Goal: Task Accomplishment & Management: Use online tool/utility

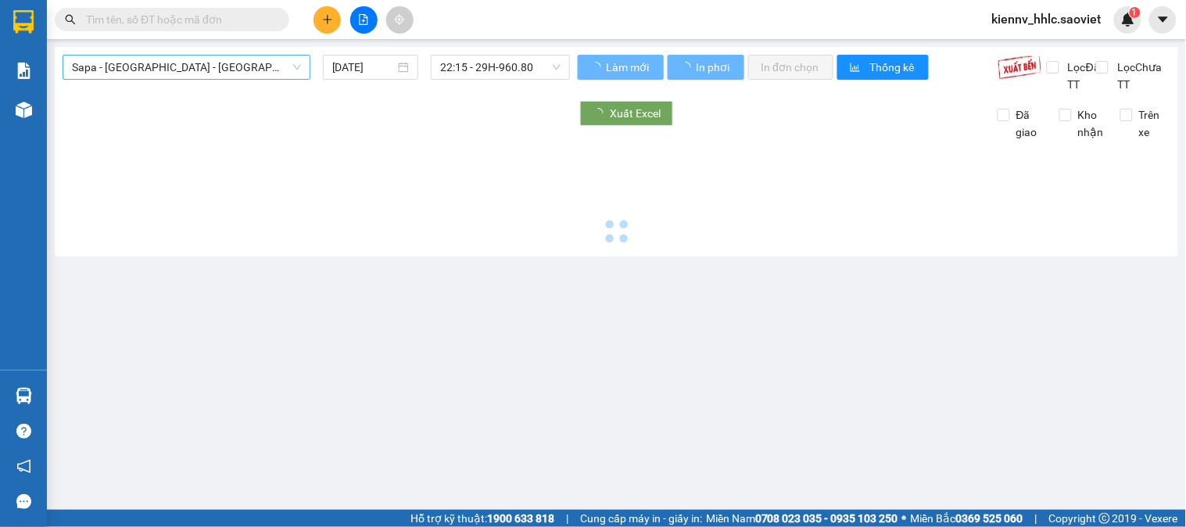
type input "[DATE]"
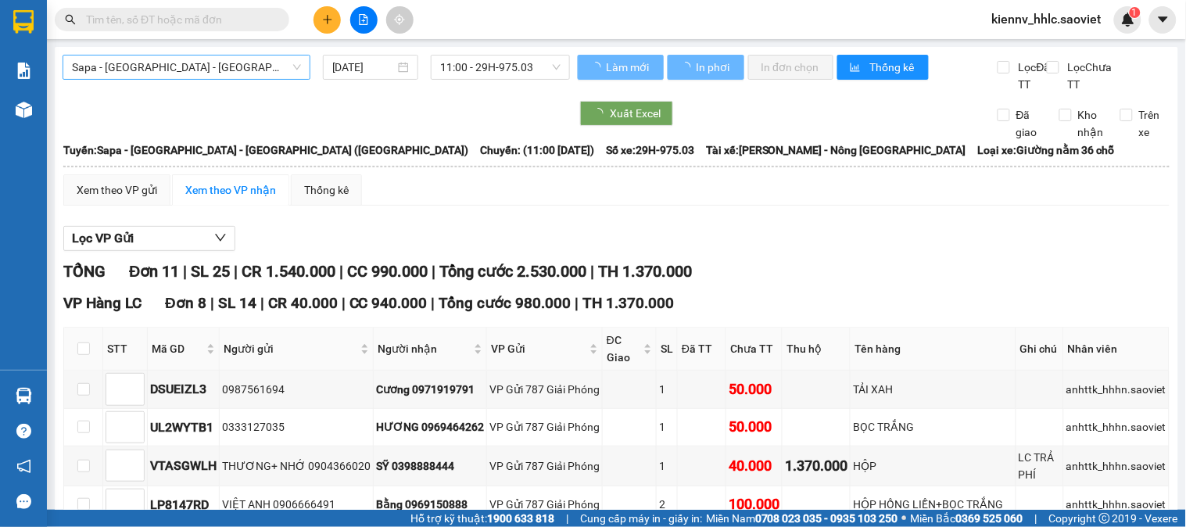
click at [239, 69] on span "Sapa - [GEOGRAPHIC_DATA] - [GEOGRAPHIC_DATA] ([GEOGRAPHIC_DATA])" at bounding box center [186, 67] width 229 height 23
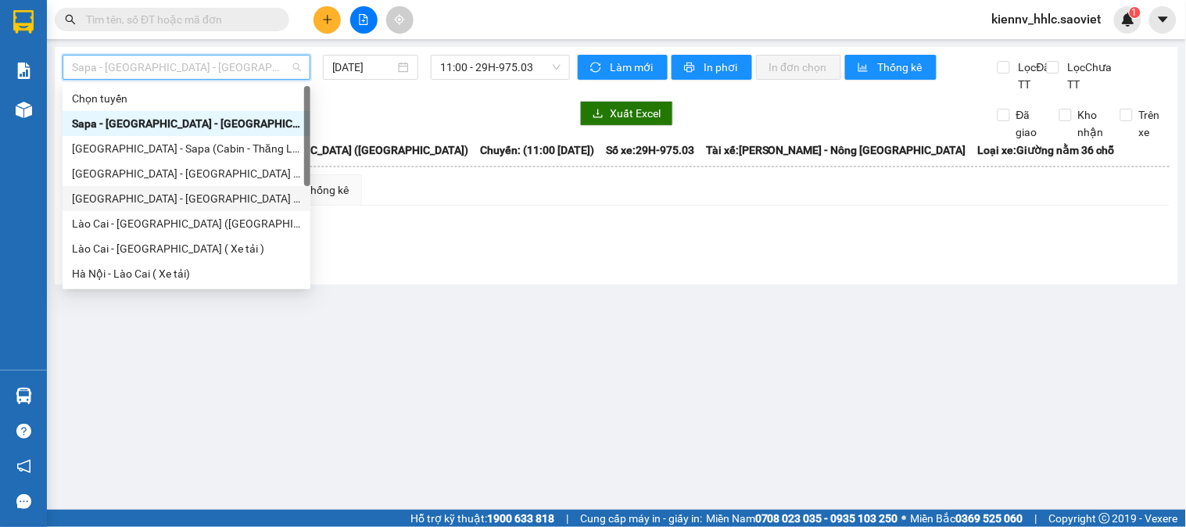
click at [139, 204] on div "[GEOGRAPHIC_DATA] - [GEOGRAPHIC_DATA] ([GEOGRAPHIC_DATA])" at bounding box center [186, 198] width 229 height 17
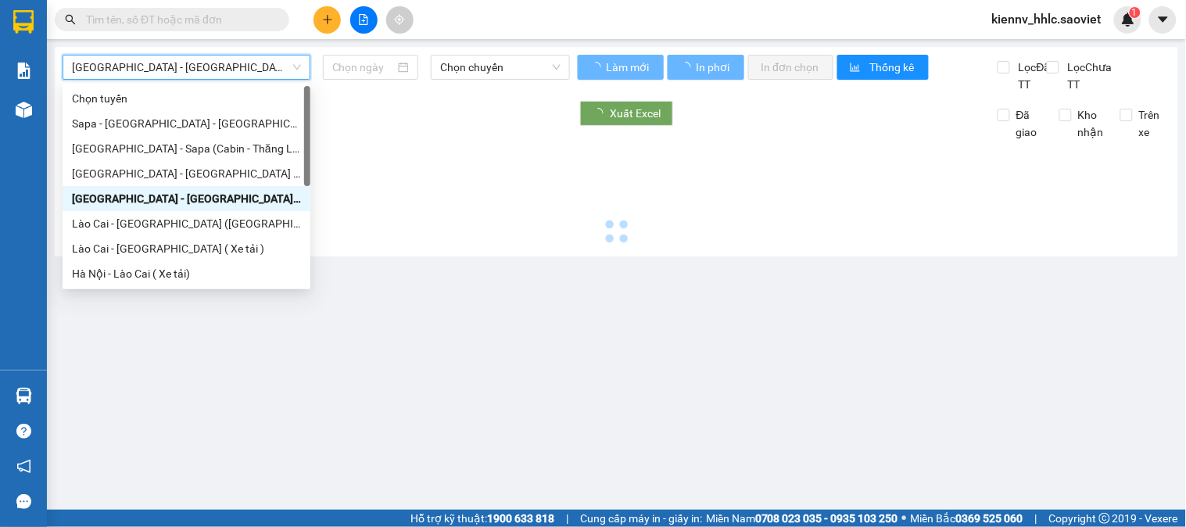
type input "[DATE]"
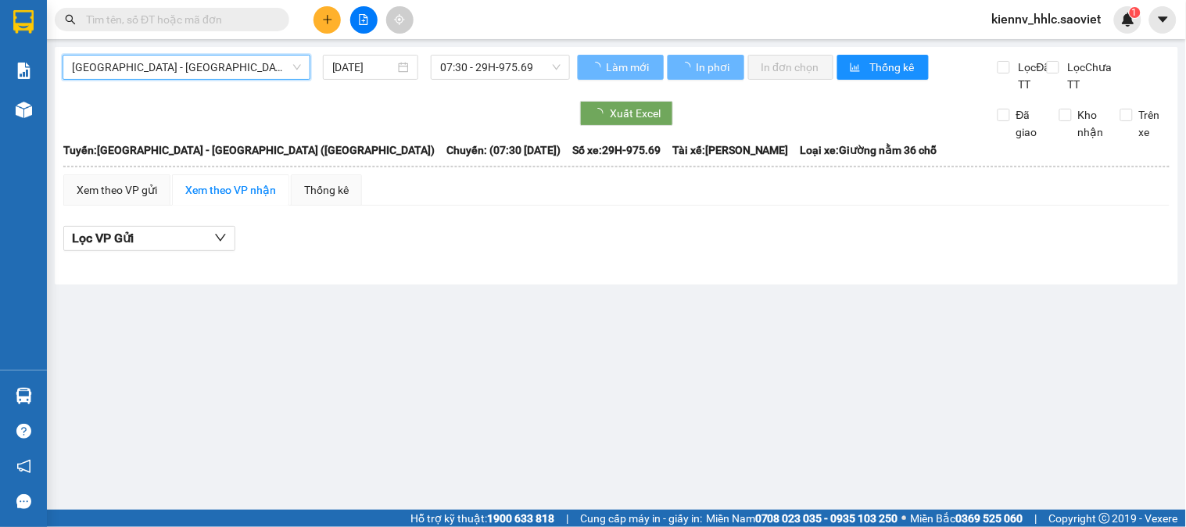
click at [166, 70] on span "[GEOGRAPHIC_DATA] - [GEOGRAPHIC_DATA] ([GEOGRAPHIC_DATA])" at bounding box center [186, 67] width 229 height 23
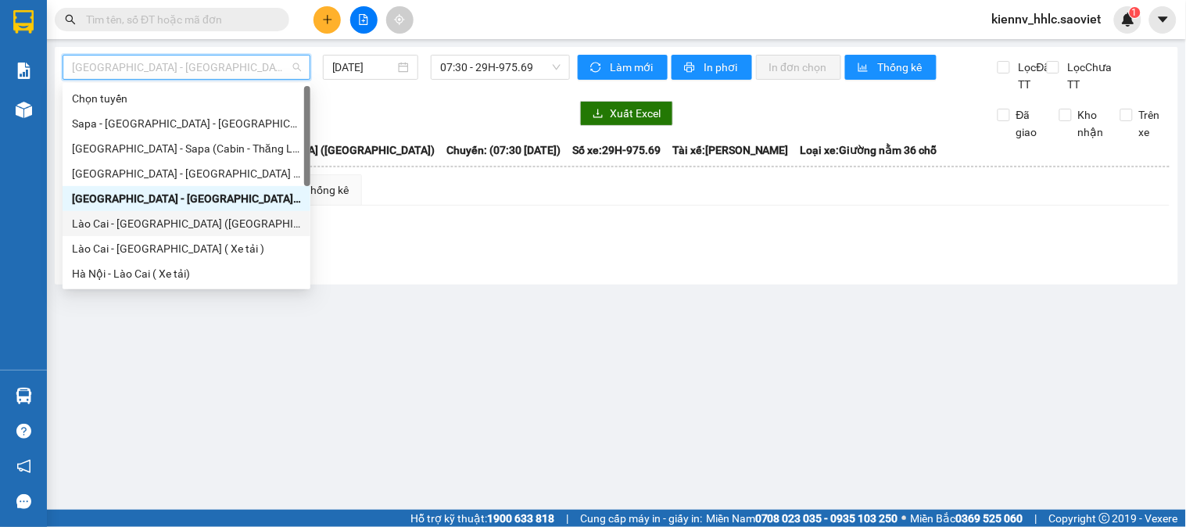
scroll to position [125, 0]
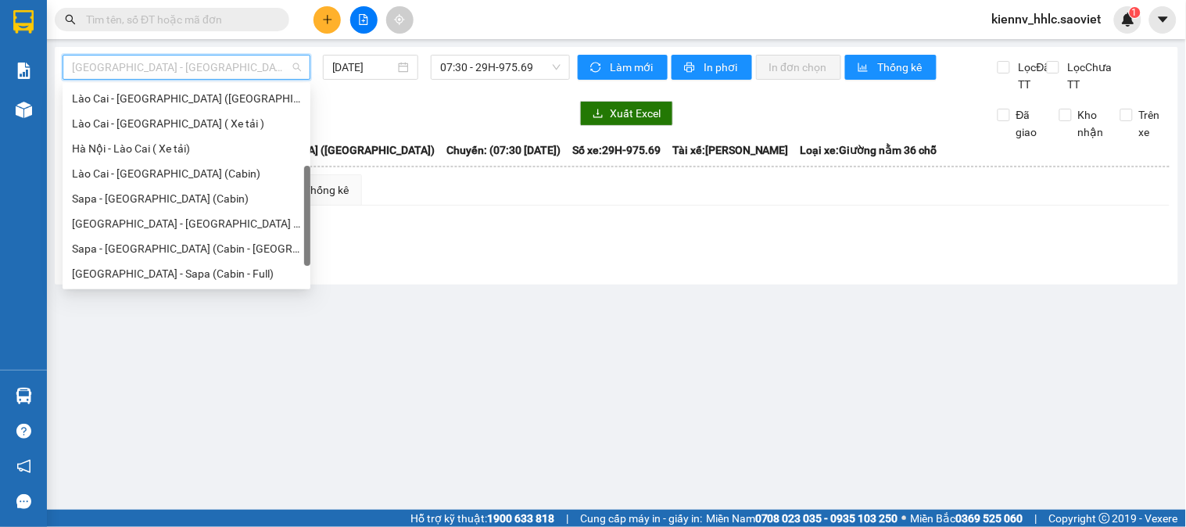
click at [233, 75] on span "[GEOGRAPHIC_DATA] - [GEOGRAPHIC_DATA] ([GEOGRAPHIC_DATA])" at bounding box center [186, 67] width 229 height 23
click at [173, 268] on div "[GEOGRAPHIC_DATA] - Sapa (Cabin - Full)" at bounding box center [186, 273] width 229 height 17
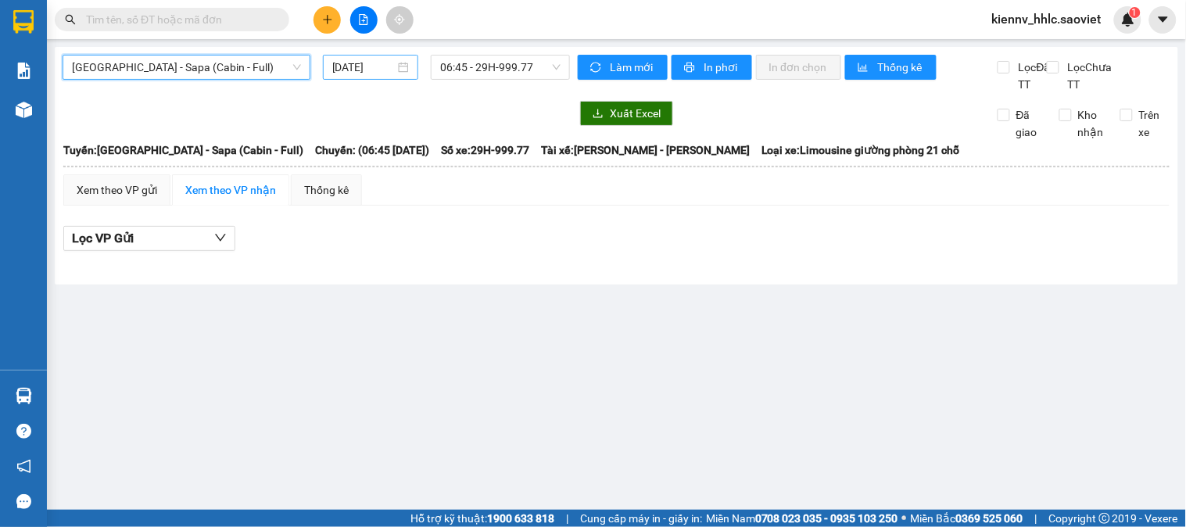
click at [358, 67] on input "[DATE]" at bounding box center [363, 67] width 63 height 17
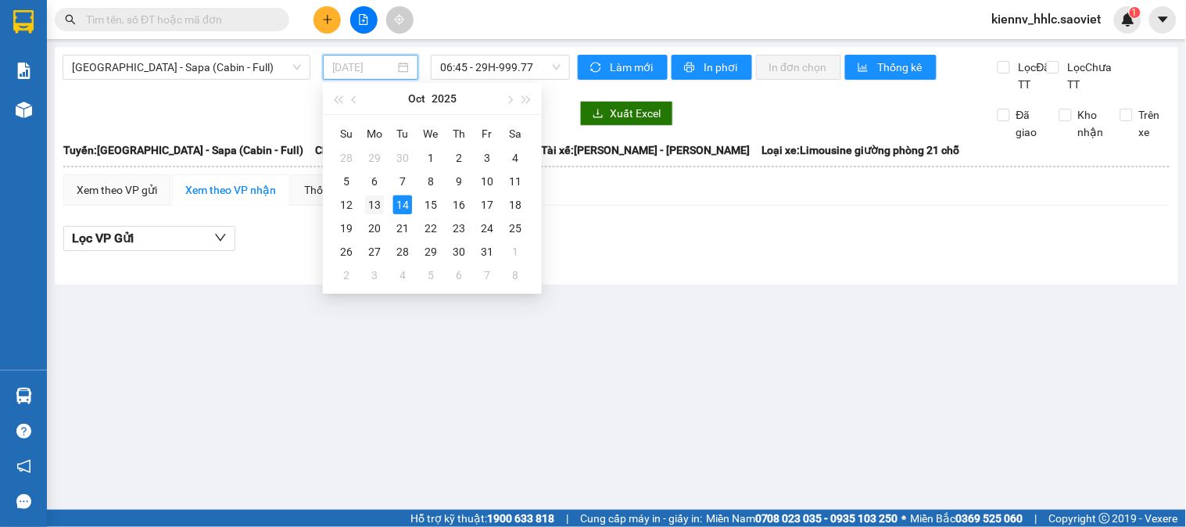
click at [379, 199] on div "13" at bounding box center [374, 205] width 19 height 19
type input "[DATE]"
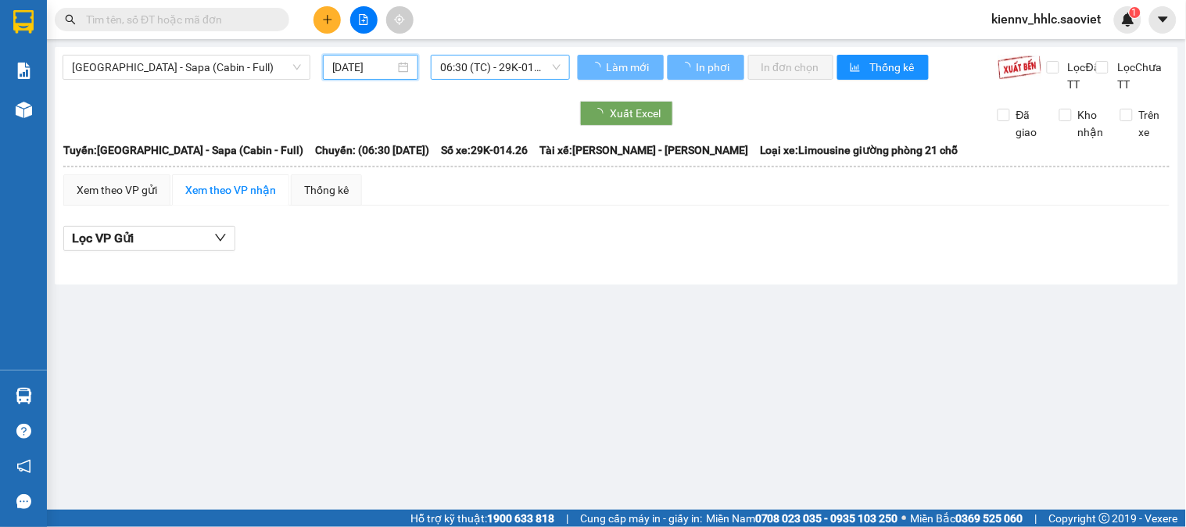
click at [483, 69] on span "06:30 (TC) - 29K-014.26" at bounding box center [500, 67] width 120 height 23
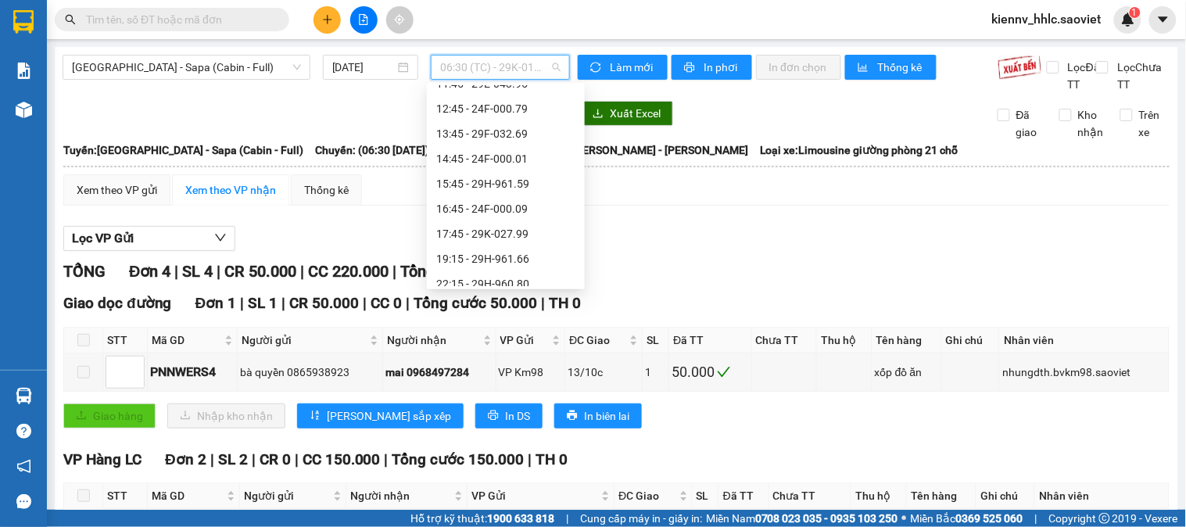
scroll to position [275, 0]
click at [489, 263] on div "23:15 - 24F-000.15" at bounding box center [506, 273] width 158 height 25
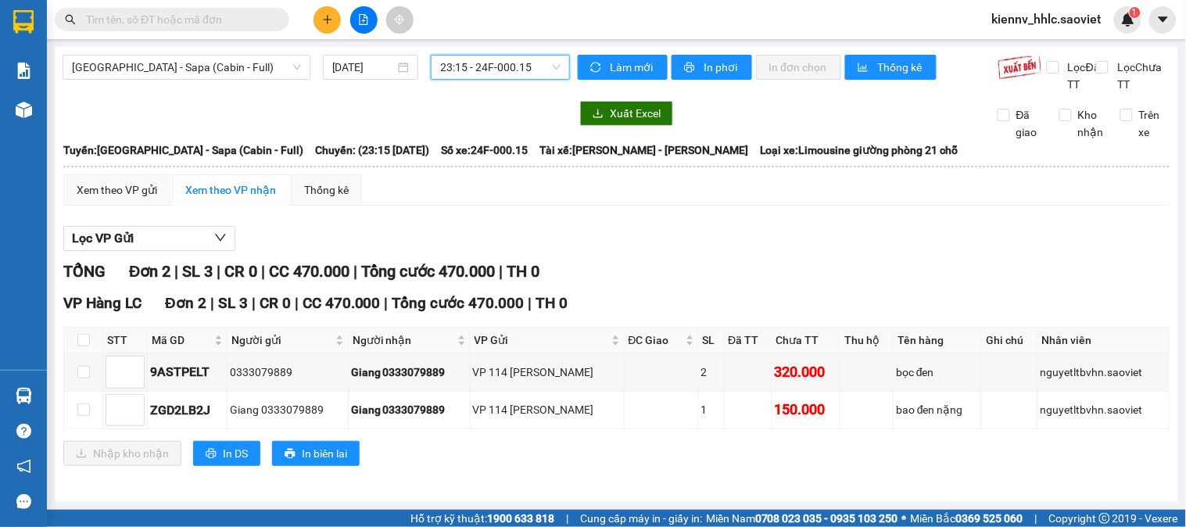
scroll to position [17, 0]
click at [87, 343] on input "checkbox" at bounding box center [83, 340] width 13 height 13
checkbox input "true"
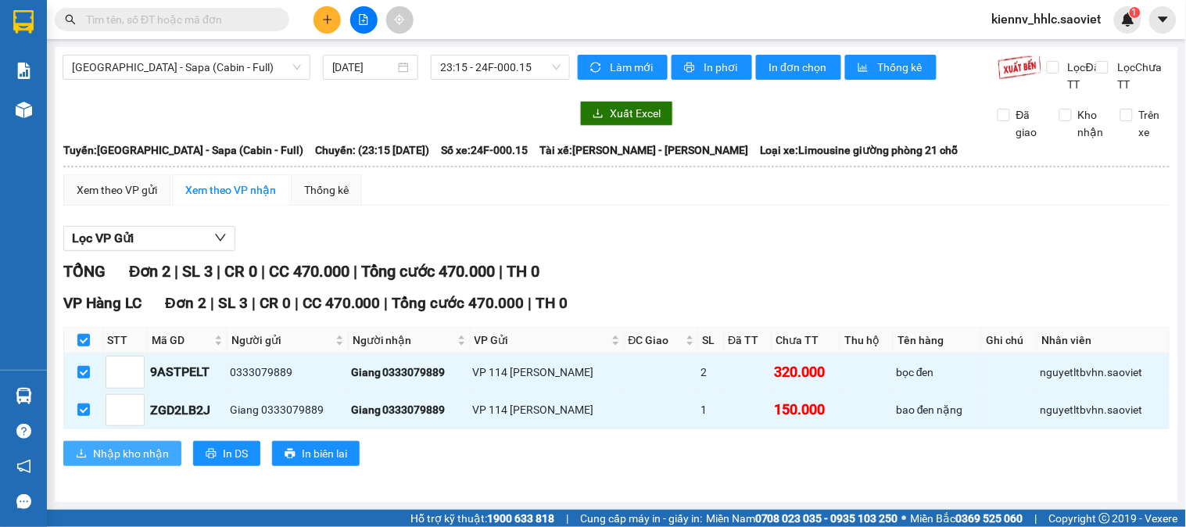
click at [138, 447] on span "Nhập kho nhận" at bounding box center [131, 453] width 76 height 17
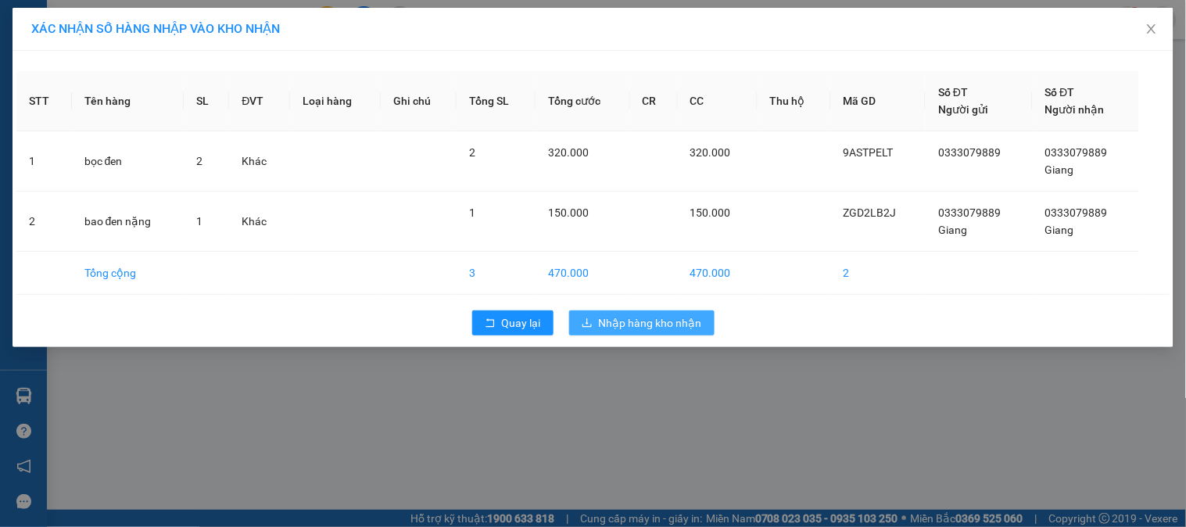
click at [607, 325] on span "Nhập hàng kho nhận" at bounding box center [650, 322] width 103 height 17
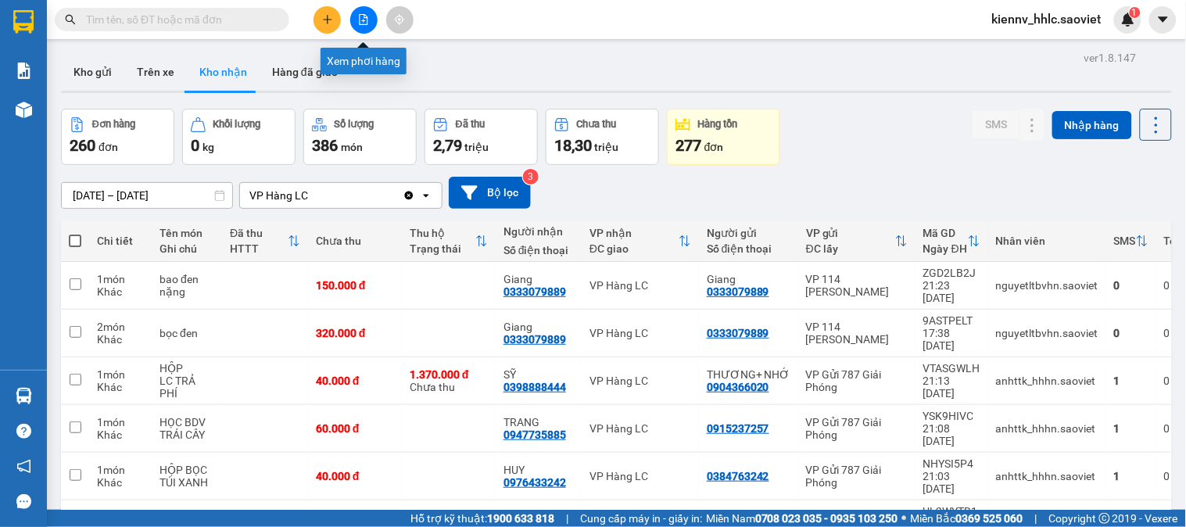
click at [365, 14] on icon "file-add" at bounding box center [363, 19] width 11 height 11
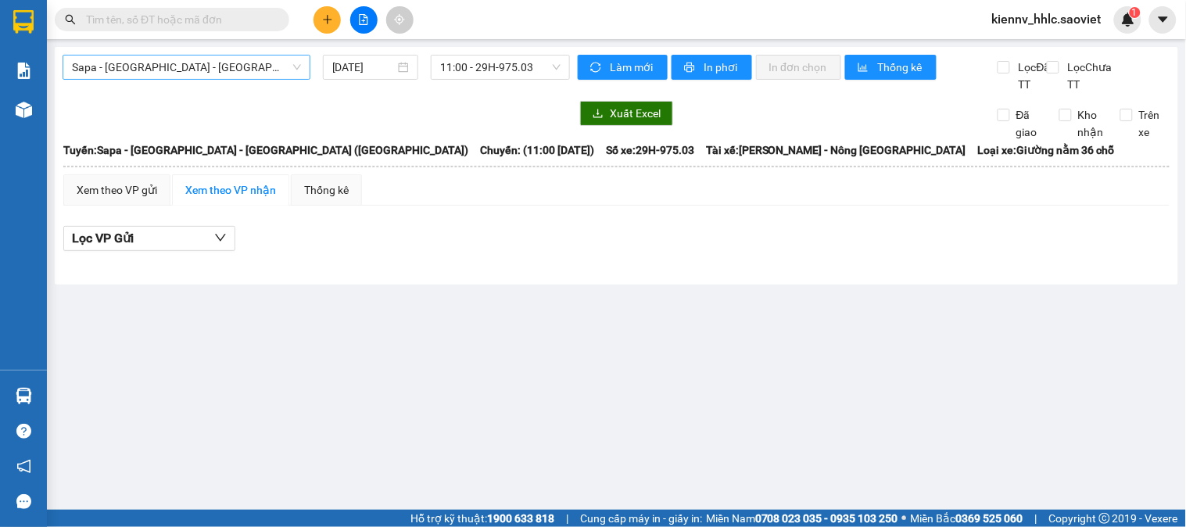
click at [224, 68] on span "Sapa - [GEOGRAPHIC_DATA] - [GEOGRAPHIC_DATA] ([GEOGRAPHIC_DATA])" at bounding box center [186, 67] width 229 height 23
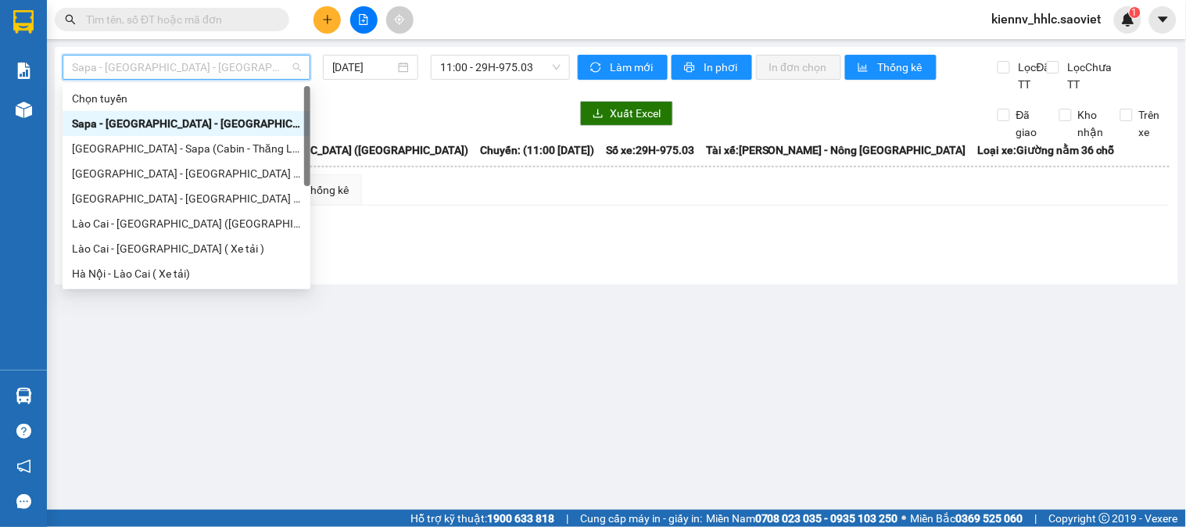
scroll to position [125, 0]
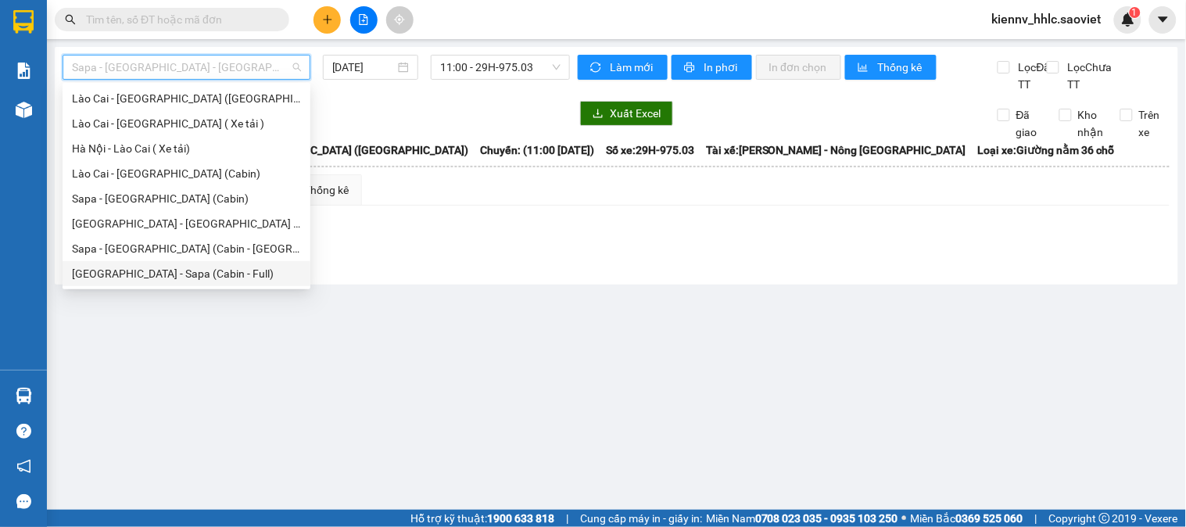
click at [176, 270] on div "[GEOGRAPHIC_DATA] - Sapa (Cabin - Full)" at bounding box center [186, 273] width 229 height 17
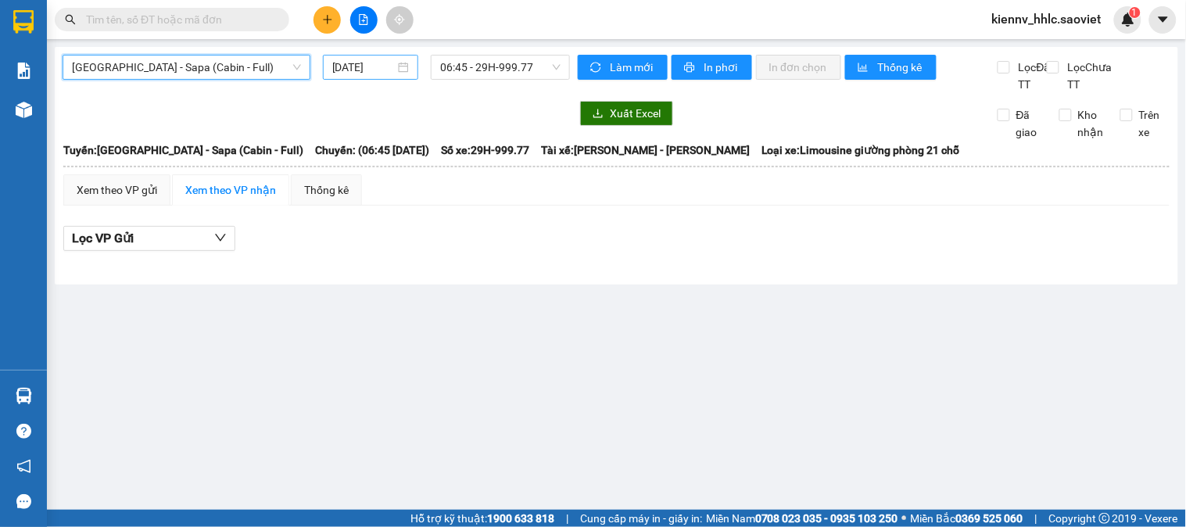
click at [352, 66] on input "[DATE]" at bounding box center [363, 67] width 63 height 17
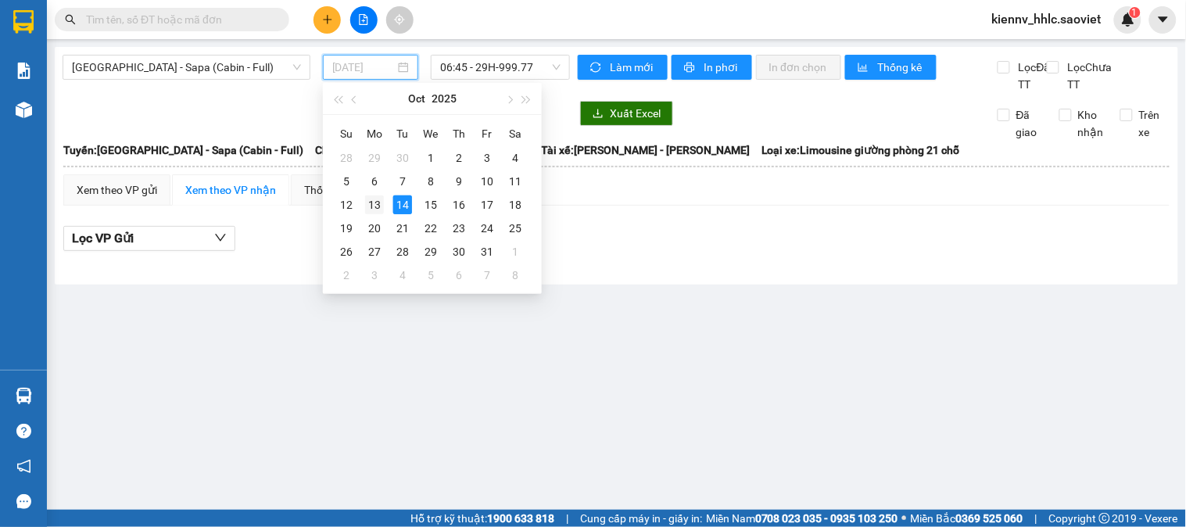
click at [365, 205] on div "13" at bounding box center [374, 205] width 19 height 19
type input "[DATE]"
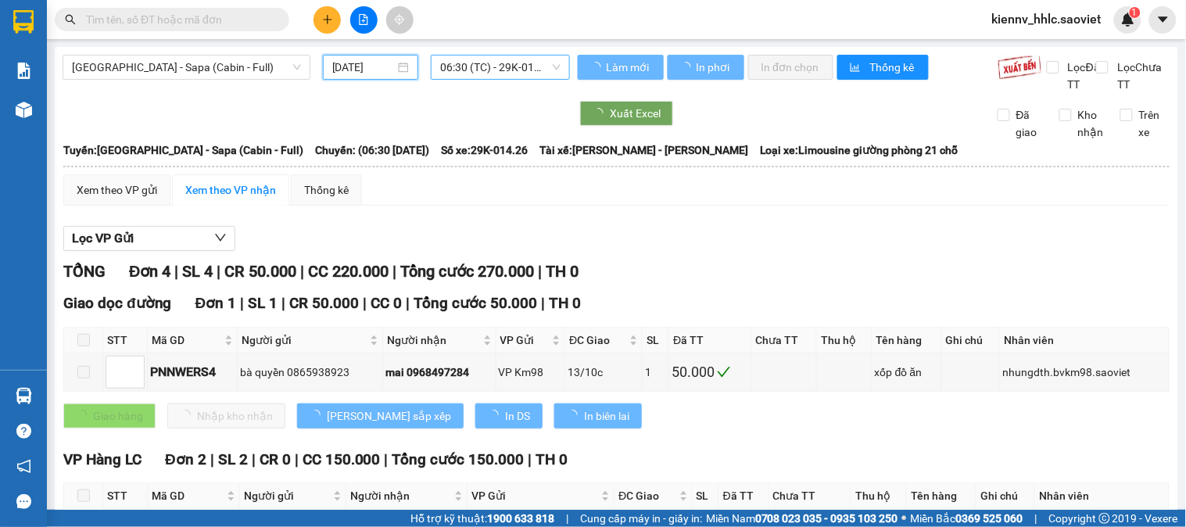
click at [467, 58] on span "06:30 (TC) - 29K-014.26" at bounding box center [500, 67] width 120 height 23
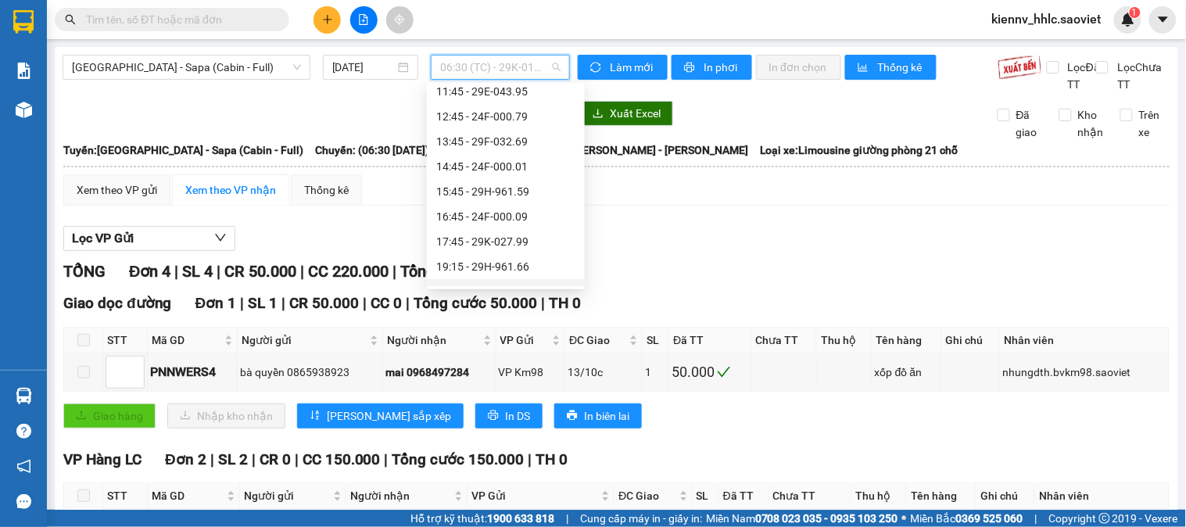
scroll to position [275, 0]
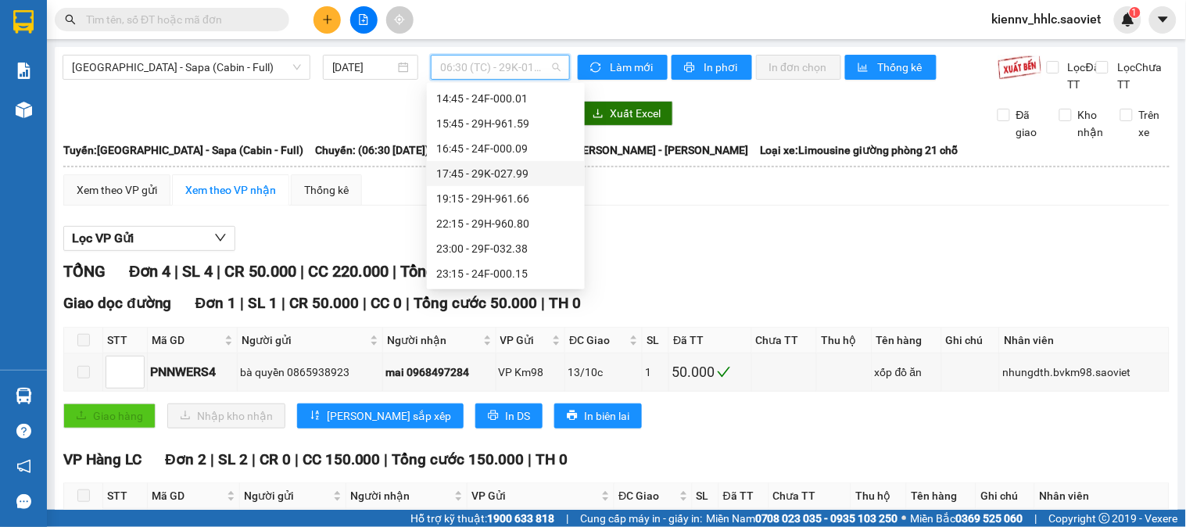
drag, startPoint x: 497, startPoint y: 269, endPoint x: 479, endPoint y: 178, distance: 93.1
click at [480, 180] on div "Chọn chuyến 06:30 (TC) - 29K-014.26 06:45 - 24F-000.01 - (Đã hủy) 07:45 - 29H-8…" at bounding box center [506, 49] width 158 height 476
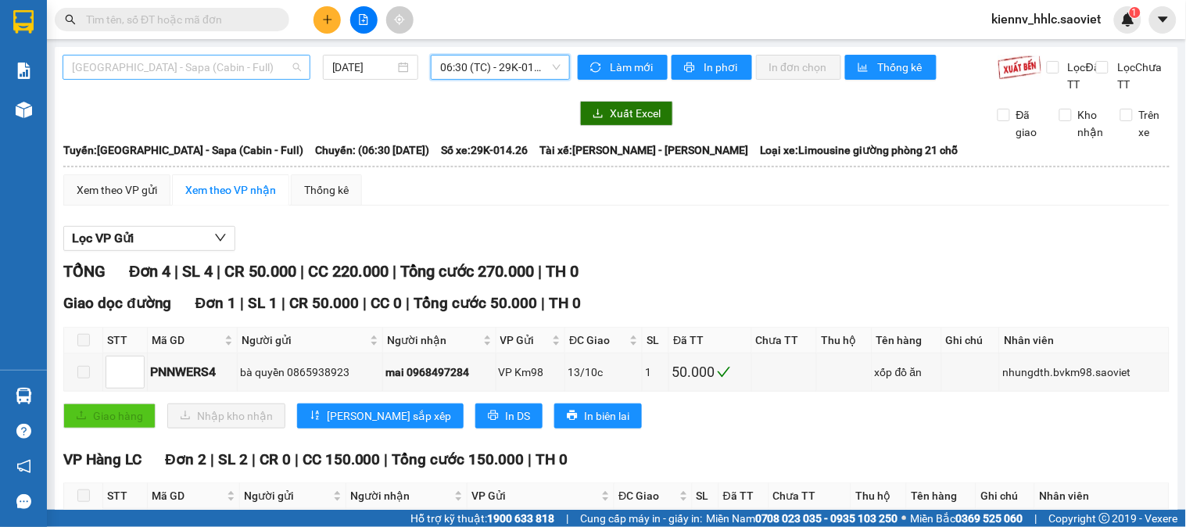
click at [213, 60] on span "[GEOGRAPHIC_DATA] - Sapa (Cabin - Full)" at bounding box center [186, 67] width 229 height 23
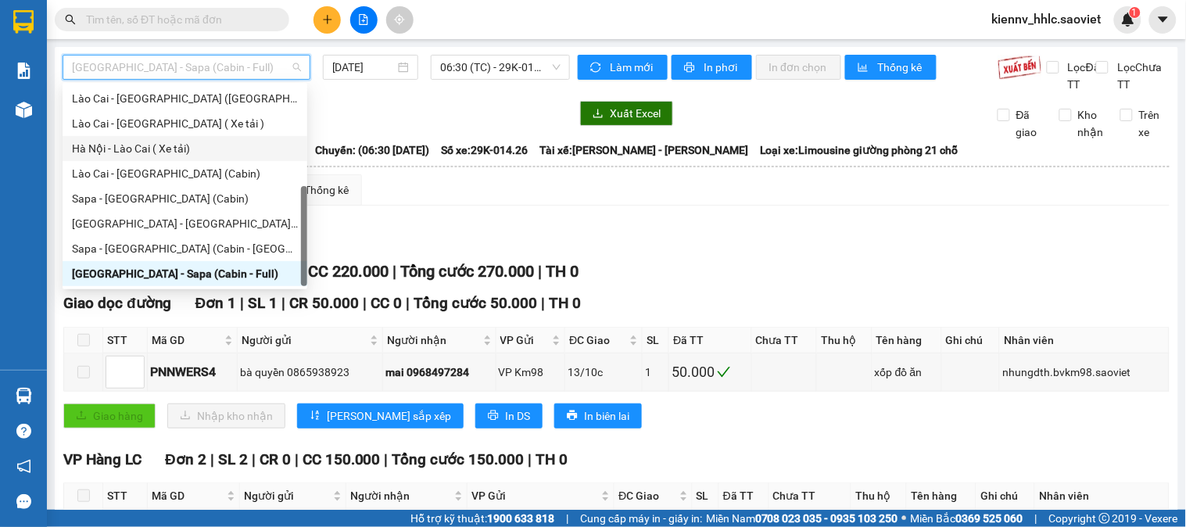
click at [508, 86] on div "[GEOGRAPHIC_DATA] - Sapa (Cabin - Full) [DATE] 06:30 (TC) - 29K-014.26" at bounding box center [317, 74] width 508 height 38
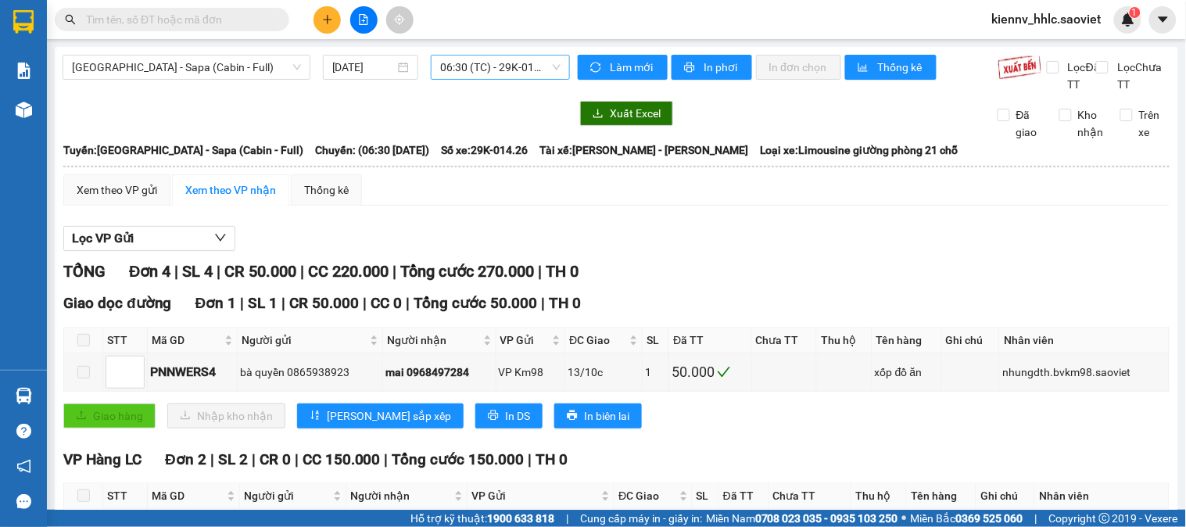
click at [497, 69] on span "06:30 (TC) - 29K-014.26" at bounding box center [500, 67] width 120 height 23
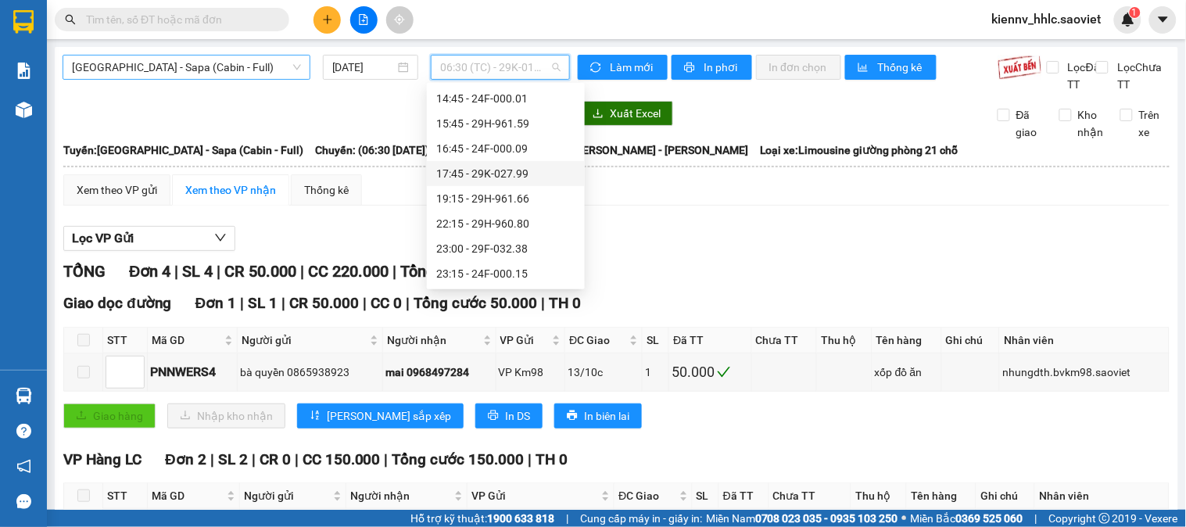
click at [217, 74] on span "[GEOGRAPHIC_DATA] - Sapa (Cabin - Full)" at bounding box center [186, 67] width 229 height 23
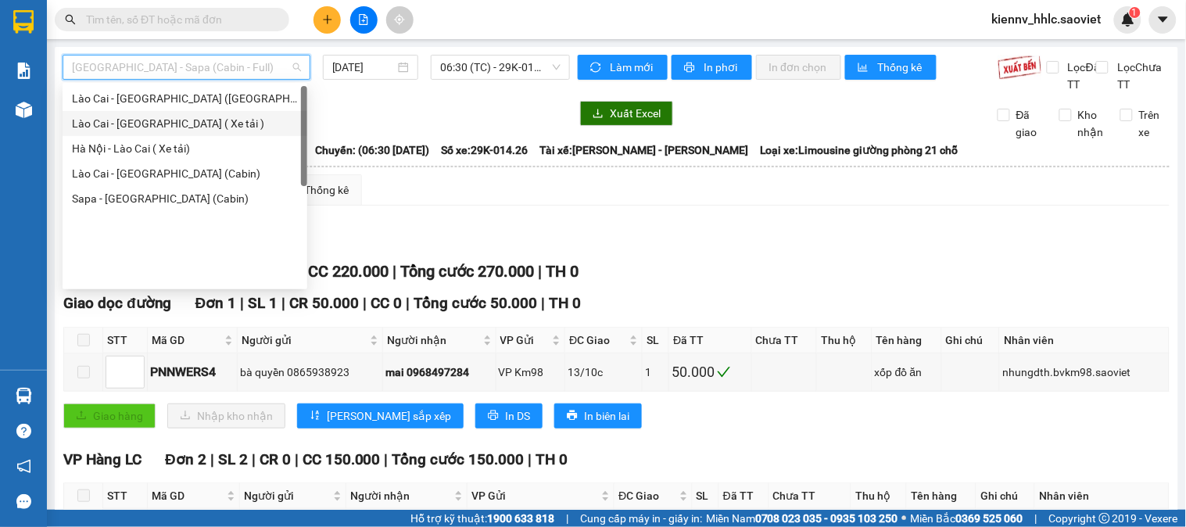
scroll to position [0, 0]
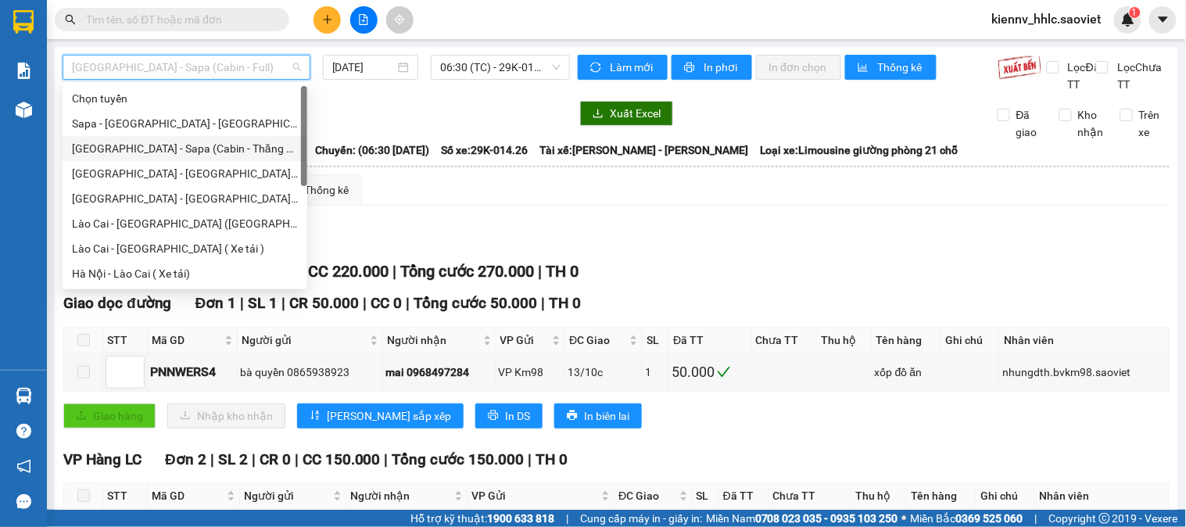
click at [184, 142] on div "[GEOGRAPHIC_DATA] - Sapa (Cabin - Thăng Long)" at bounding box center [185, 148] width 226 height 17
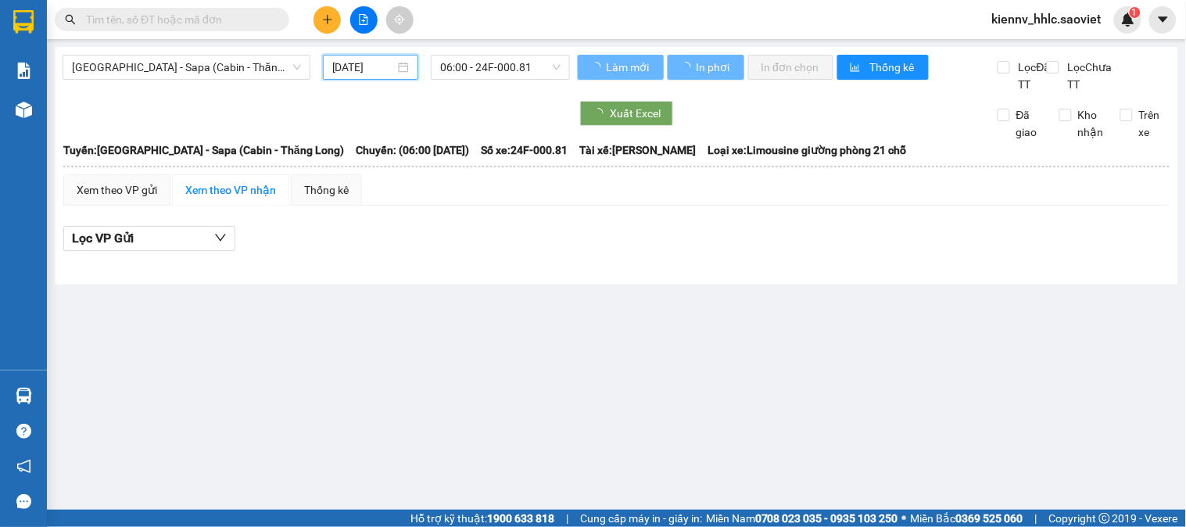
click at [377, 66] on input "[DATE]" at bounding box center [363, 67] width 63 height 17
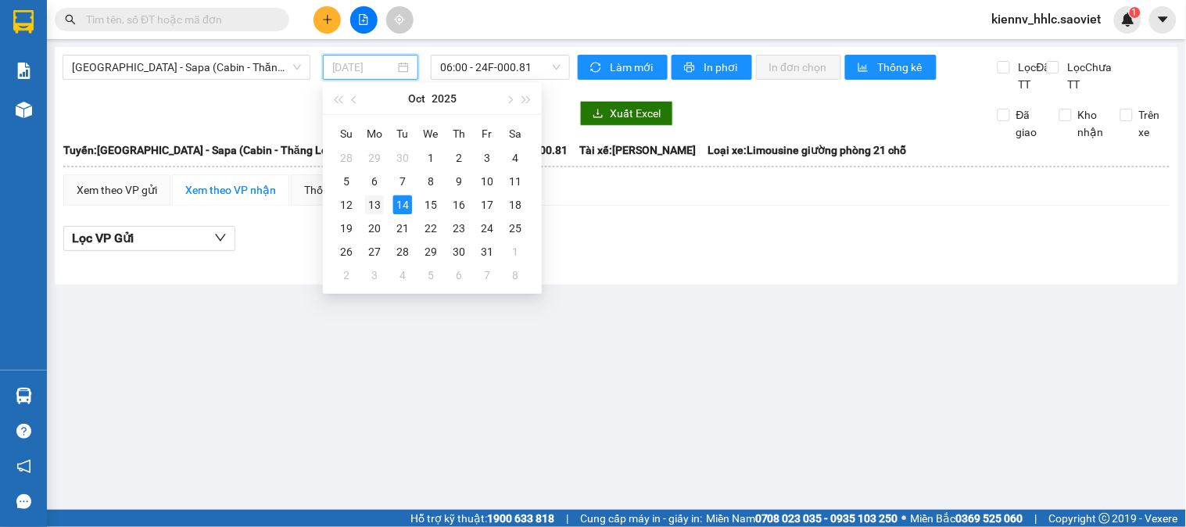
click at [375, 199] on div "13" at bounding box center [374, 205] width 19 height 19
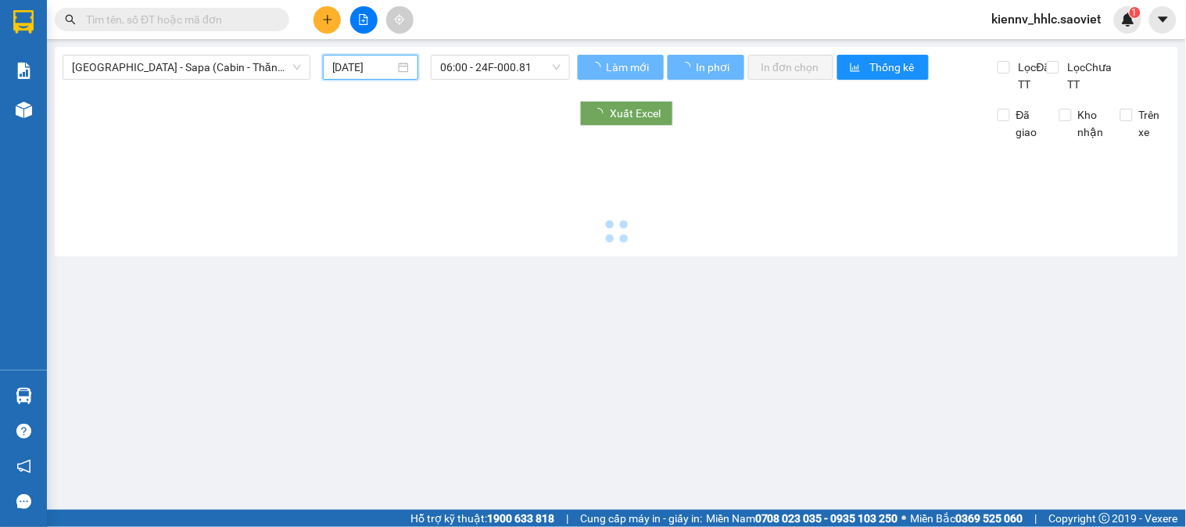
type input "[DATE]"
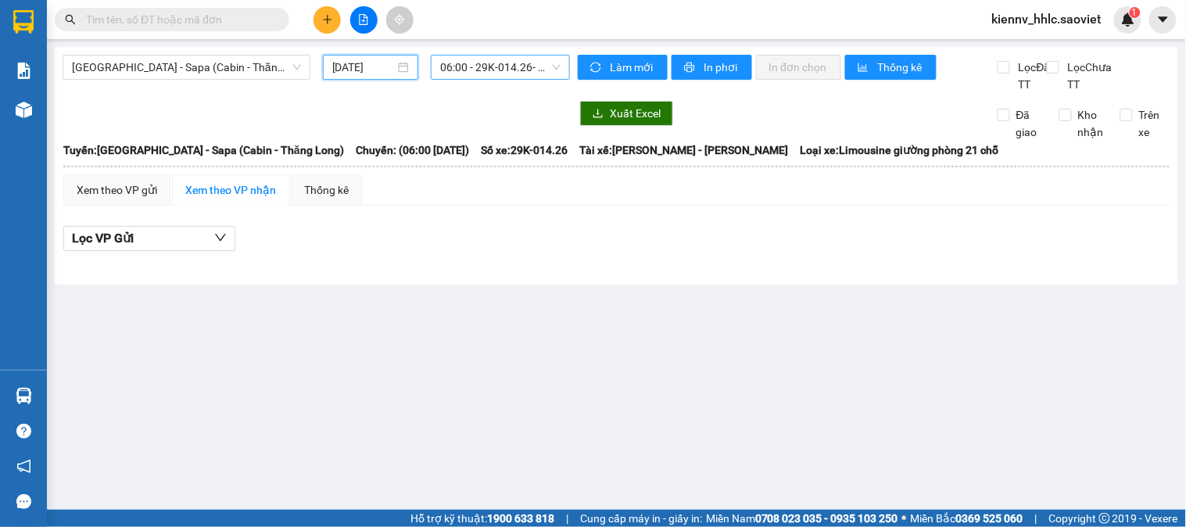
click at [491, 75] on span "06:00 - 29K-014.26 - ([GEOGRAPHIC_DATA])" at bounding box center [500, 67] width 120 height 23
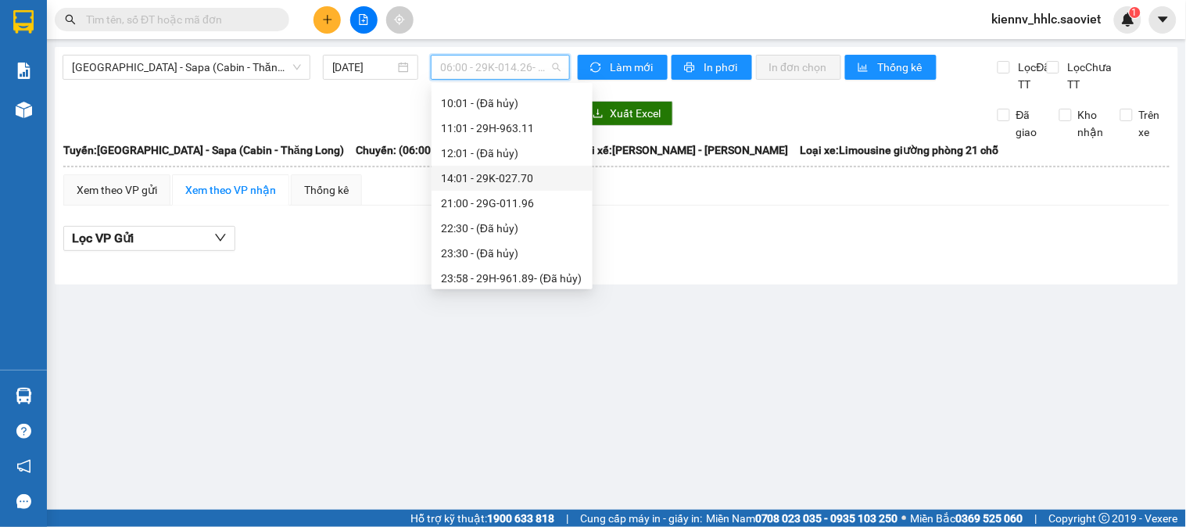
scroll to position [125, 0]
click at [485, 166] on div "21:00 - 29G-011.96" at bounding box center [512, 173] width 142 height 17
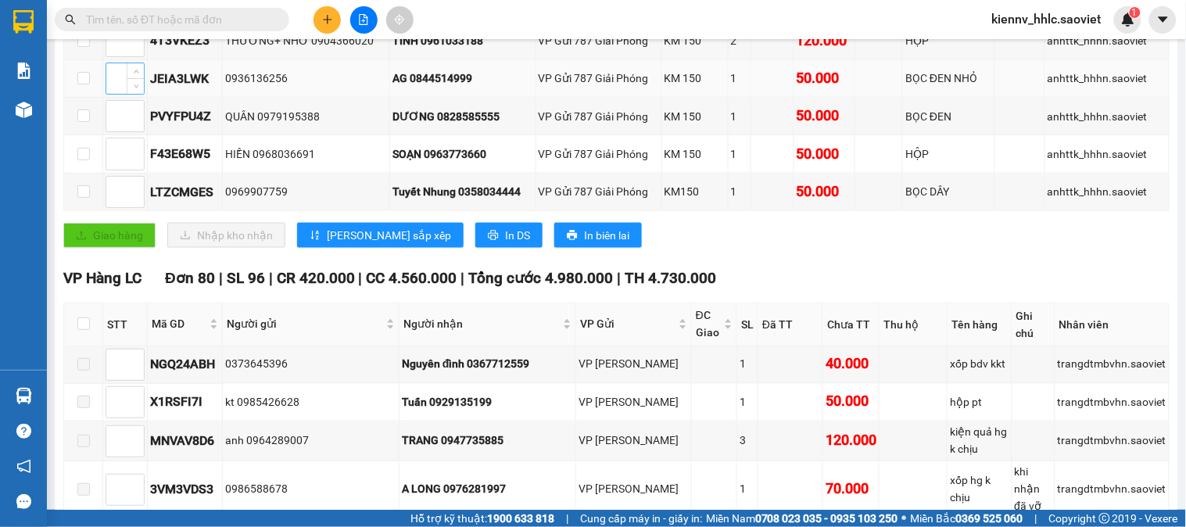
scroll to position [608, 0]
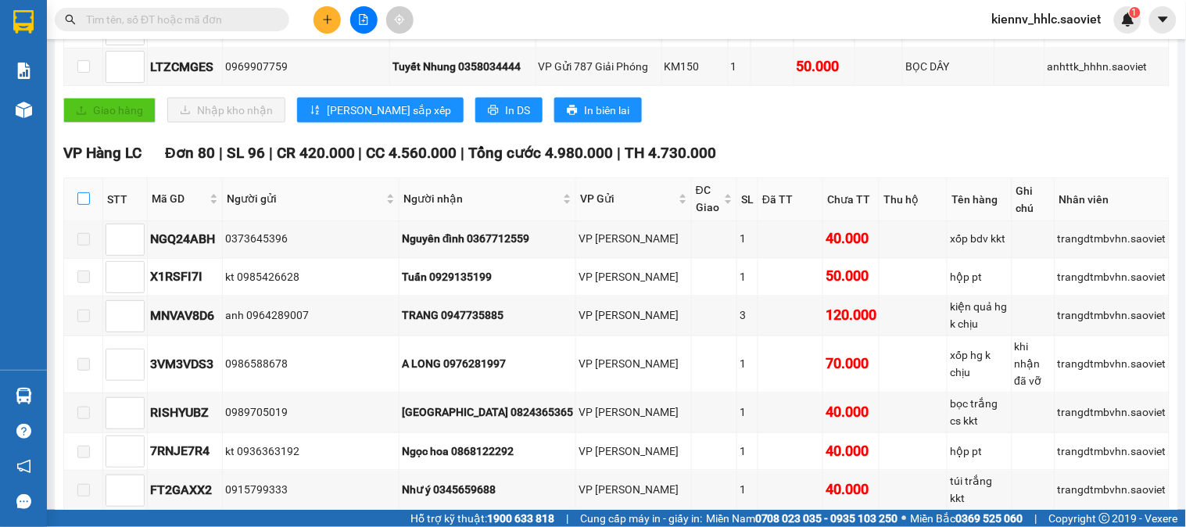
click at [78, 205] on input "checkbox" at bounding box center [83, 198] width 13 height 13
checkbox input "true"
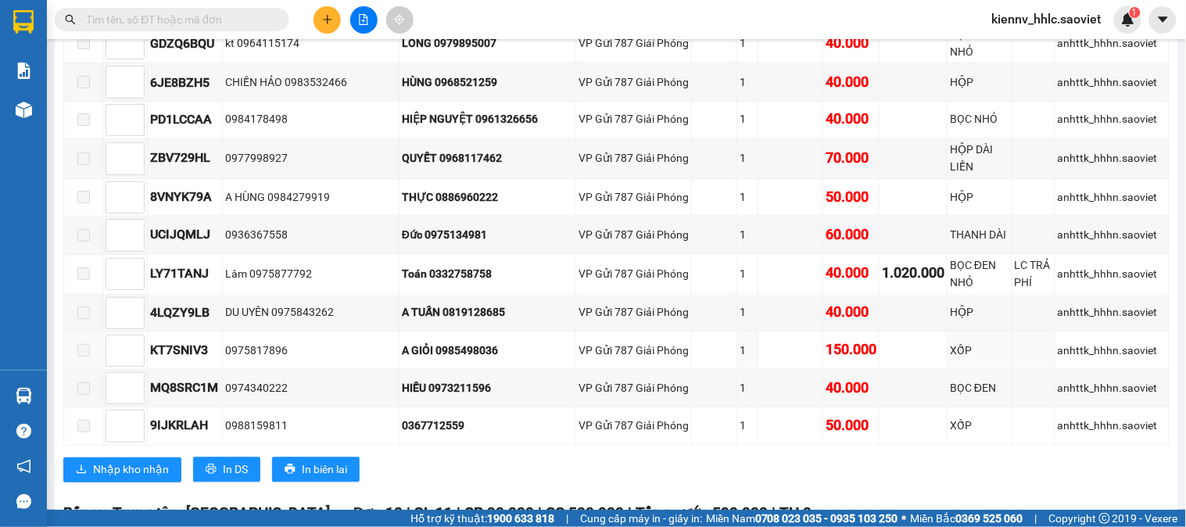
scroll to position [3823, 0]
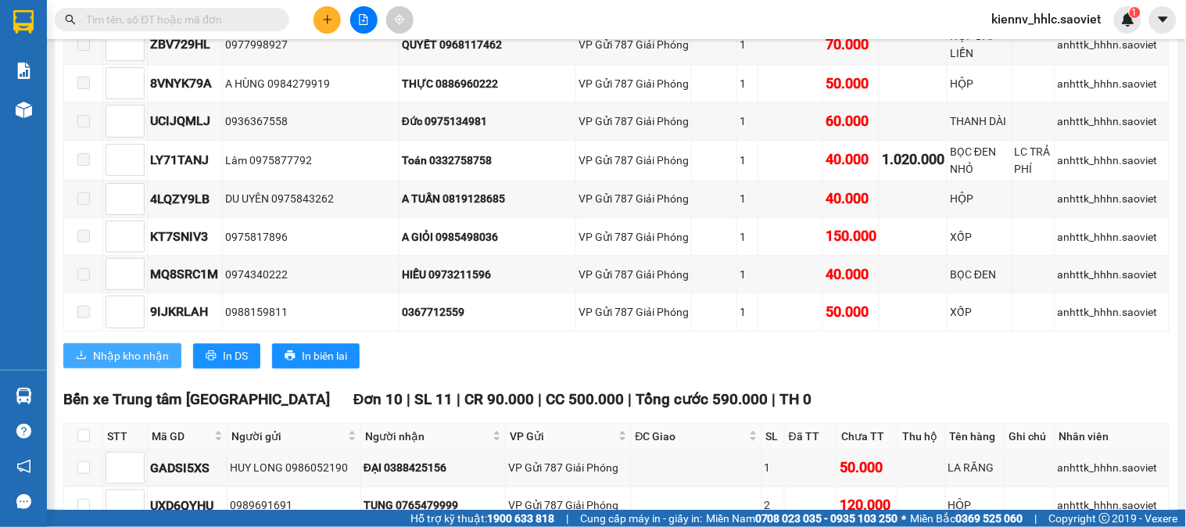
click at [131, 347] on span "Nhập kho nhận" at bounding box center [131, 355] width 76 height 17
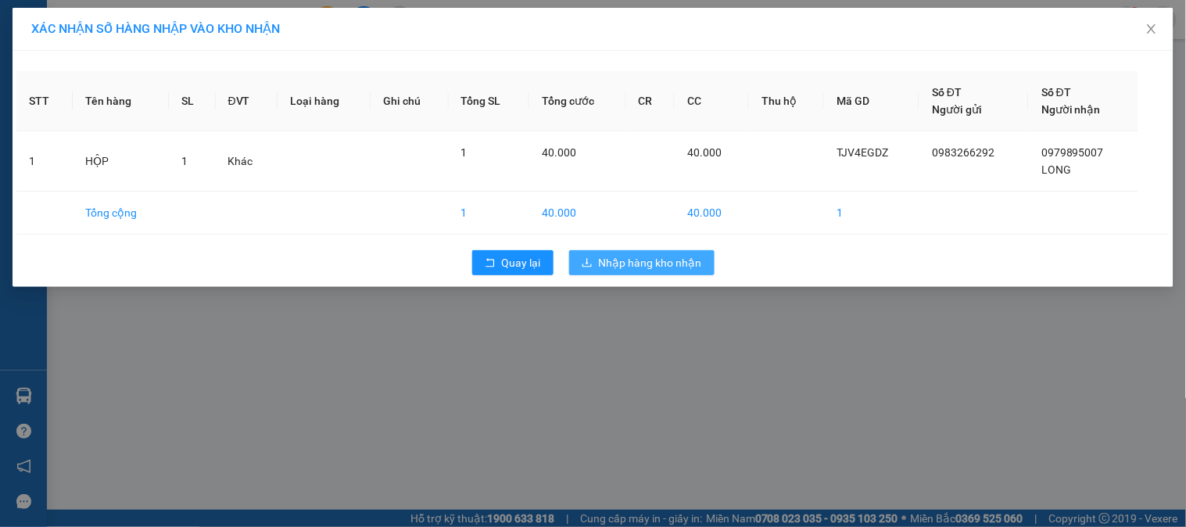
click at [637, 258] on span "Nhập hàng kho nhận" at bounding box center [650, 262] width 103 height 17
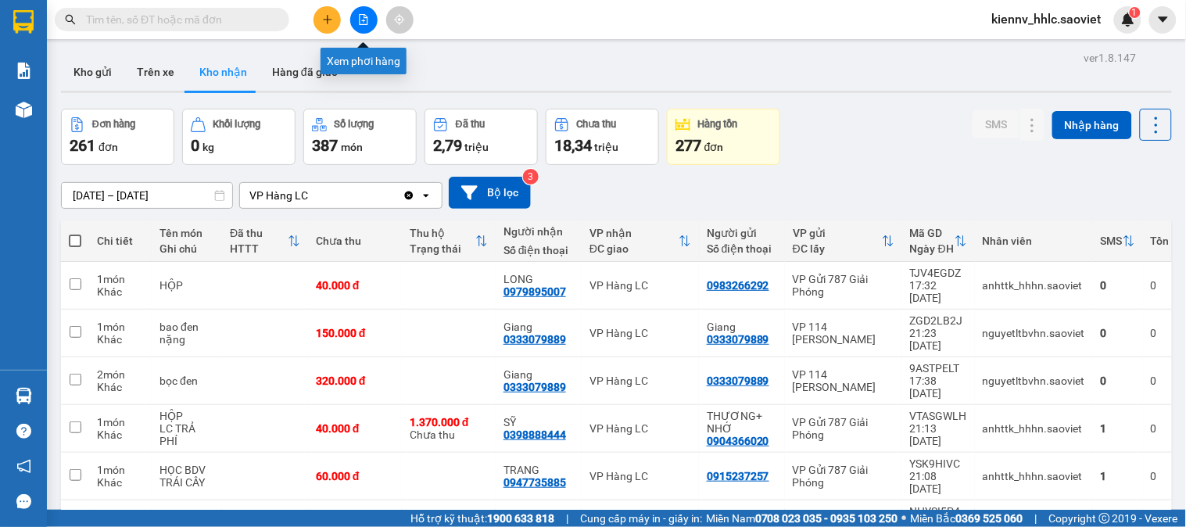
click at [365, 18] on icon "file-add" at bounding box center [363, 19] width 11 height 11
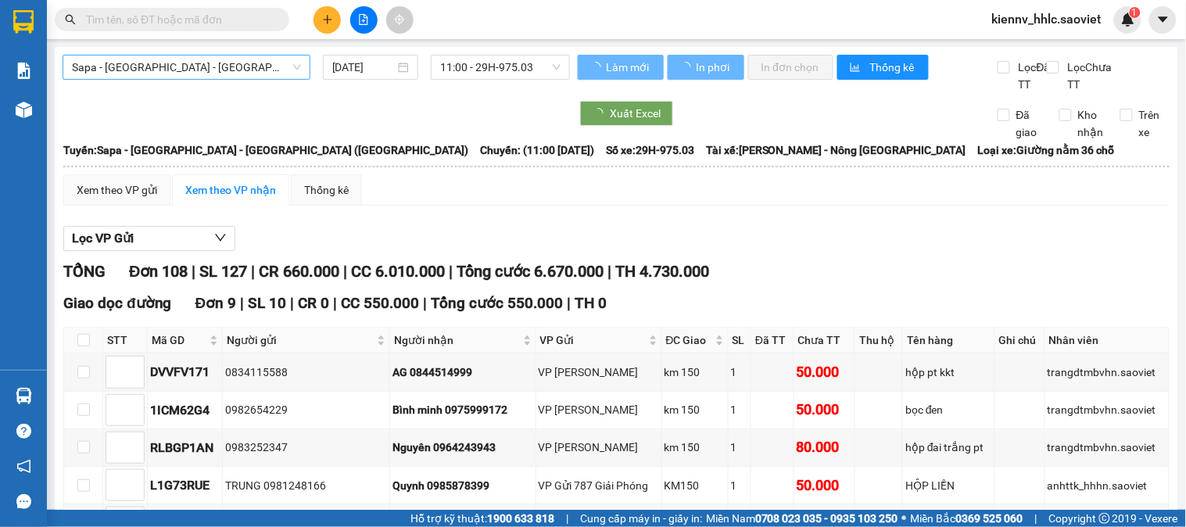
type input "[DATE]"
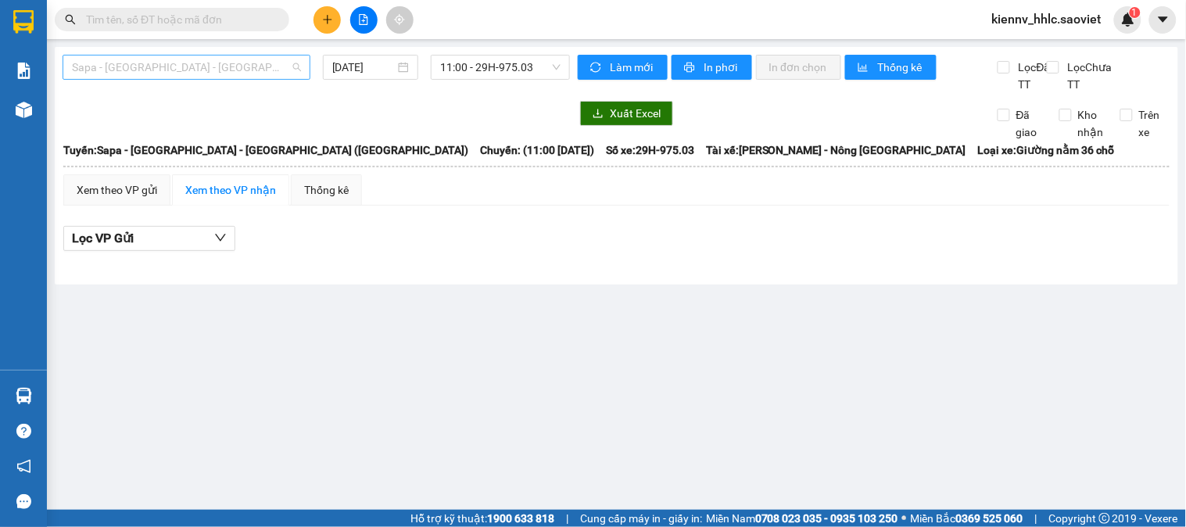
click at [239, 66] on span "Sapa - [GEOGRAPHIC_DATA] - [GEOGRAPHIC_DATA] ([GEOGRAPHIC_DATA])" at bounding box center [186, 67] width 229 height 23
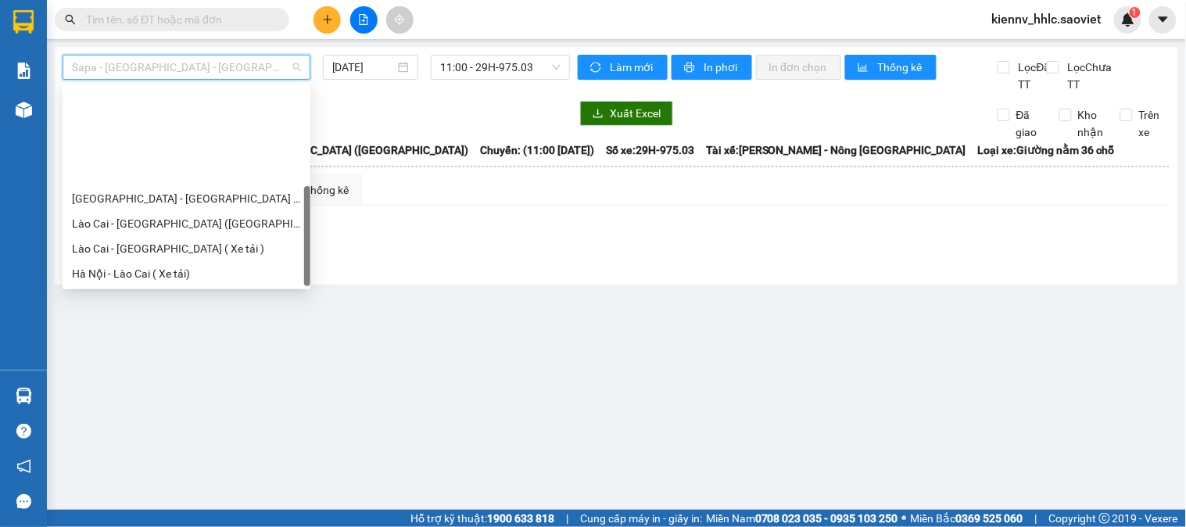
scroll to position [125, 0]
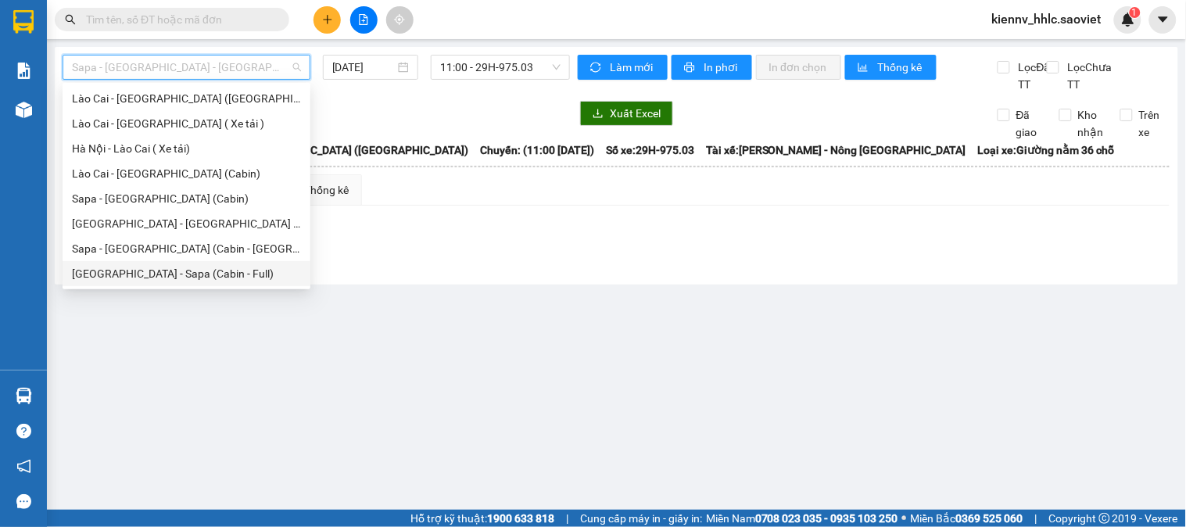
click at [200, 266] on div "[GEOGRAPHIC_DATA] - Sapa (Cabin - Full)" at bounding box center [186, 273] width 229 height 17
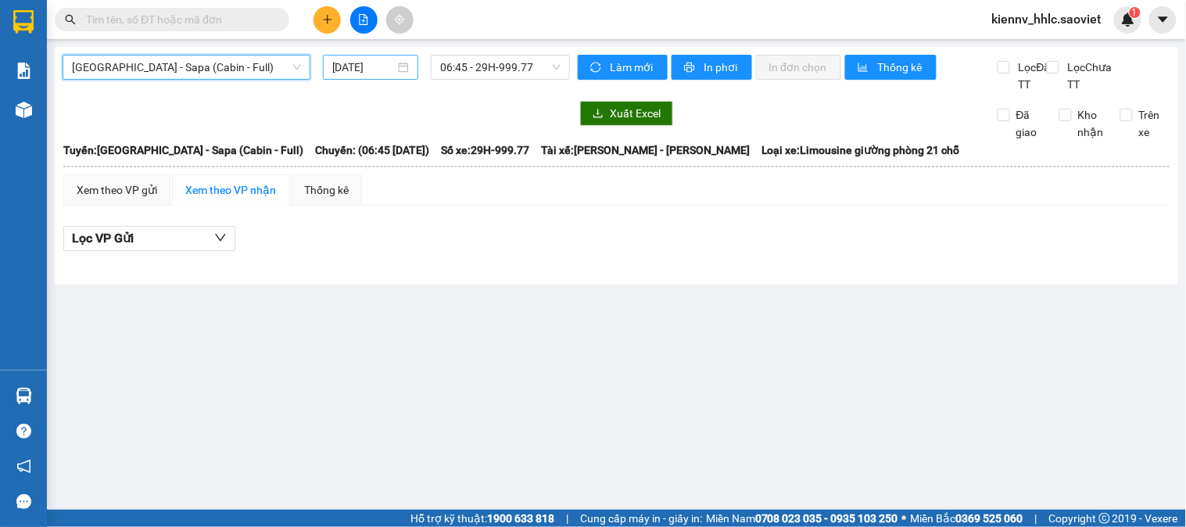
click at [383, 63] on input "[DATE]" at bounding box center [363, 67] width 63 height 17
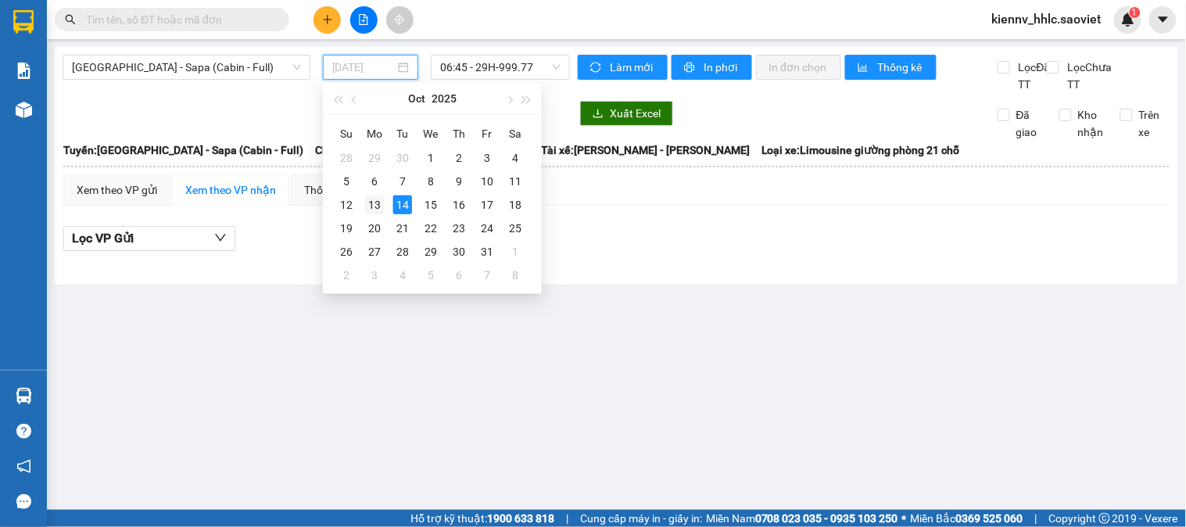
click at [379, 199] on div "13" at bounding box center [374, 205] width 19 height 19
type input "[DATE]"
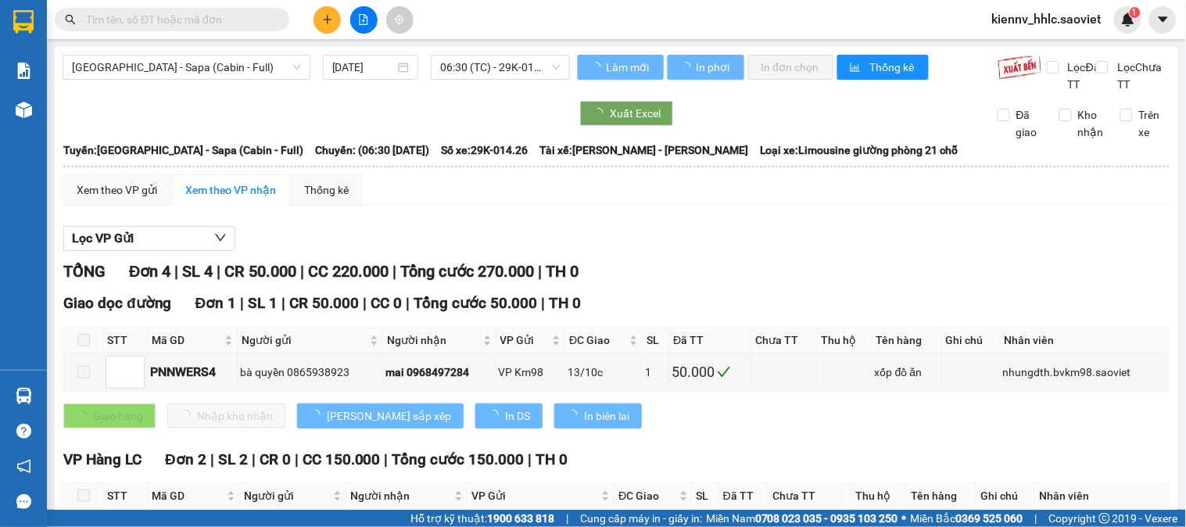
click at [452, 42] on main "[GEOGRAPHIC_DATA] - Sapa (Cabin - Full) [DATE] 06:30 (TC) - 29K-014.26 Làm mới …" at bounding box center [593, 255] width 1186 height 510
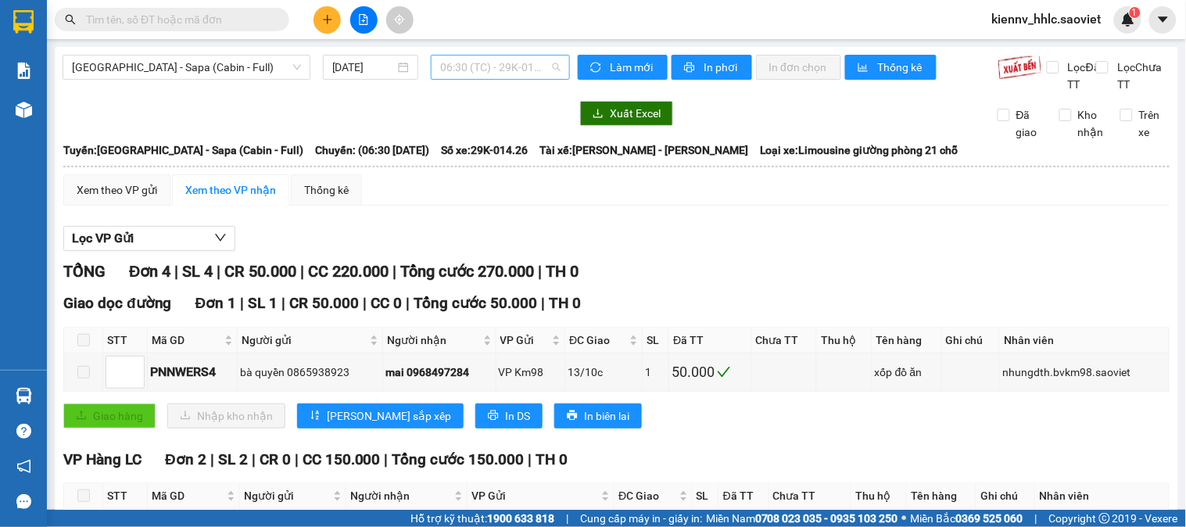
click at [458, 71] on span "06:30 (TC) - 29K-014.26" at bounding box center [500, 67] width 120 height 23
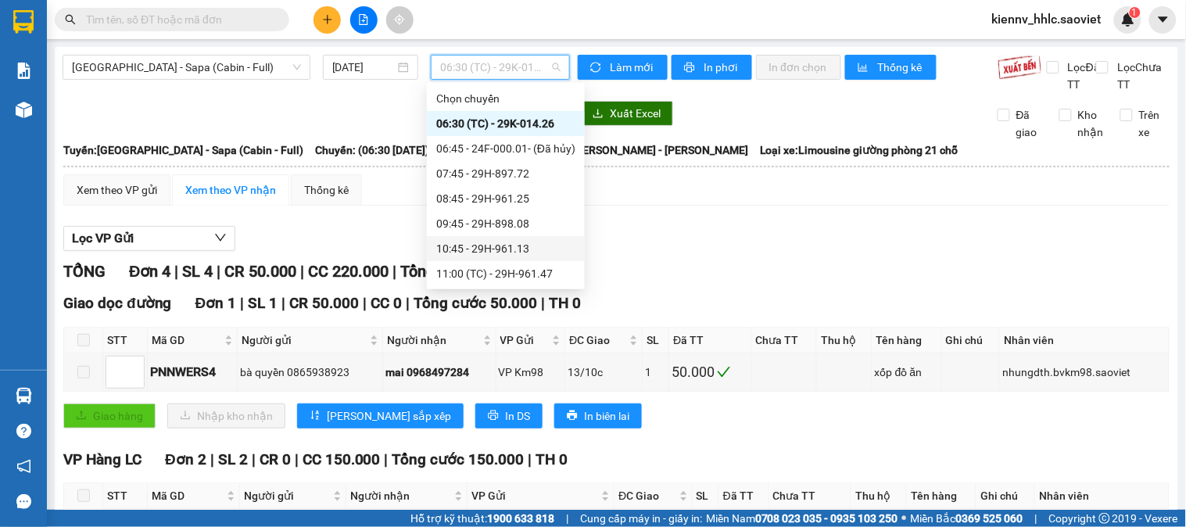
scroll to position [275, 0]
click at [490, 251] on div "23:00 - 29F-032.38" at bounding box center [505, 248] width 139 height 17
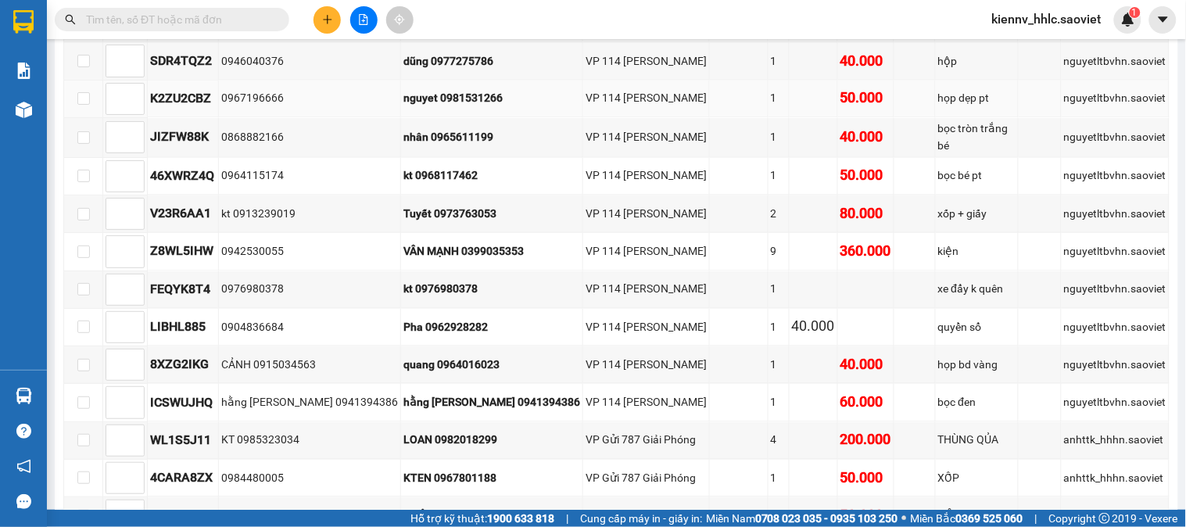
scroll to position [608, 0]
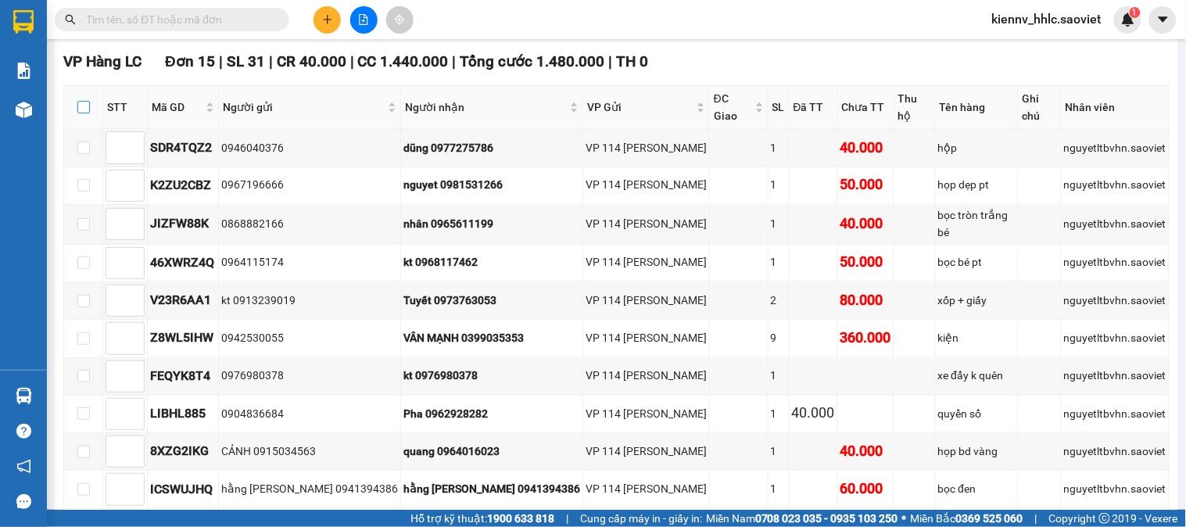
click at [87, 112] on input "checkbox" at bounding box center [83, 107] width 13 height 13
checkbox input "true"
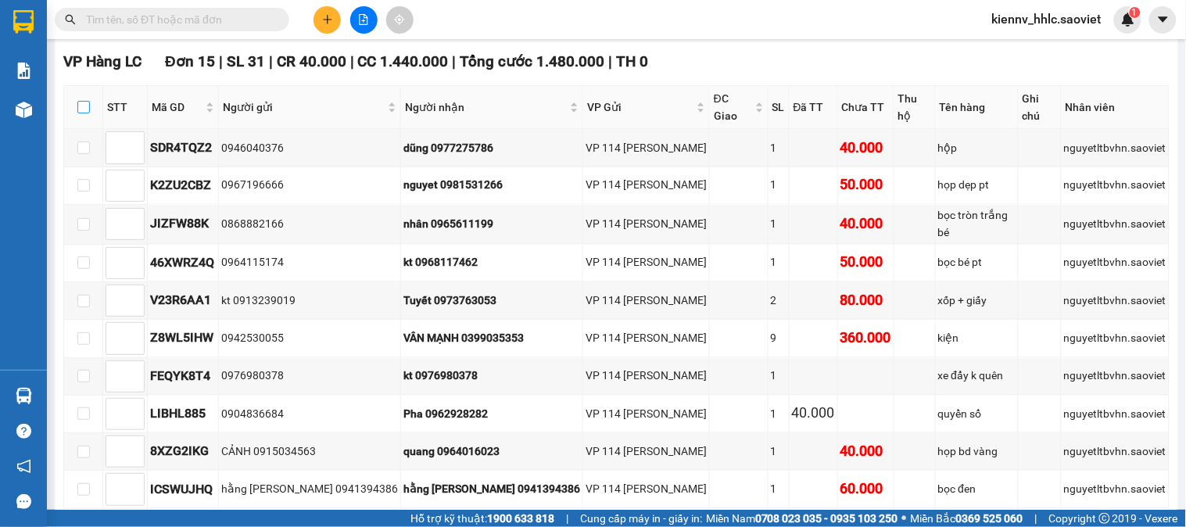
checkbox input "true"
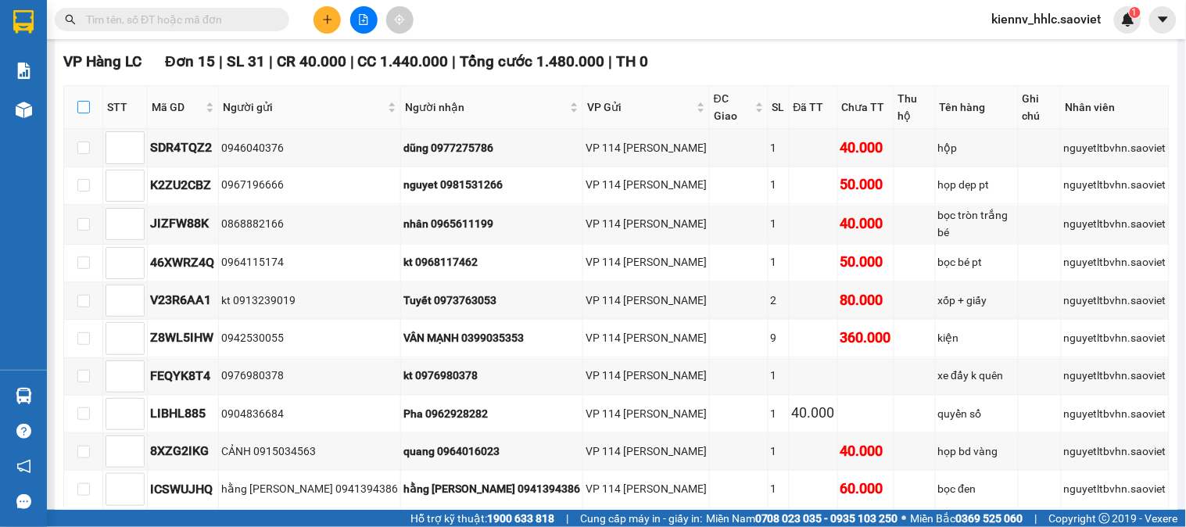
checkbox input "true"
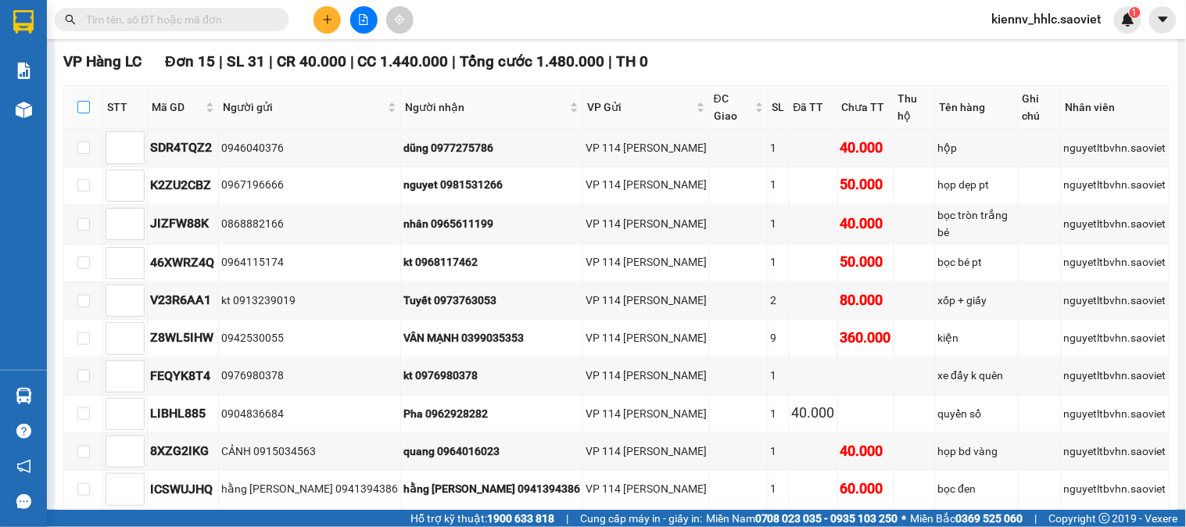
checkbox input "true"
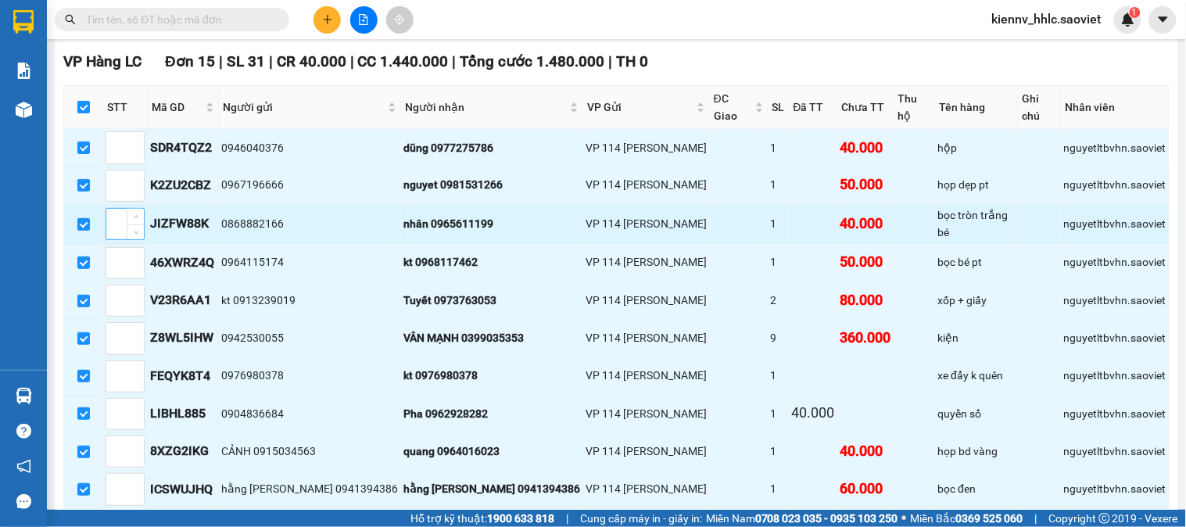
scroll to position [694, 0]
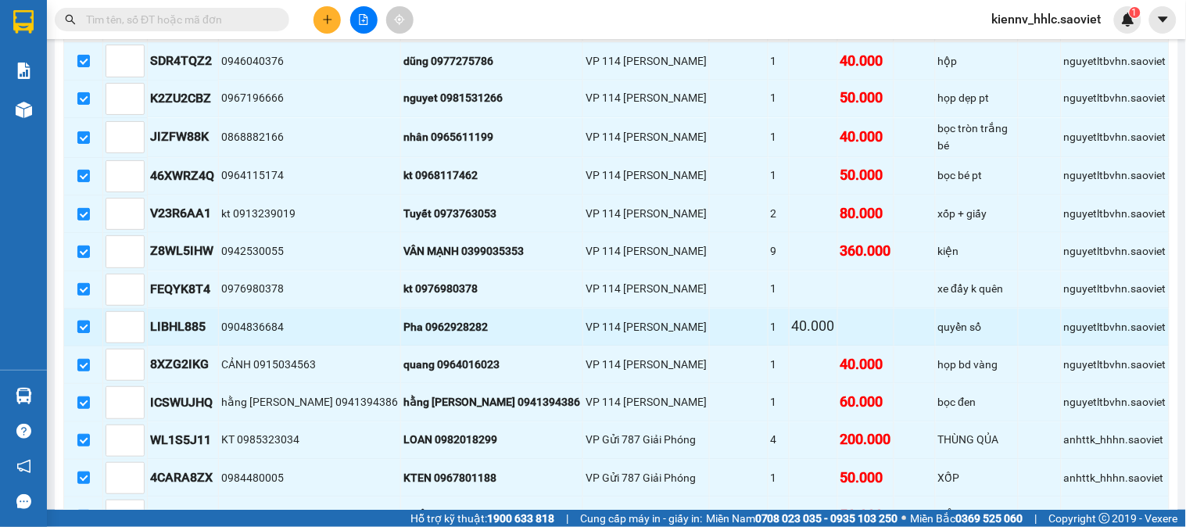
click at [87, 329] on input "checkbox" at bounding box center [83, 327] width 13 height 13
checkbox input "false"
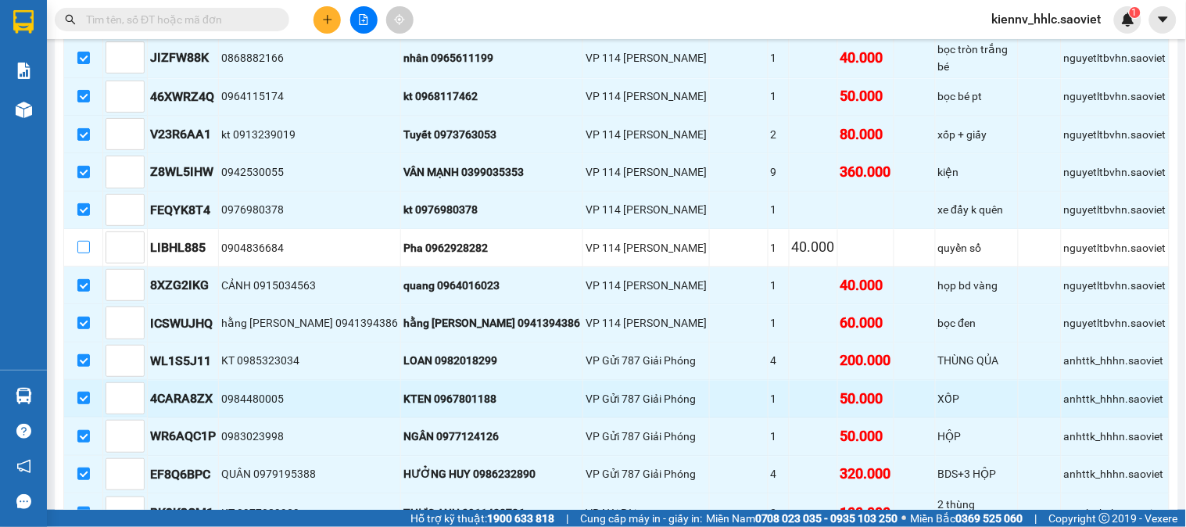
scroll to position [878, 0]
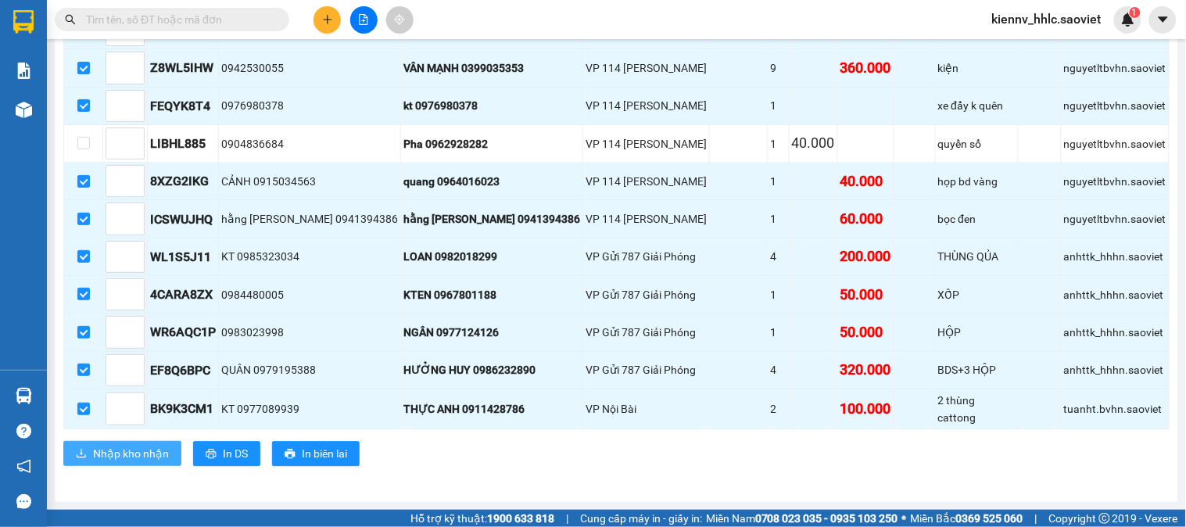
click at [162, 449] on span "Nhập kho nhận" at bounding box center [131, 453] width 76 height 17
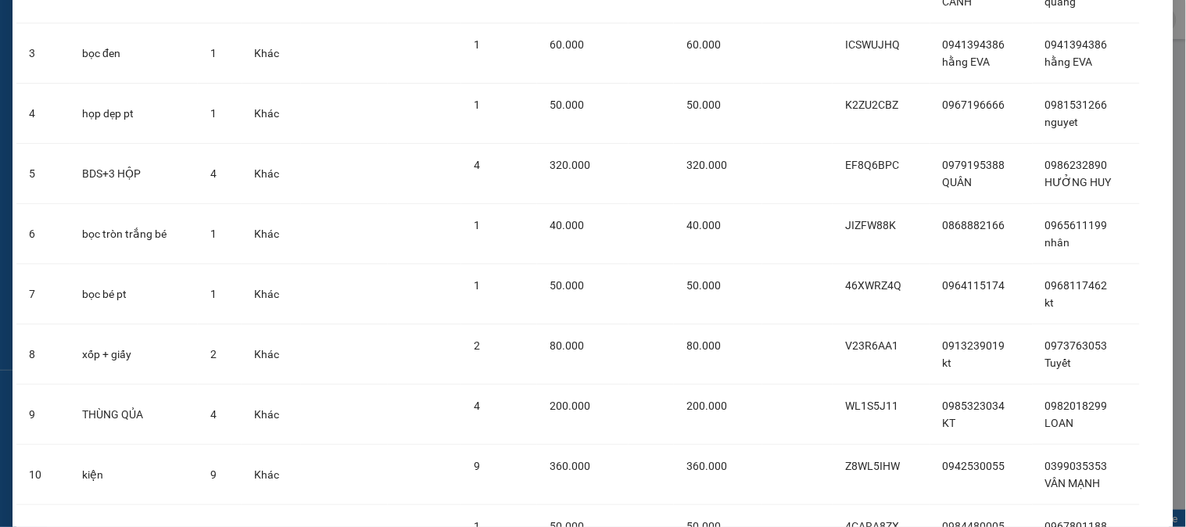
scroll to position [562, 0]
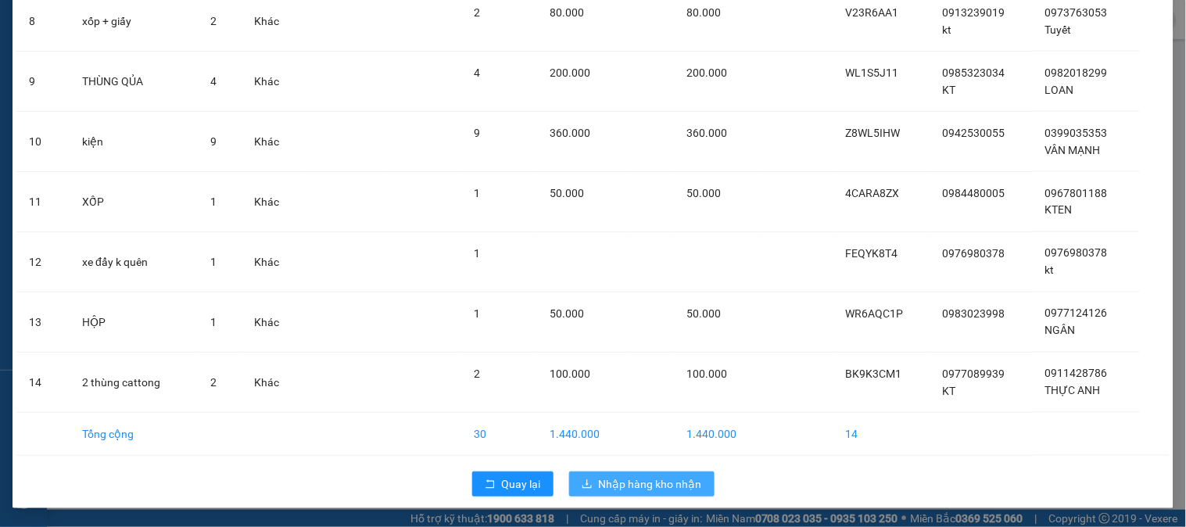
click at [655, 477] on span "Nhập hàng kho nhận" at bounding box center [650, 484] width 103 height 17
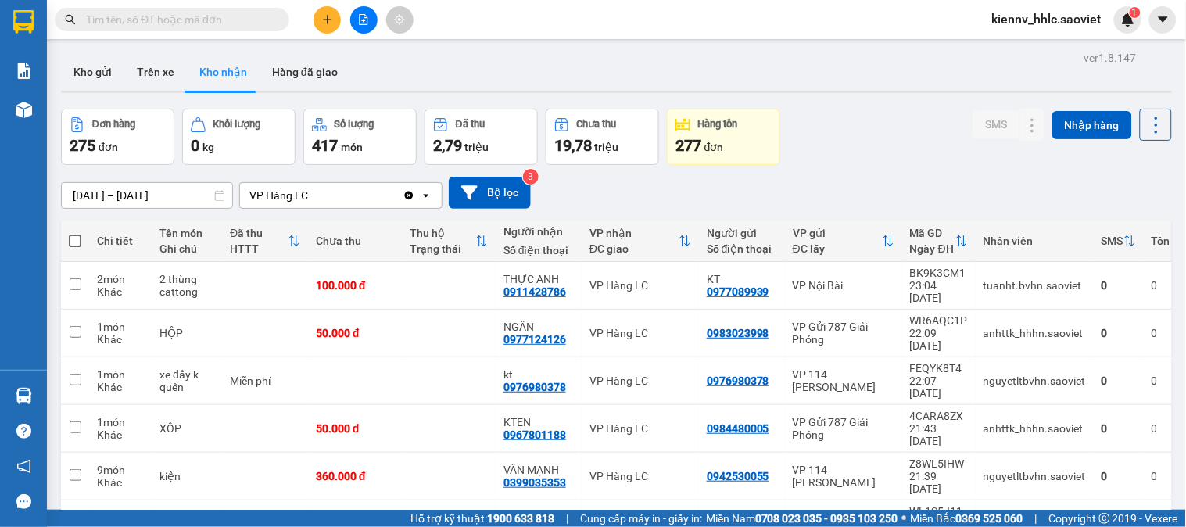
click at [253, 23] on input "text" at bounding box center [178, 19] width 185 height 17
click at [361, 20] on icon "file-add" at bounding box center [363, 19] width 11 height 11
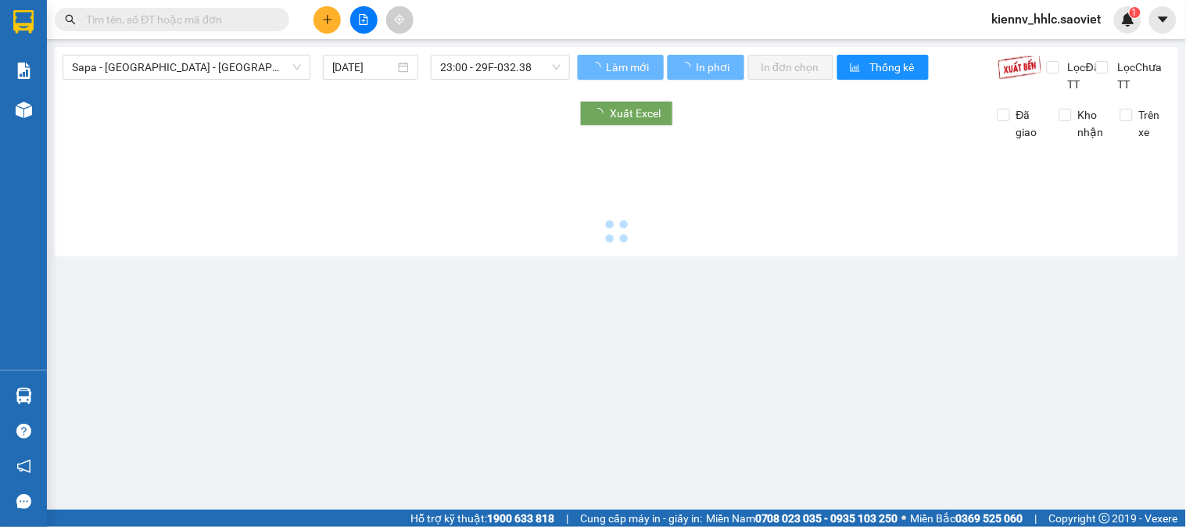
type input "[DATE]"
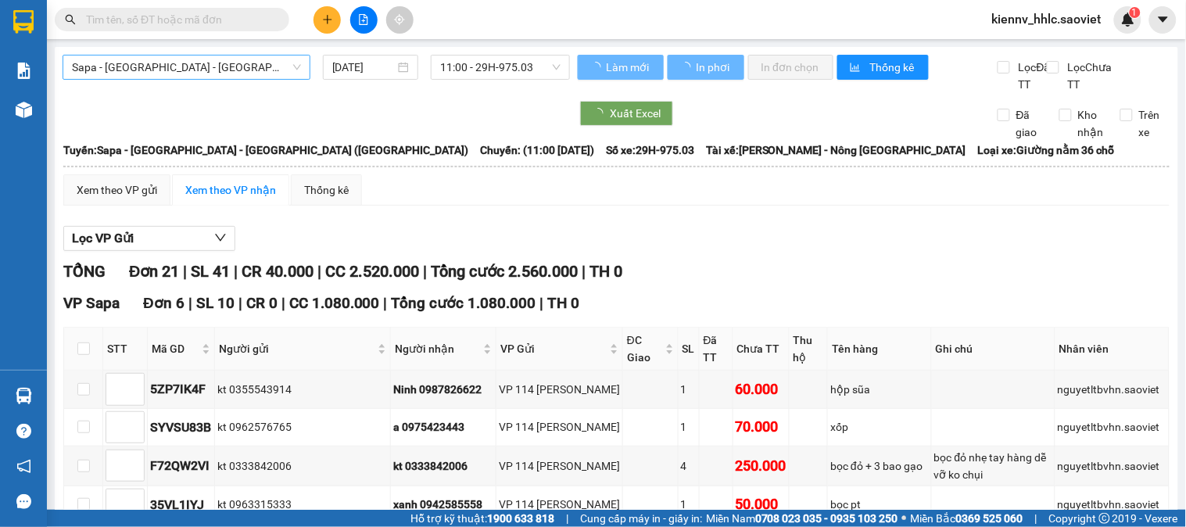
drag, startPoint x: 253, startPoint y: 48, endPoint x: 251, endPoint y: 57, distance: 8.9
click at [250, 59] on span "Sapa - [GEOGRAPHIC_DATA] - [GEOGRAPHIC_DATA] ([GEOGRAPHIC_DATA])" at bounding box center [186, 67] width 229 height 23
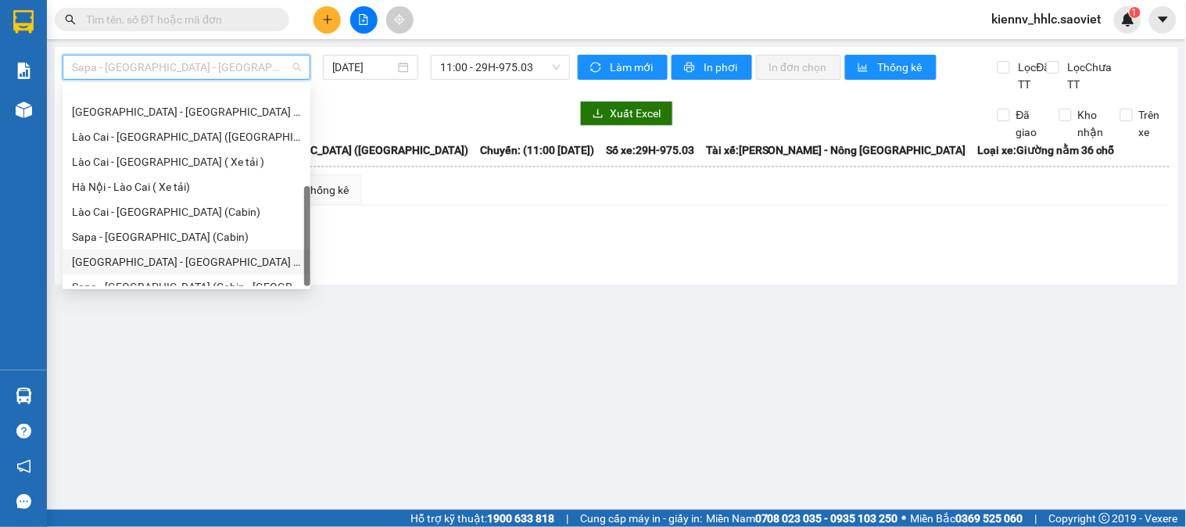
scroll to position [125, 0]
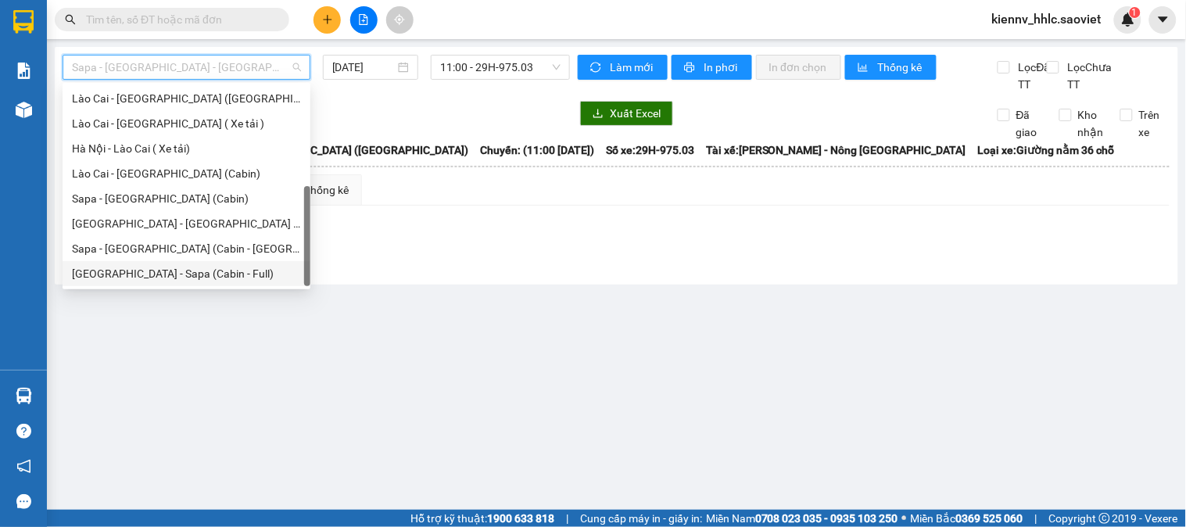
click at [151, 267] on div "[GEOGRAPHIC_DATA] - Sapa (Cabin - Full)" at bounding box center [186, 273] width 229 height 17
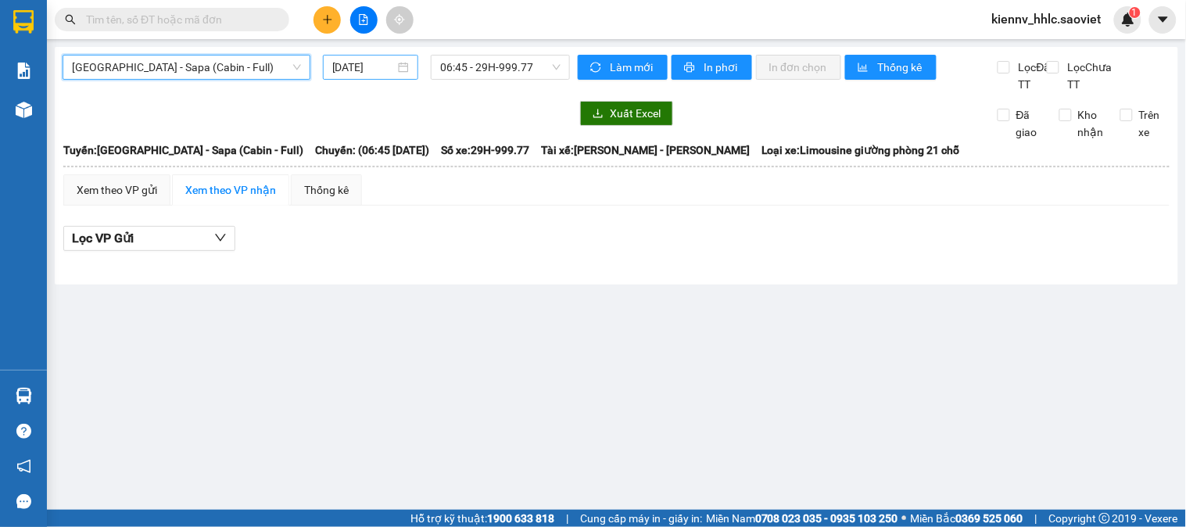
click at [342, 74] on input "[DATE]" at bounding box center [363, 67] width 63 height 17
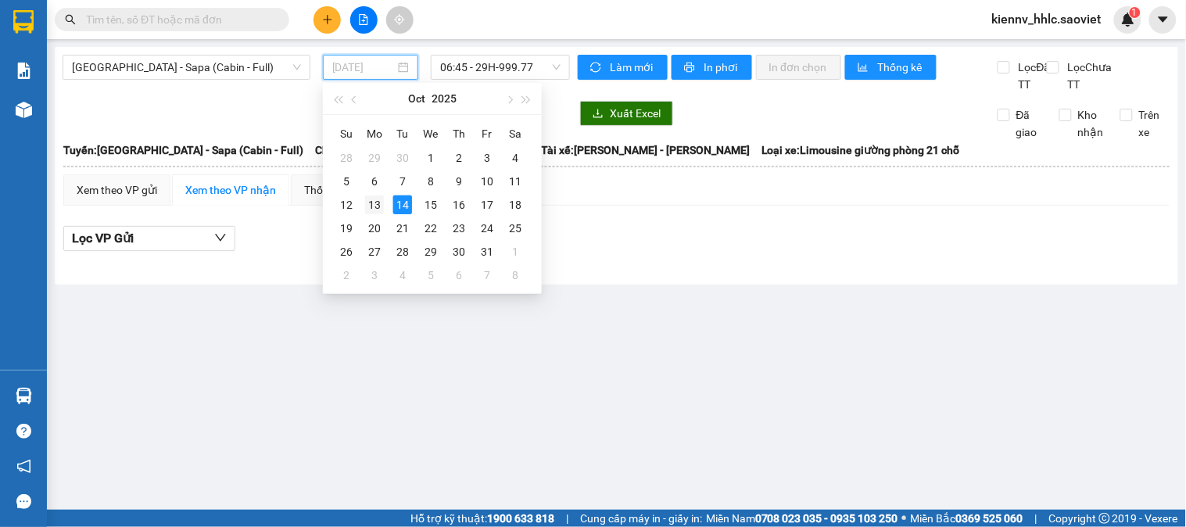
click at [376, 202] on div "13" at bounding box center [374, 205] width 19 height 19
type input "[DATE]"
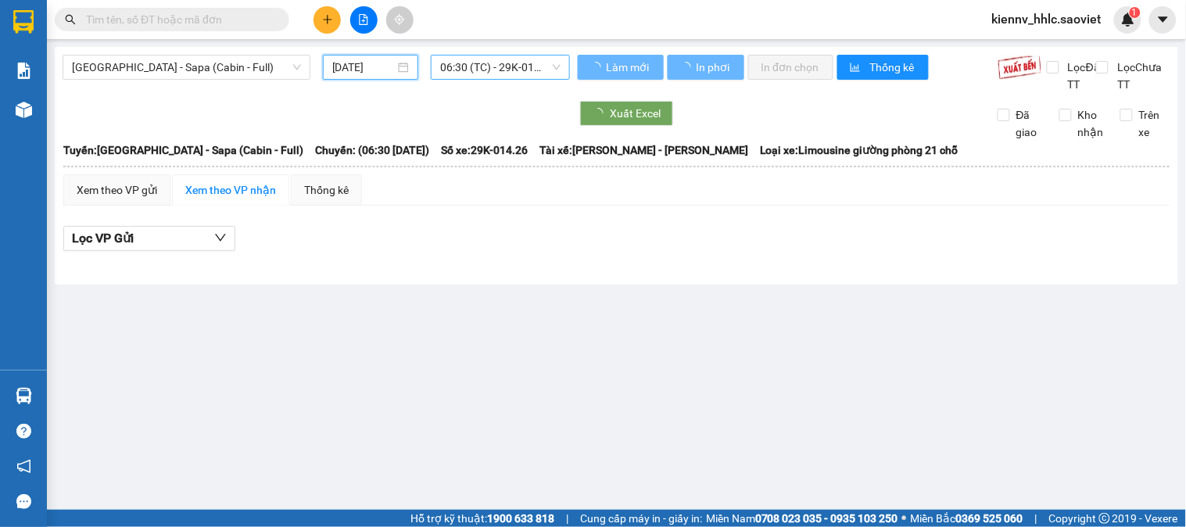
click at [465, 56] on span "06:30 (TC) - 29K-014.26" at bounding box center [500, 67] width 120 height 23
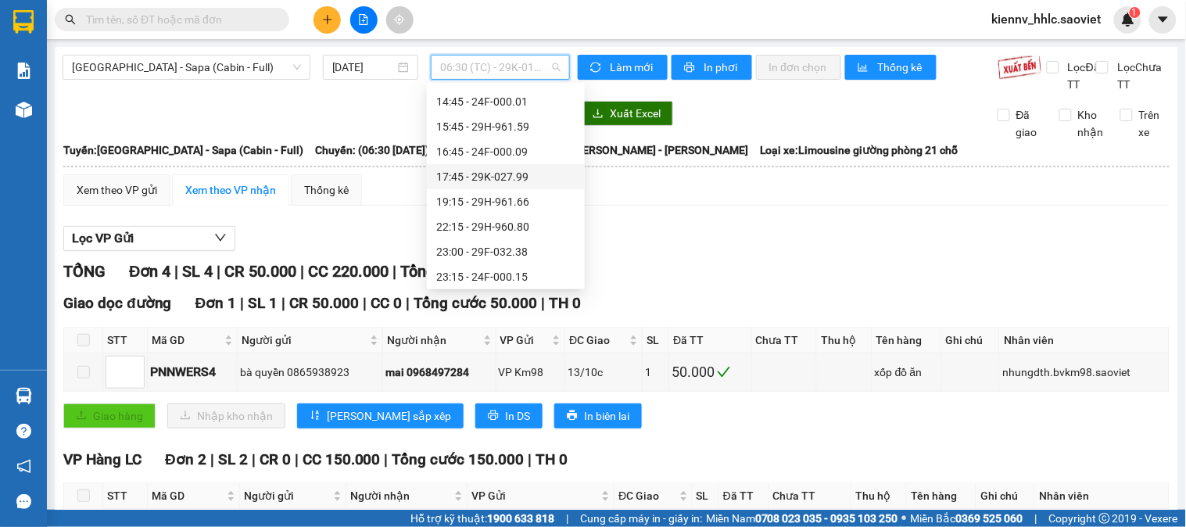
scroll to position [275, 0]
click at [501, 229] on div "22:15 - 29H-960.80" at bounding box center [505, 223] width 139 height 17
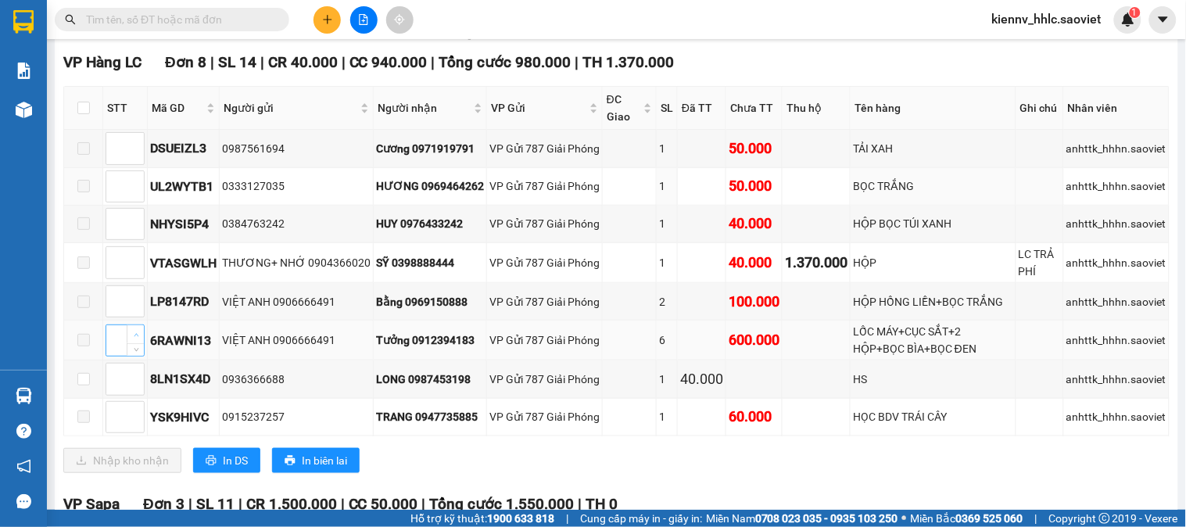
scroll to position [260, 0]
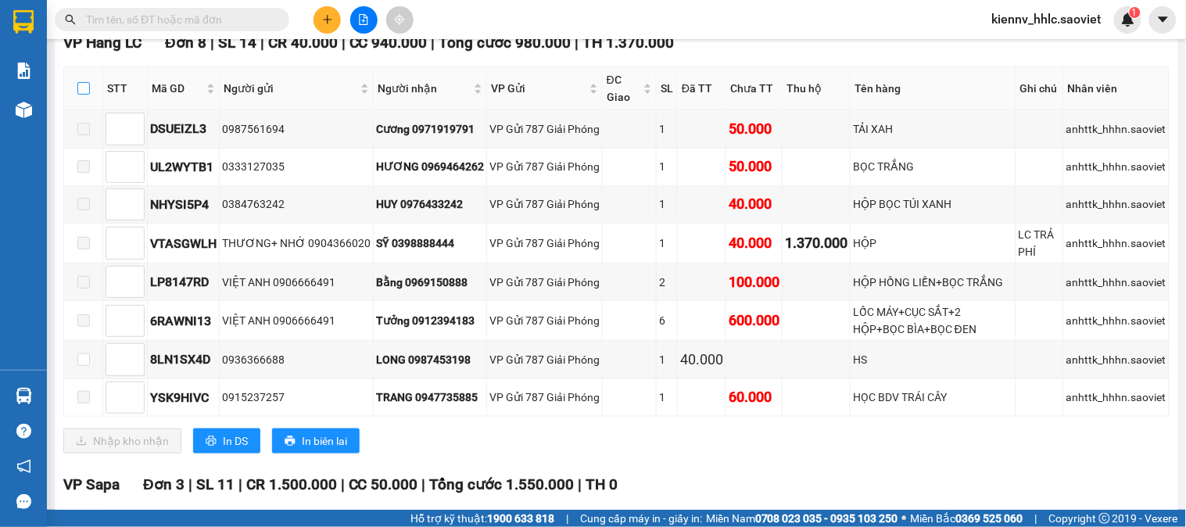
click at [81, 95] on input "checkbox" at bounding box center [83, 88] width 13 height 13
checkbox input "true"
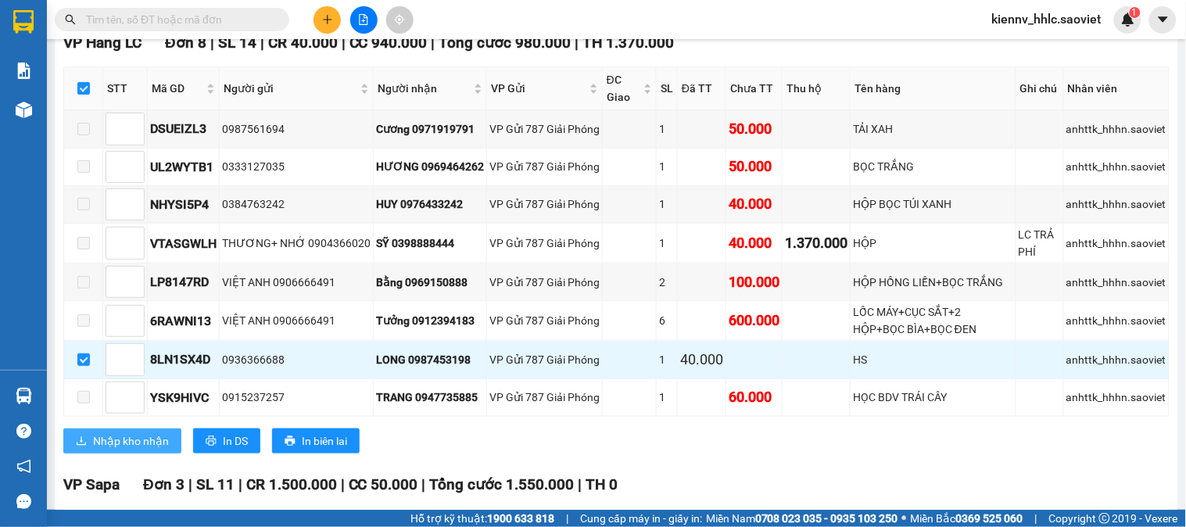
click at [150, 447] on button "Nhập kho nhận" at bounding box center [122, 441] width 118 height 25
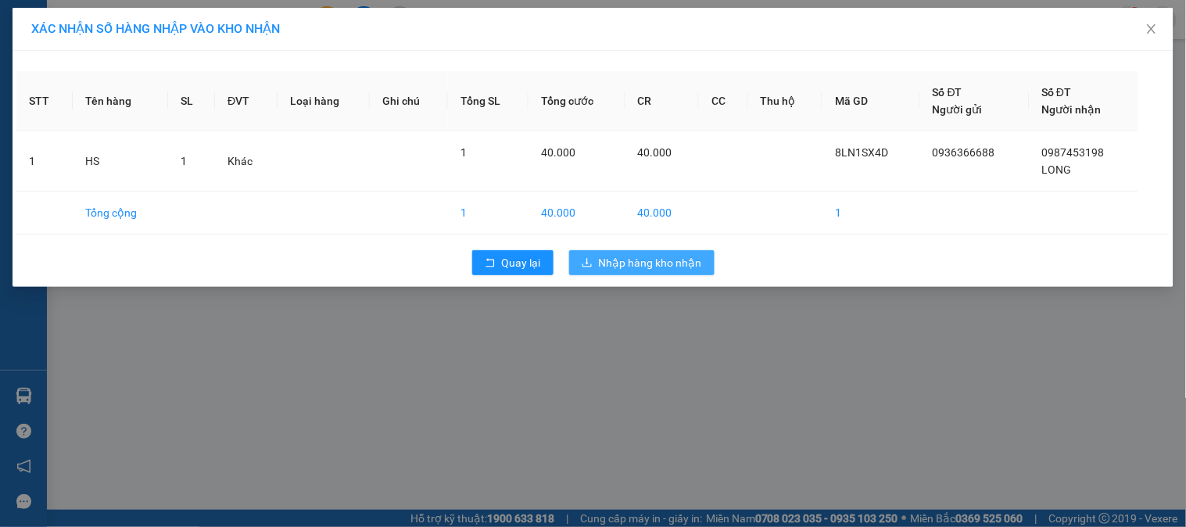
click at [634, 252] on button "Nhập hàng kho nhận" at bounding box center [641, 262] width 145 height 25
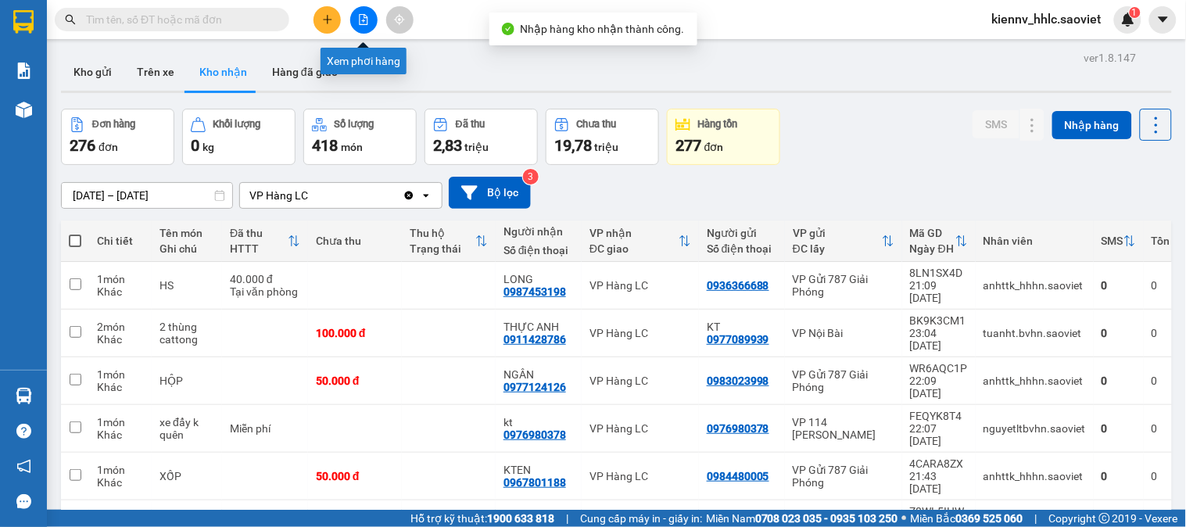
click at [358, 26] on button at bounding box center [363, 19] width 27 height 27
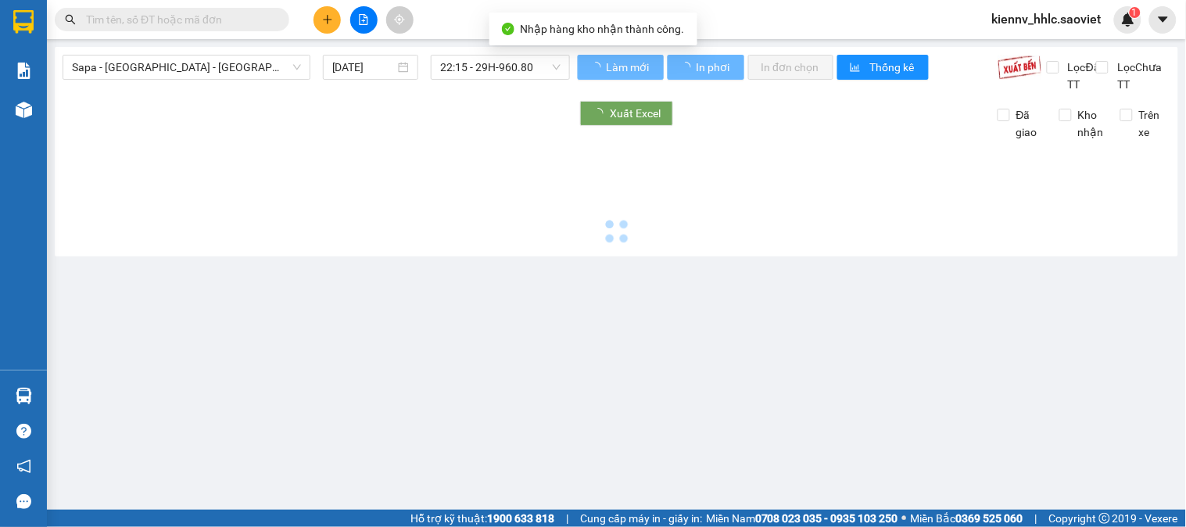
type input "[DATE]"
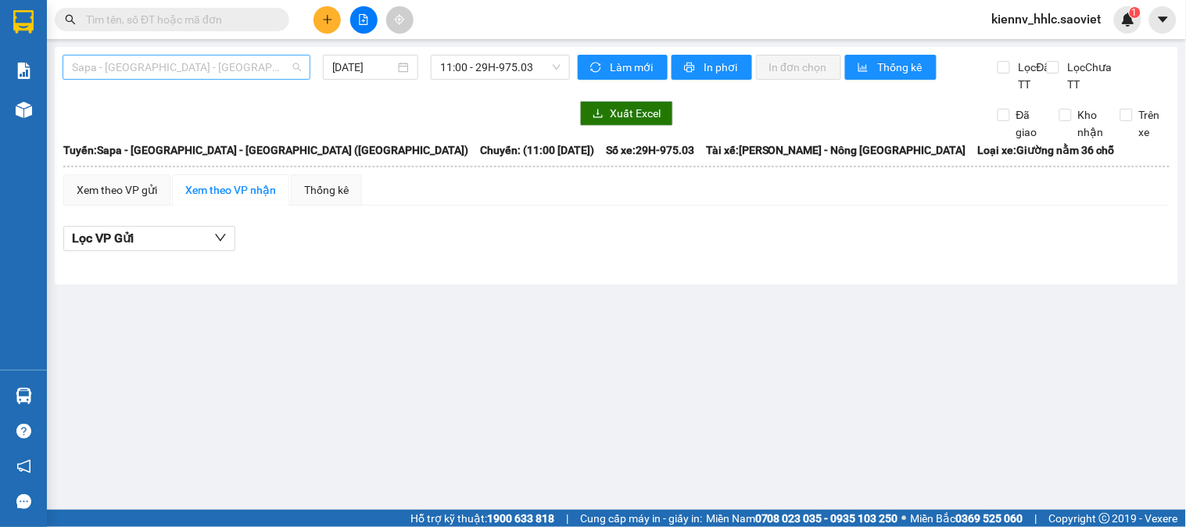
click at [246, 74] on span "Sapa - [GEOGRAPHIC_DATA] - [GEOGRAPHIC_DATA] ([GEOGRAPHIC_DATA])" at bounding box center [186, 67] width 229 height 23
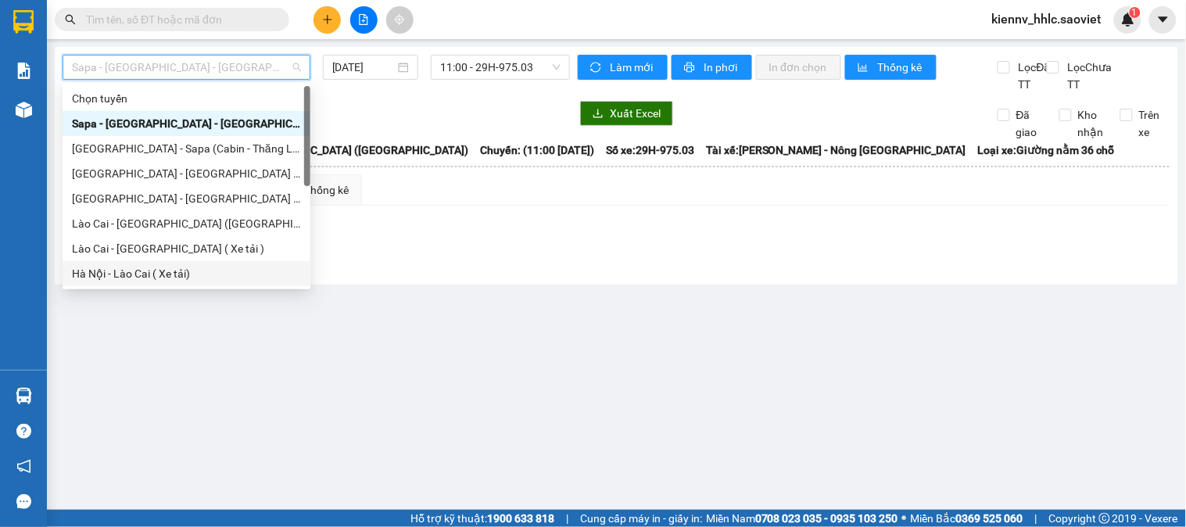
click at [170, 269] on div "Hà Nội - Lào Cai ( Xe tải)" at bounding box center [186, 273] width 229 height 17
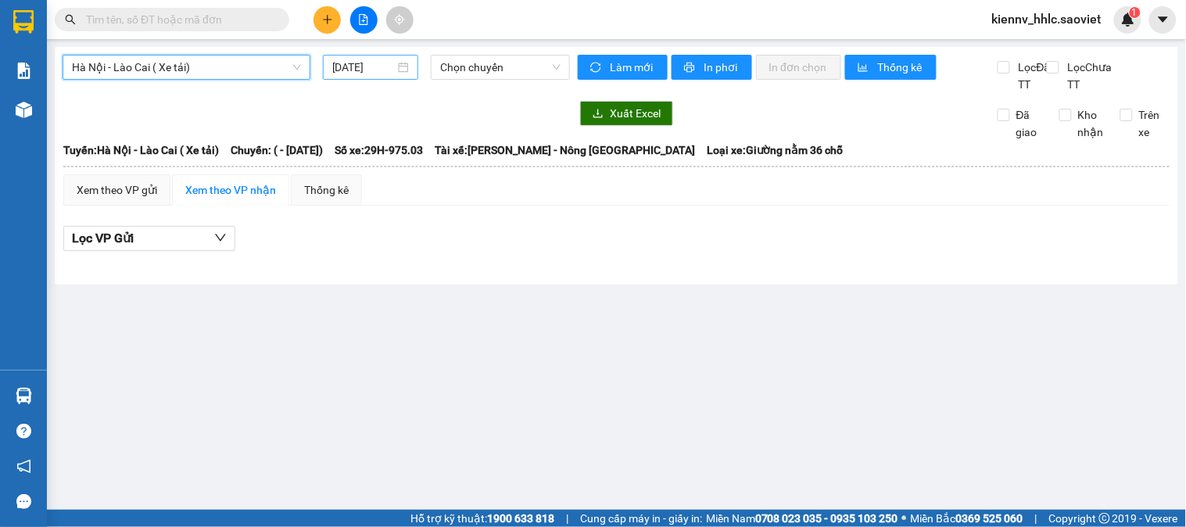
click at [374, 66] on input "[DATE]" at bounding box center [363, 67] width 63 height 17
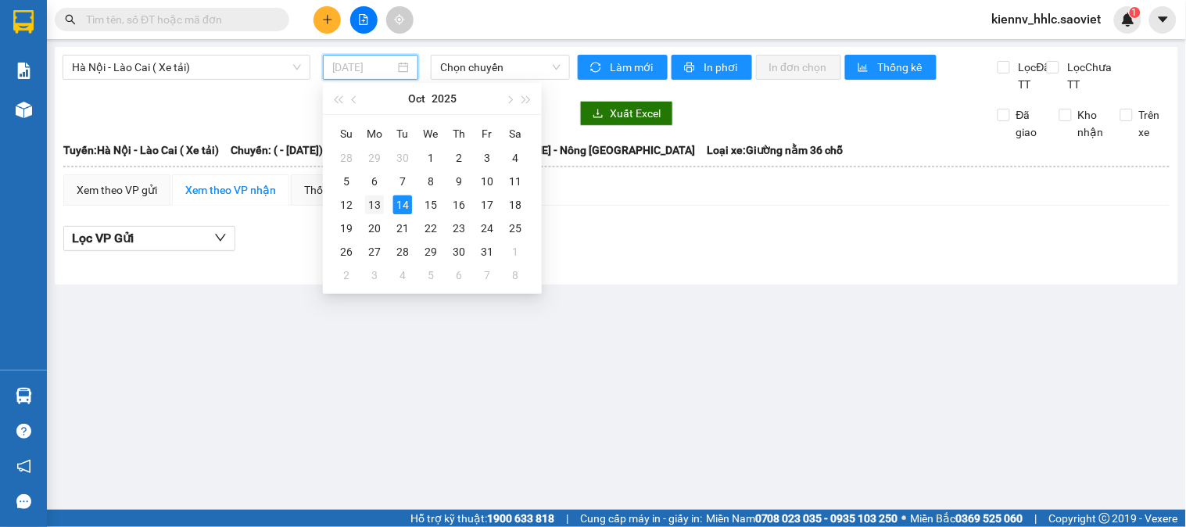
click at [378, 205] on div "13" at bounding box center [374, 205] width 19 height 19
type input "[DATE]"
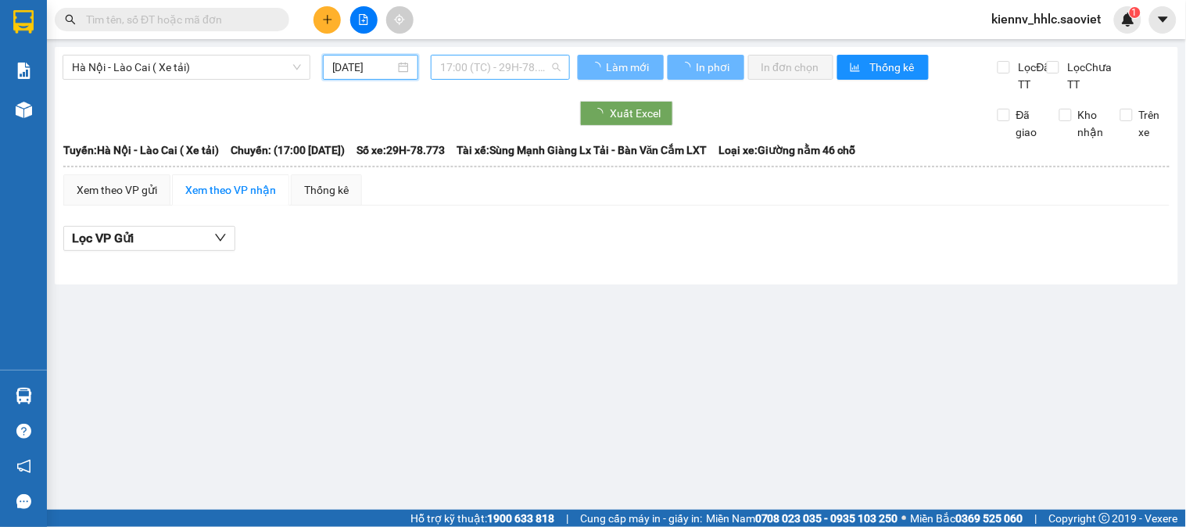
click at [508, 70] on span "17:00 (TC) - 29H-78.773 - (Đã hủy)" at bounding box center [500, 67] width 120 height 23
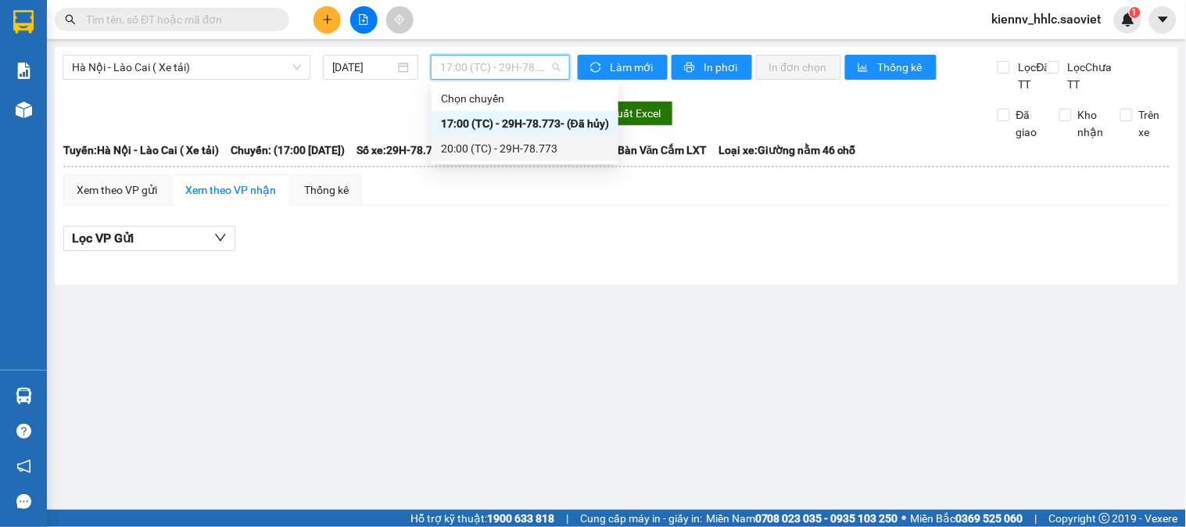
click at [510, 149] on div "20:00 (TC) - 29H-78.773" at bounding box center [525, 148] width 168 height 17
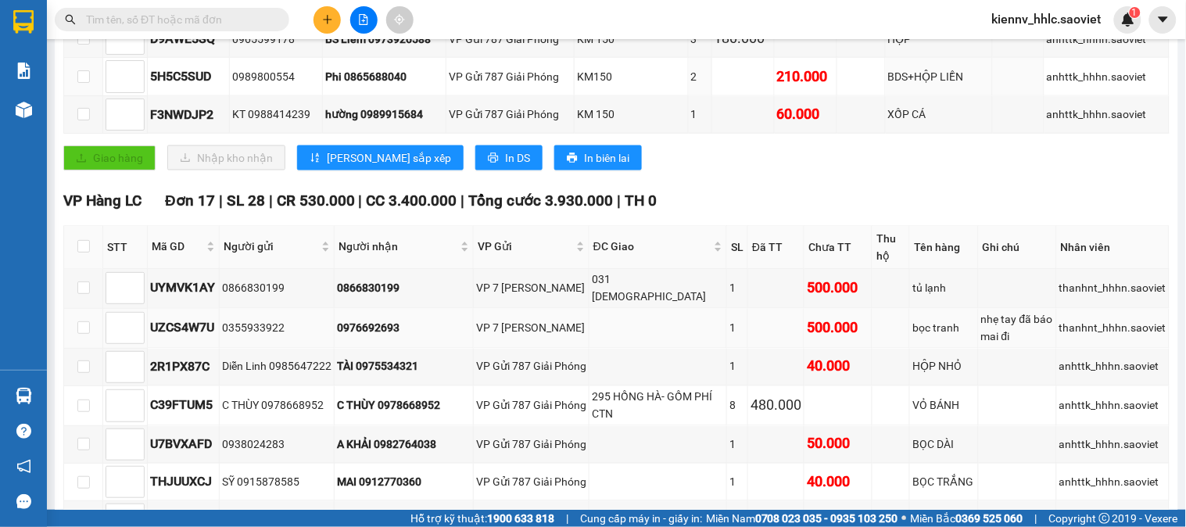
scroll to position [608, 0]
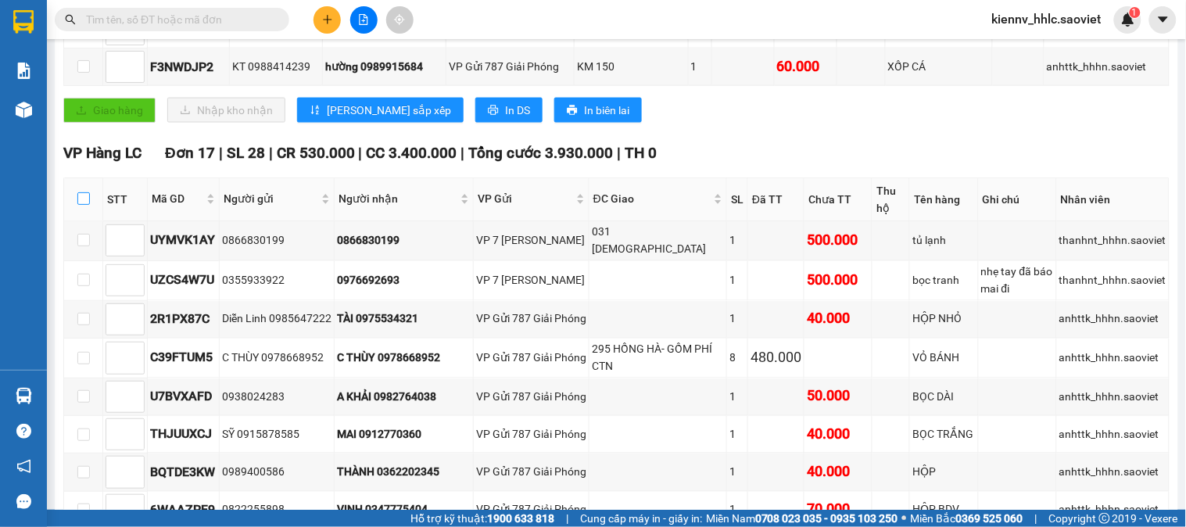
click at [77, 205] on input "checkbox" at bounding box center [83, 198] width 13 height 13
checkbox input "true"
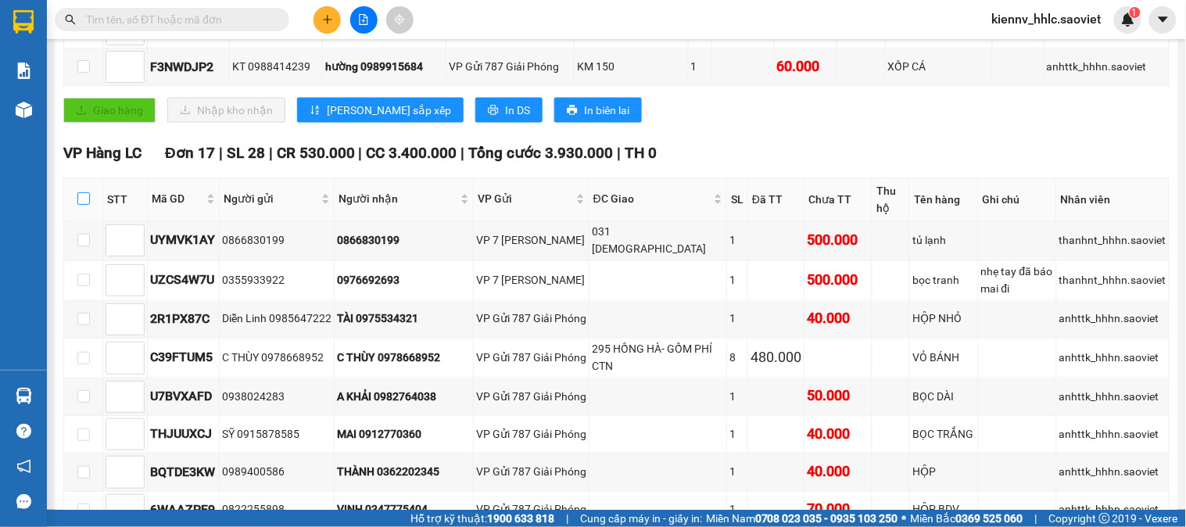
checkbox input "true"
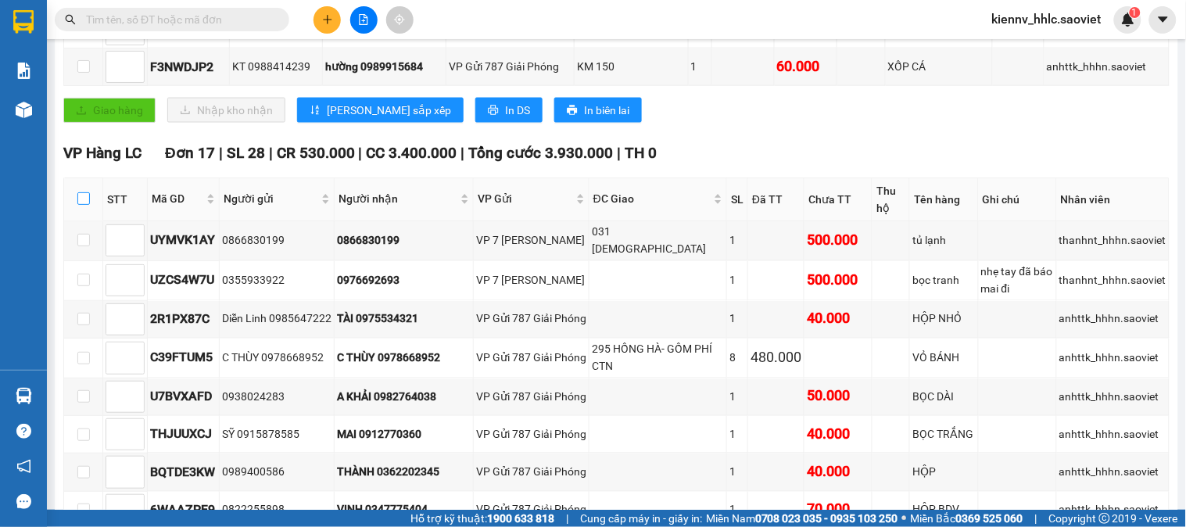
checkbox input "true"
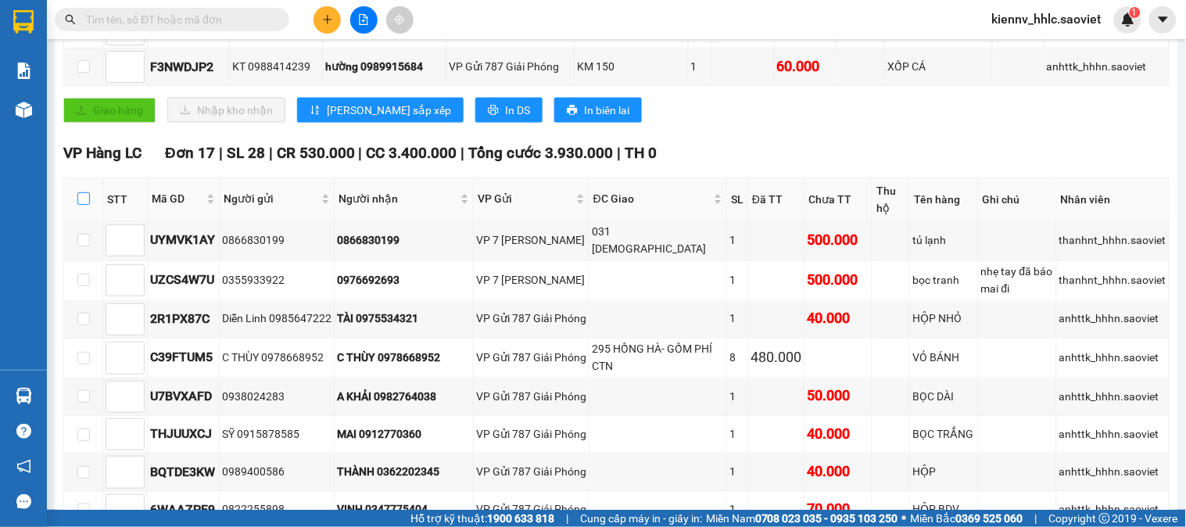
checkbox input "true"
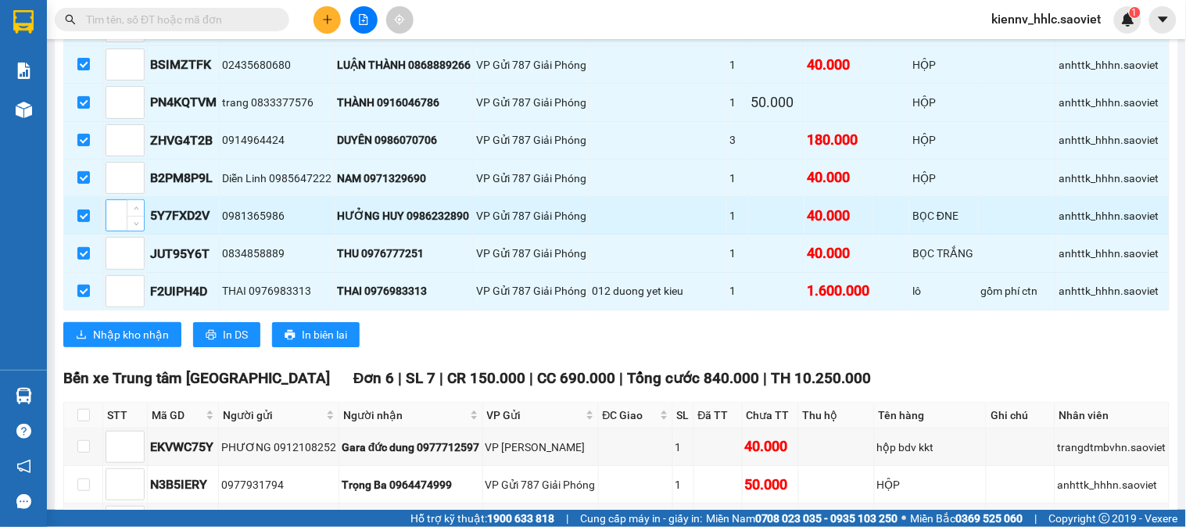
scroll to position [1161, 0]
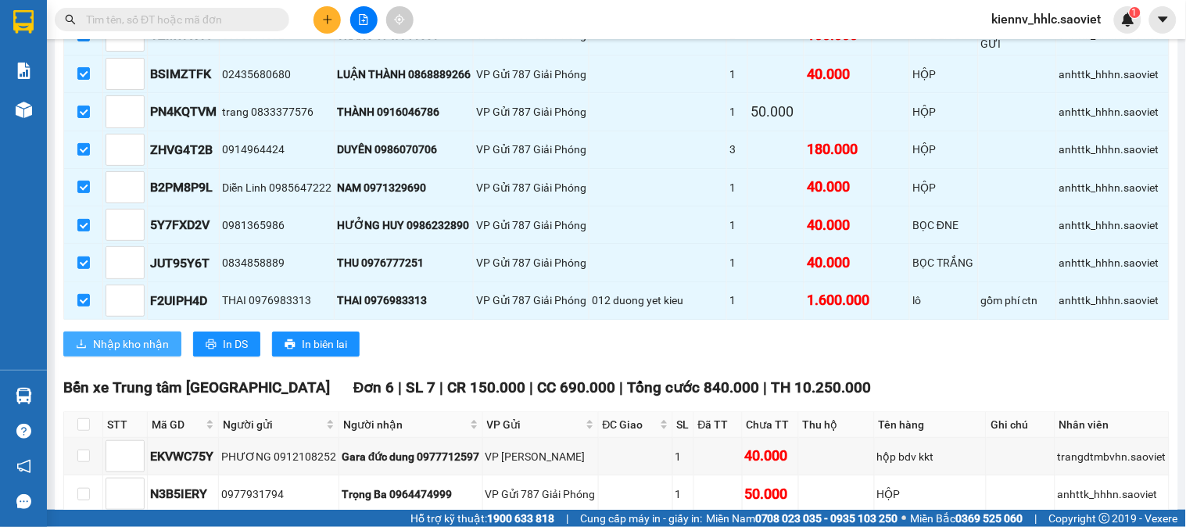
click at [155, 353] on span "Nhập kho nhận" at bounding box center [131, 344] width 76 height 17
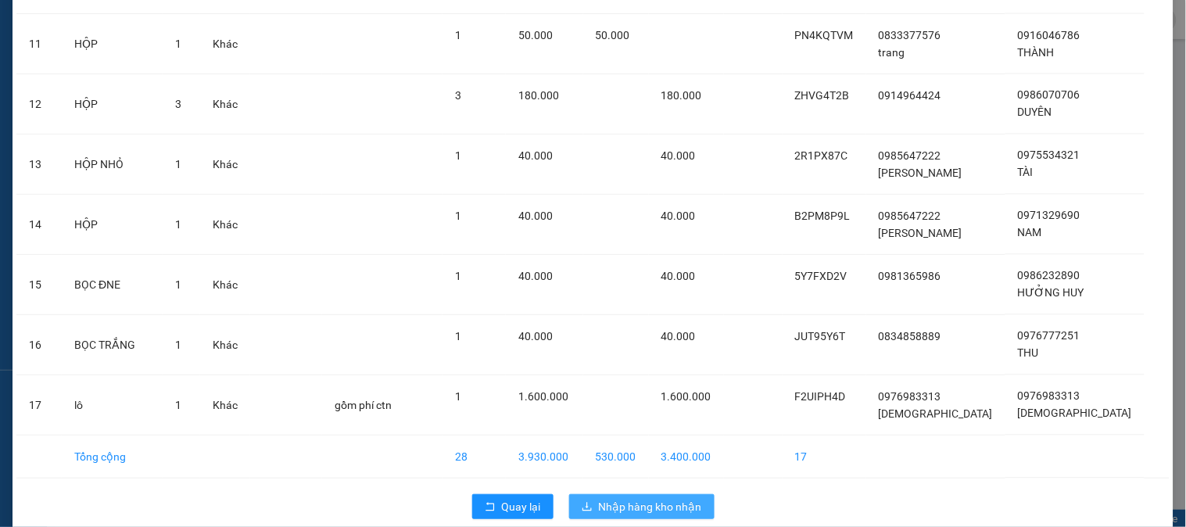
scroll to position [708, 0]
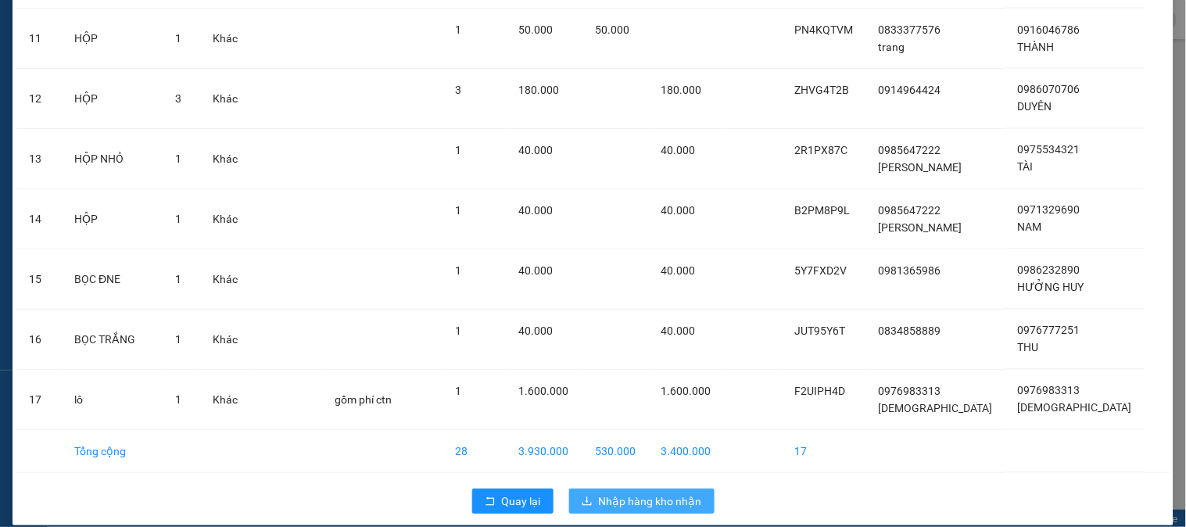
click at [682, 493] on span "Nhập hàng kho nhận" at bounding box center [650, 501] width 103 height 17
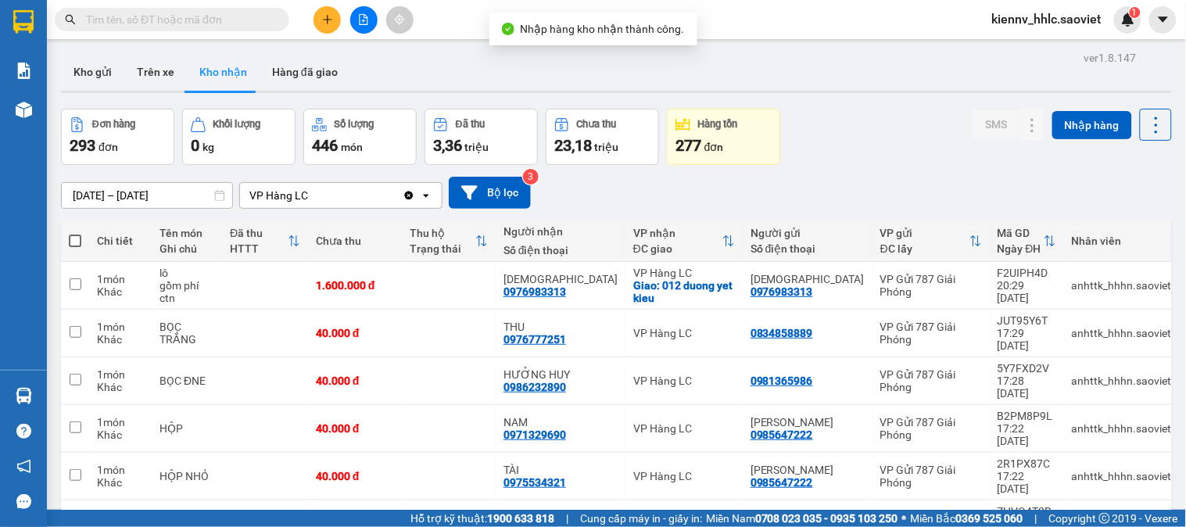
click at [77, 244] on span at bounding box center [75, 241] width 13 height 13
click at [75, 233] on input "checkbox" at bounding box center [75, 233] width 0 height 0
checkbox input "true"
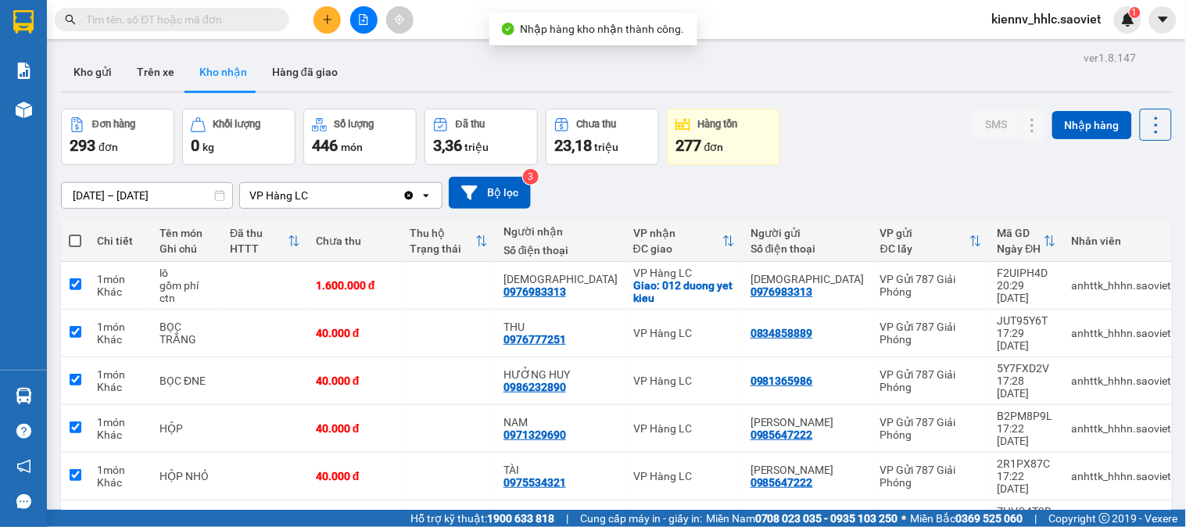
checkbox input "true"
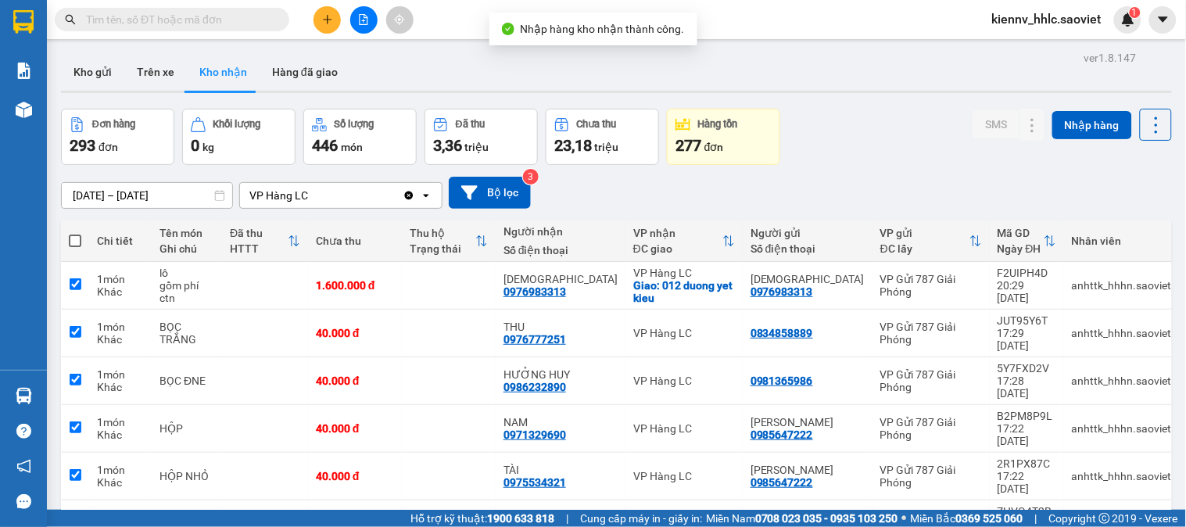
checkbox input "true"
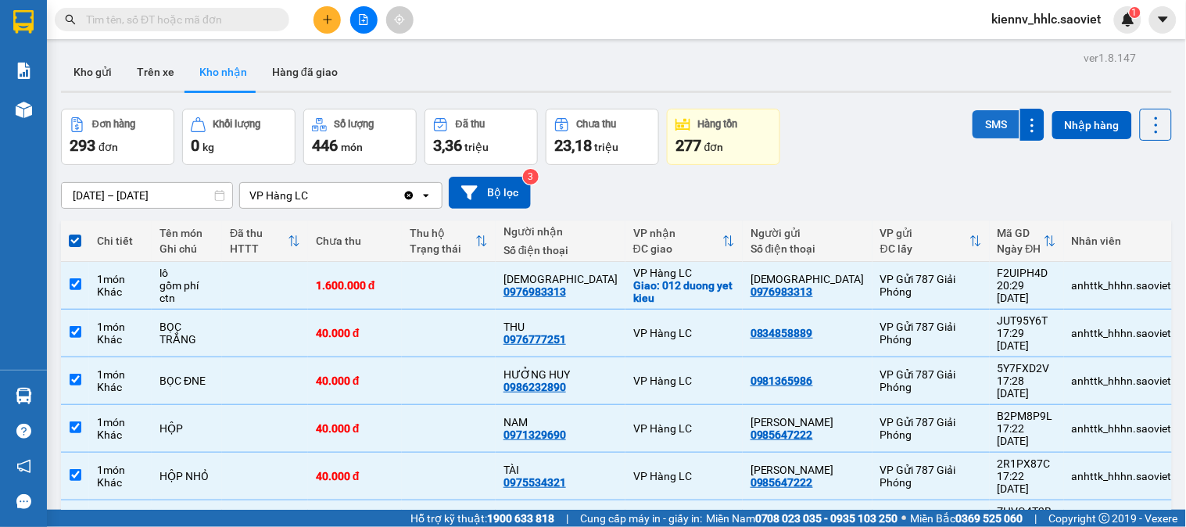
click at [973, 127] on button "SMS" at bounding box center [996, 124] width 47 height 28
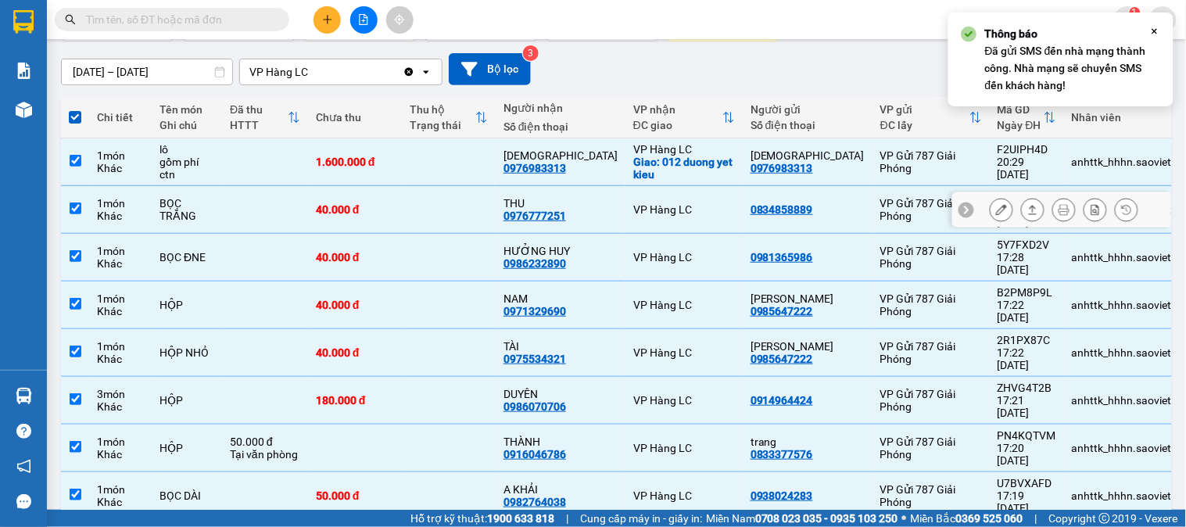
scroll to position [213, 0]
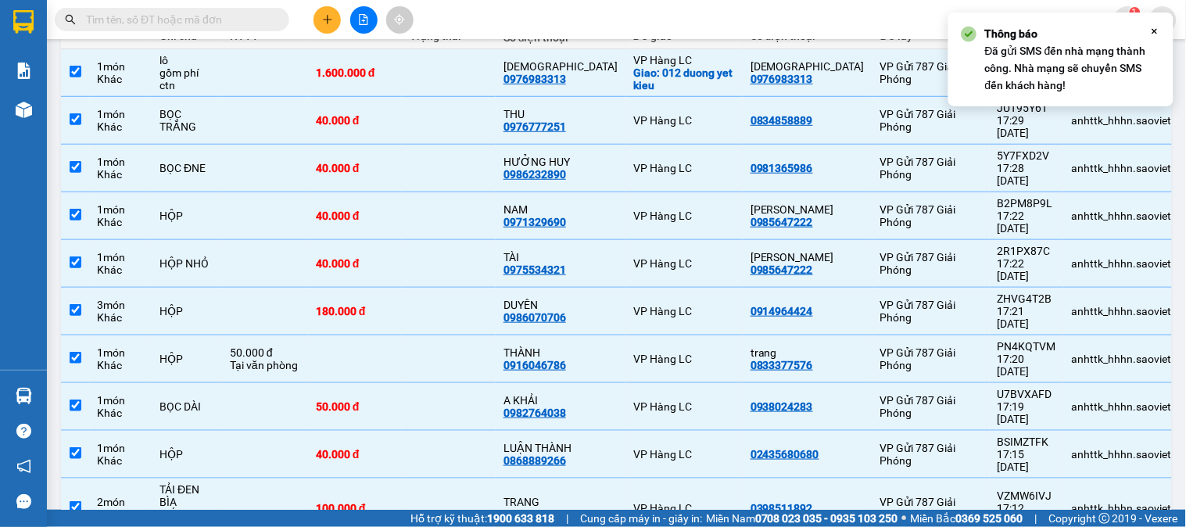
checkbox input "false"
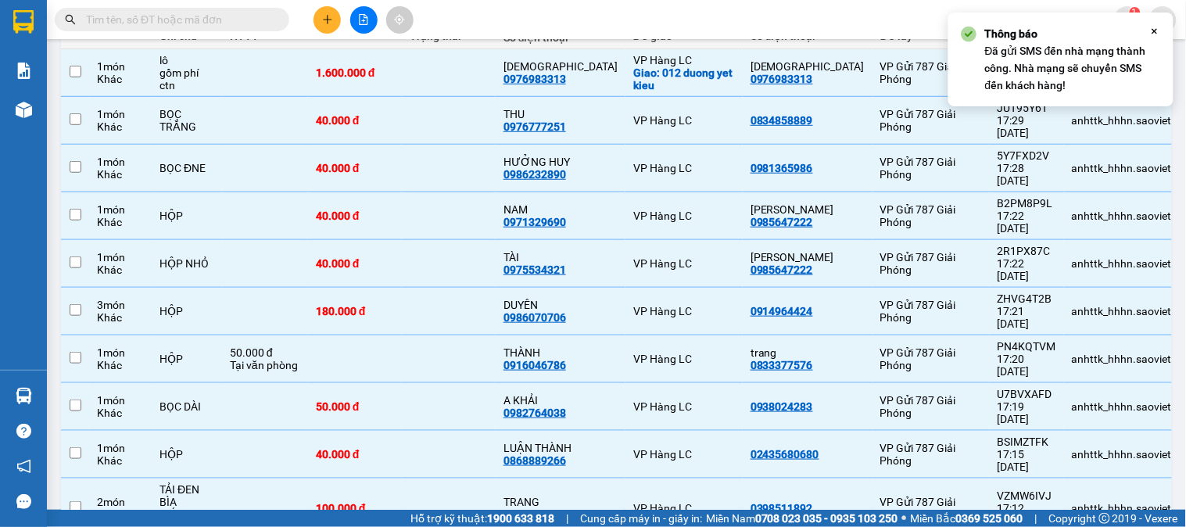
checkbox input "false"
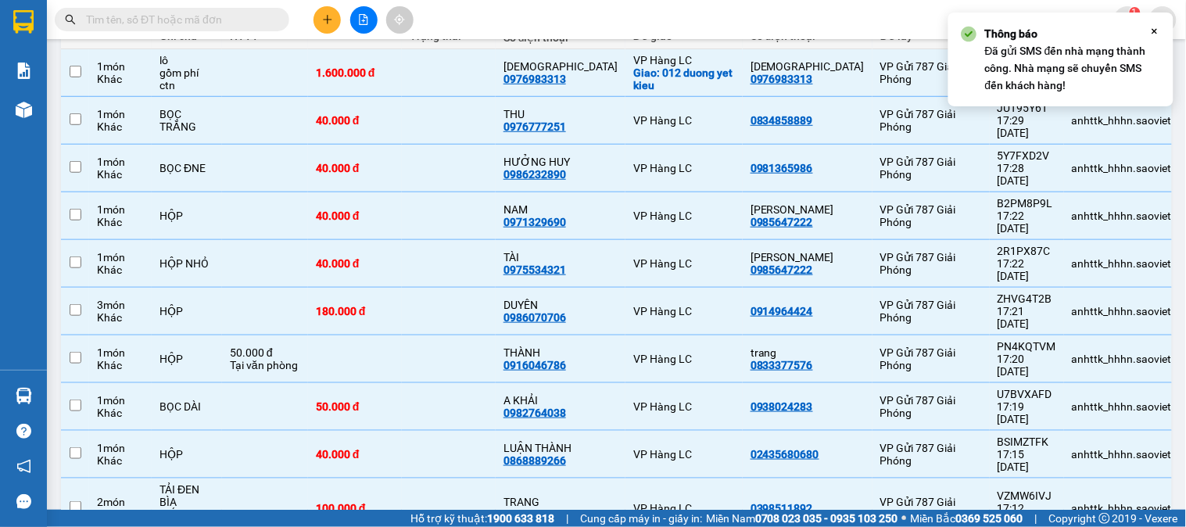
checkbox input "false"
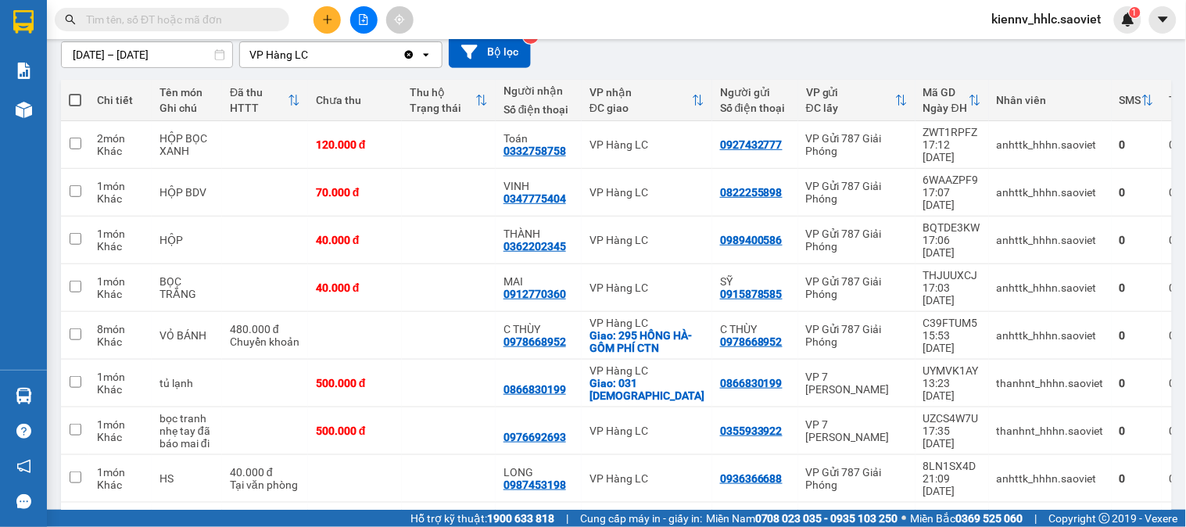
scroll to position [113, 0]
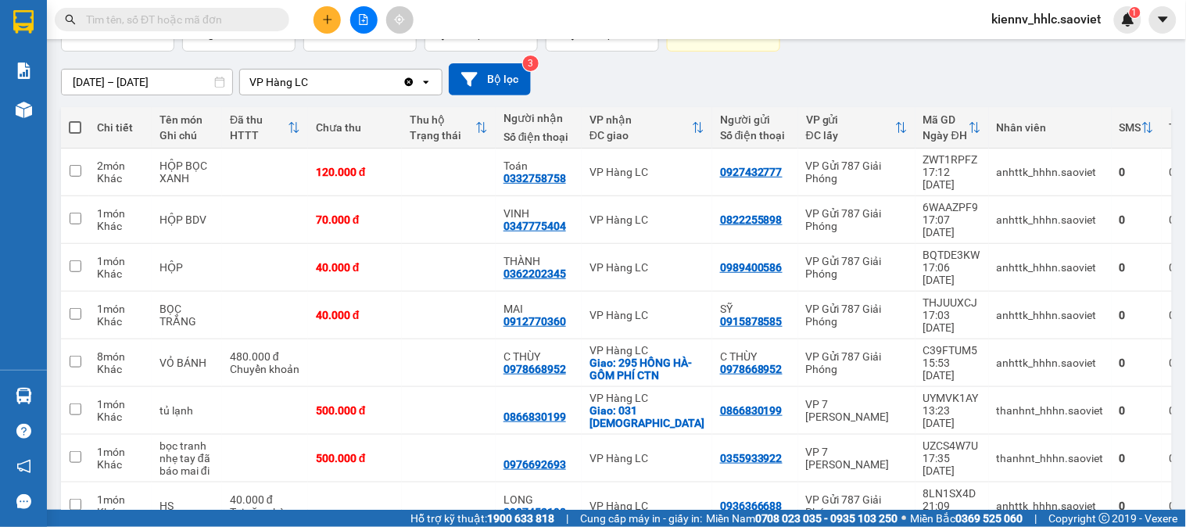
click at [76, 127] on span at bounding box center [75, 127] width 13 height 13
click at [75, 120] on input "checkbox" at bounding box center [75, 120] width 0 height 0
checkbox input "true"
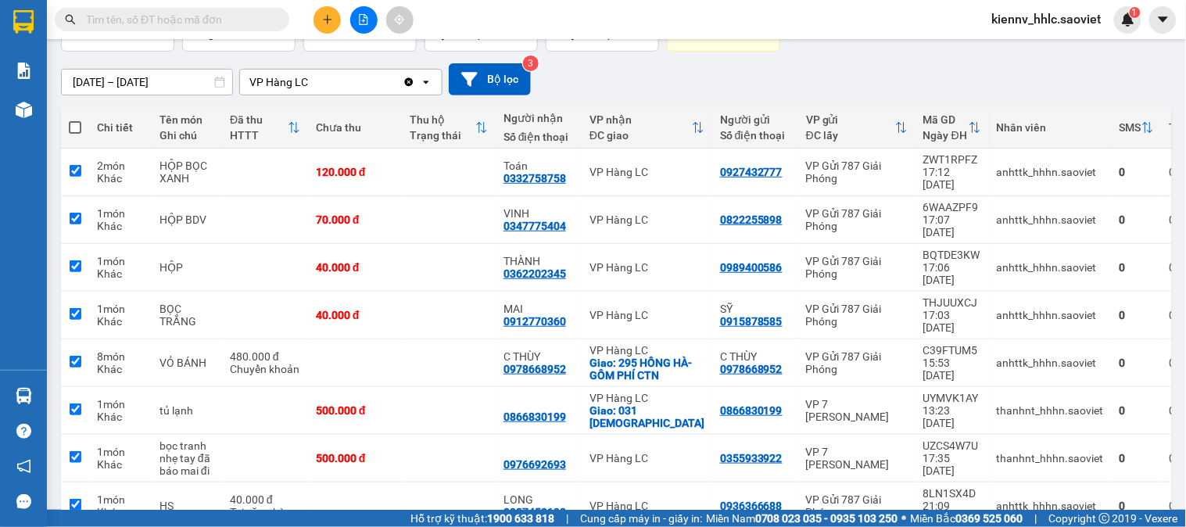
checkbox input "true"
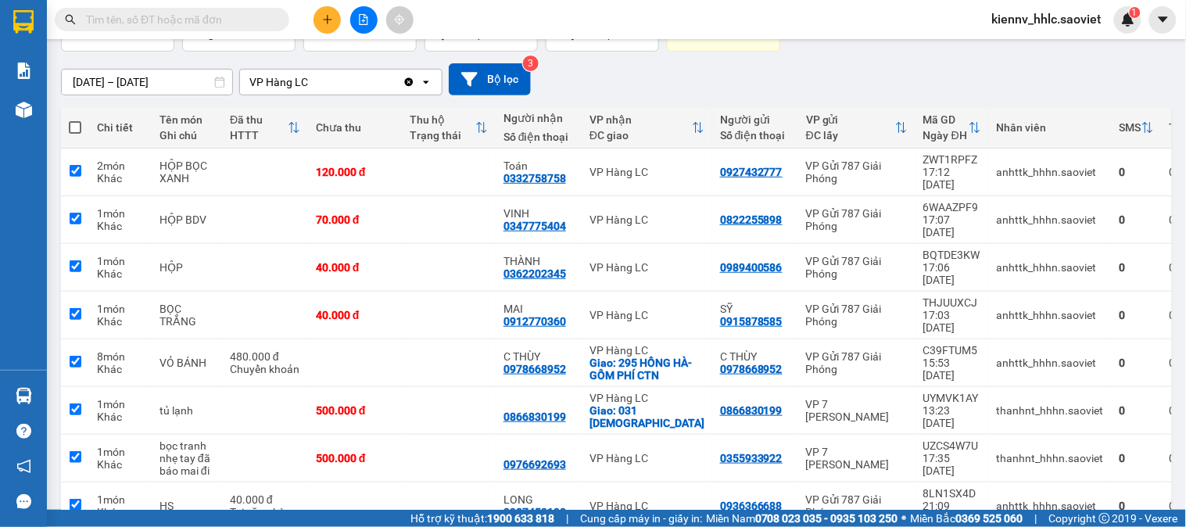
checkbox input "true"
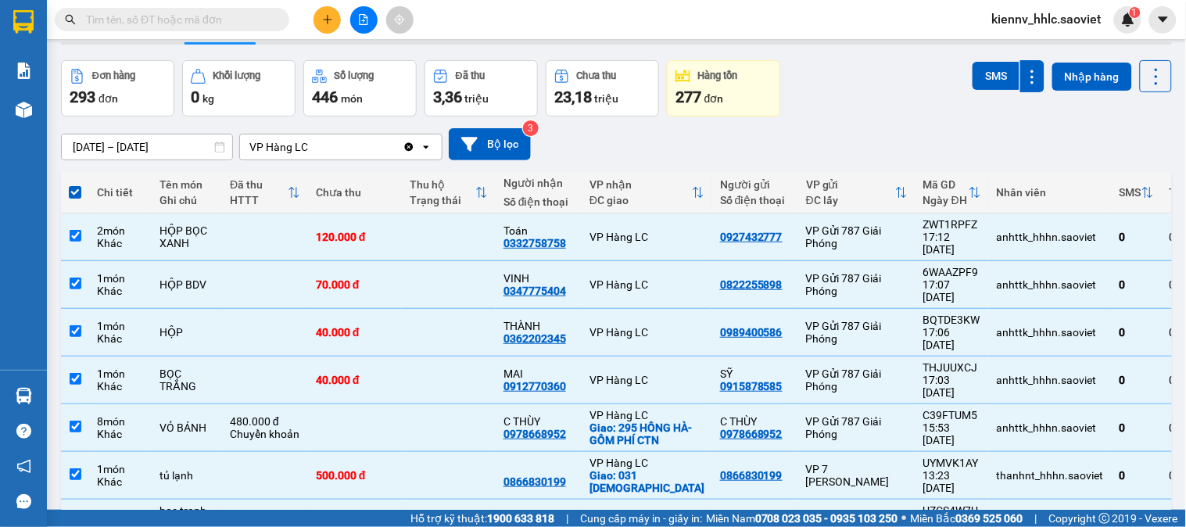
scroll to position [0, 0]
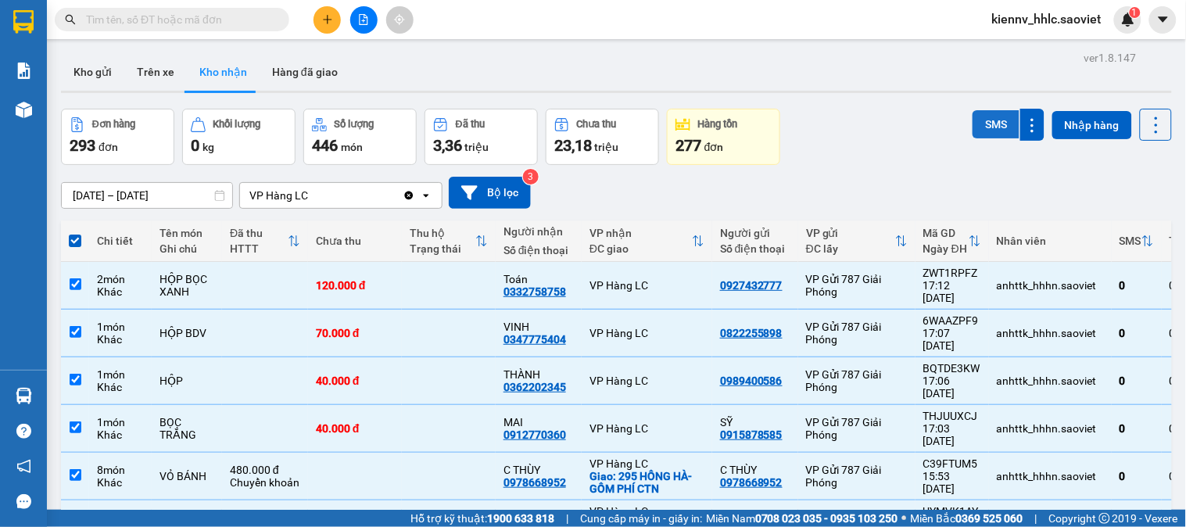
click at [982, 130] on button "SMS" at bounding box center [996, 124] width 47 height 28
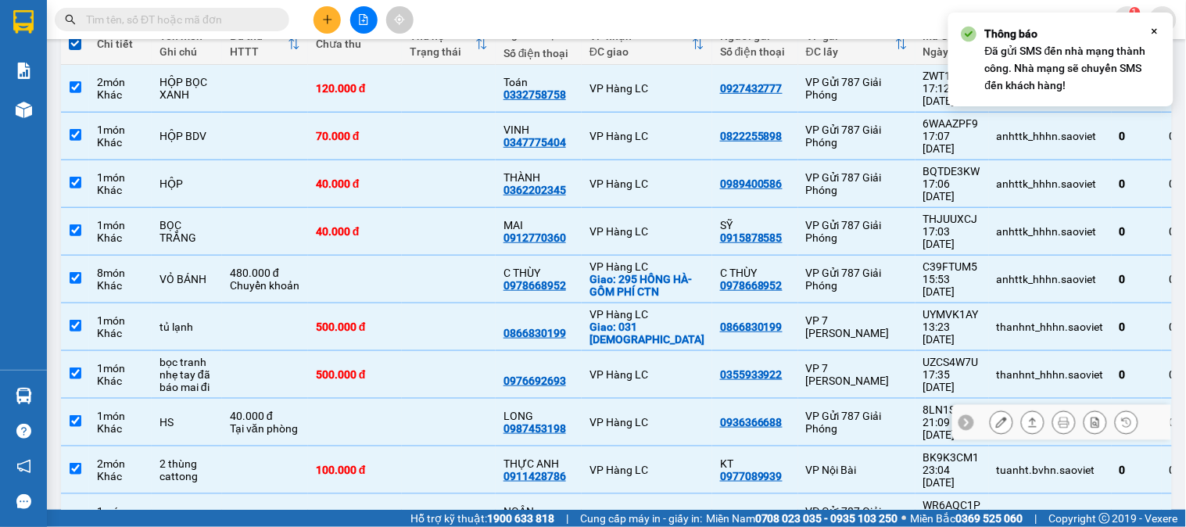
scroll to position [200, 0]
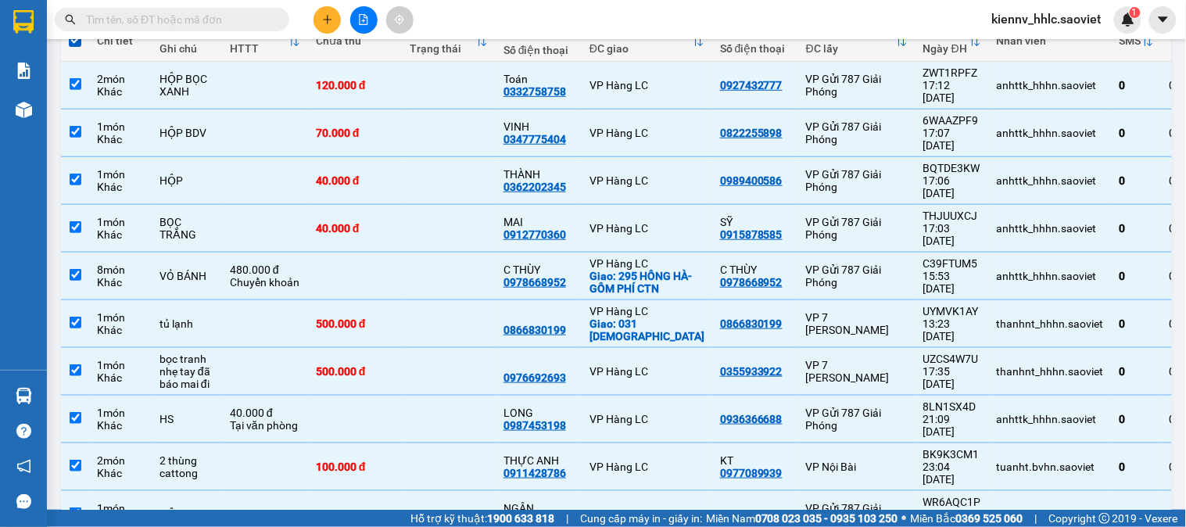
checkbox input "false"
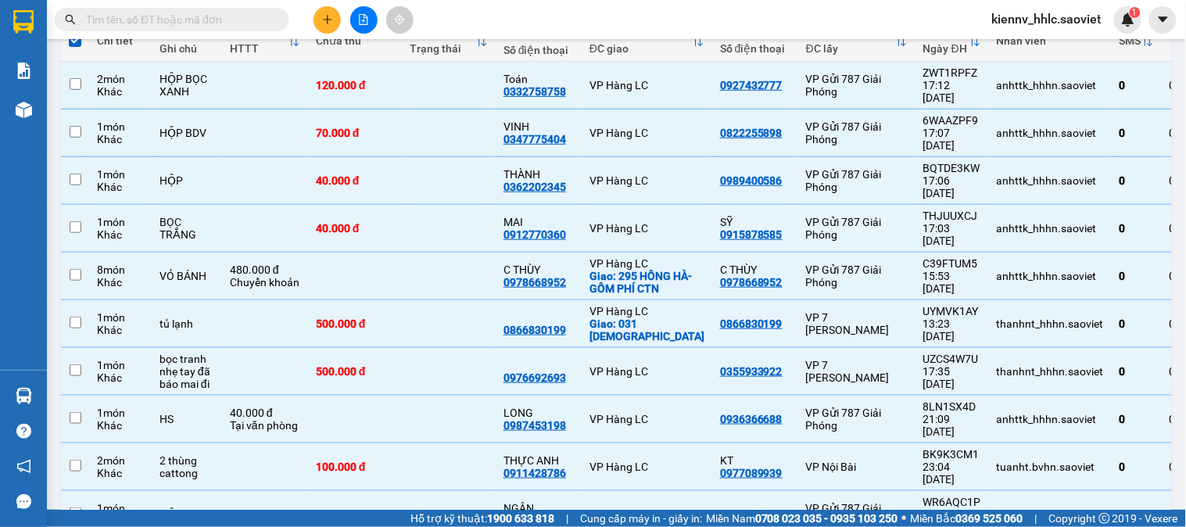
checkbox input "false"
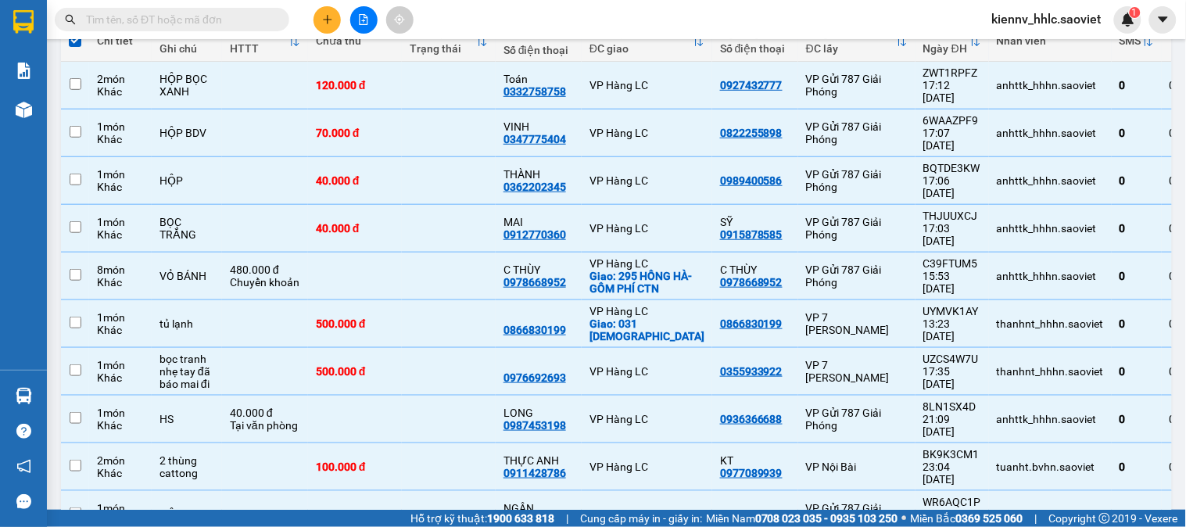
checkbox input "false"
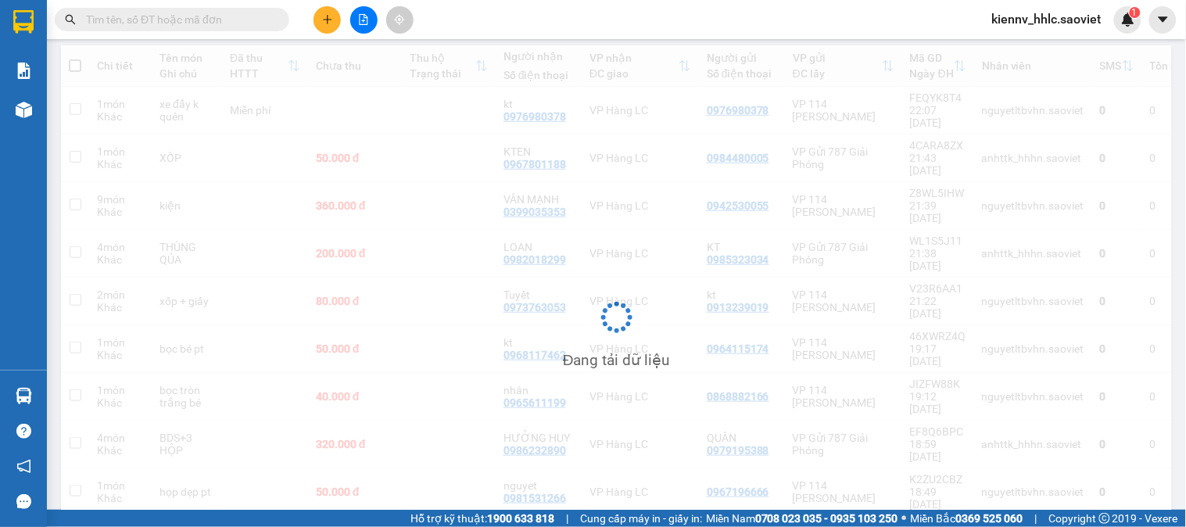
scroll to position [175, 0]
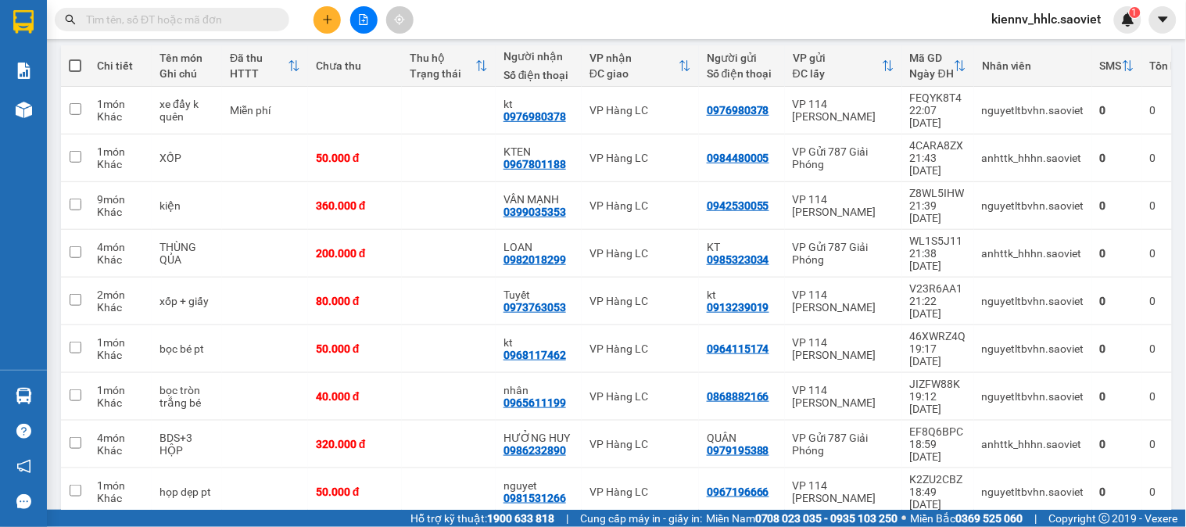
drag, startPoint x: 71, startPoint y: 63, endPoint x: 443, endPoint y: 137, distance: 379.5
click at [74, 63] on span at bounding box center [75, 65] width 13 height 13
click at [75, 58] on input "checkbox" at bounding box center [75, 58] width 0 height 0
checkbox input "true"
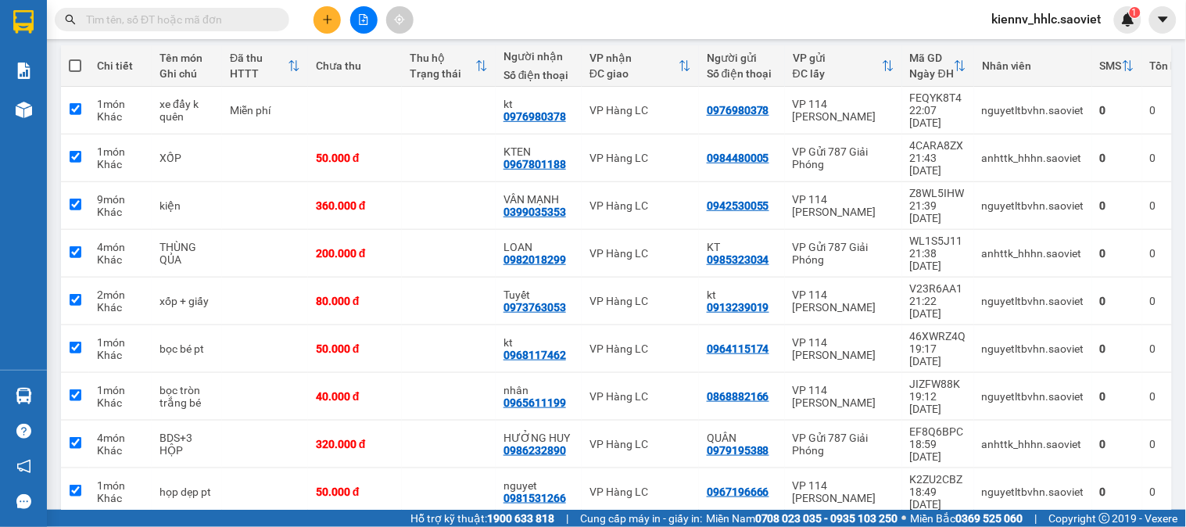
checkbox input "true"
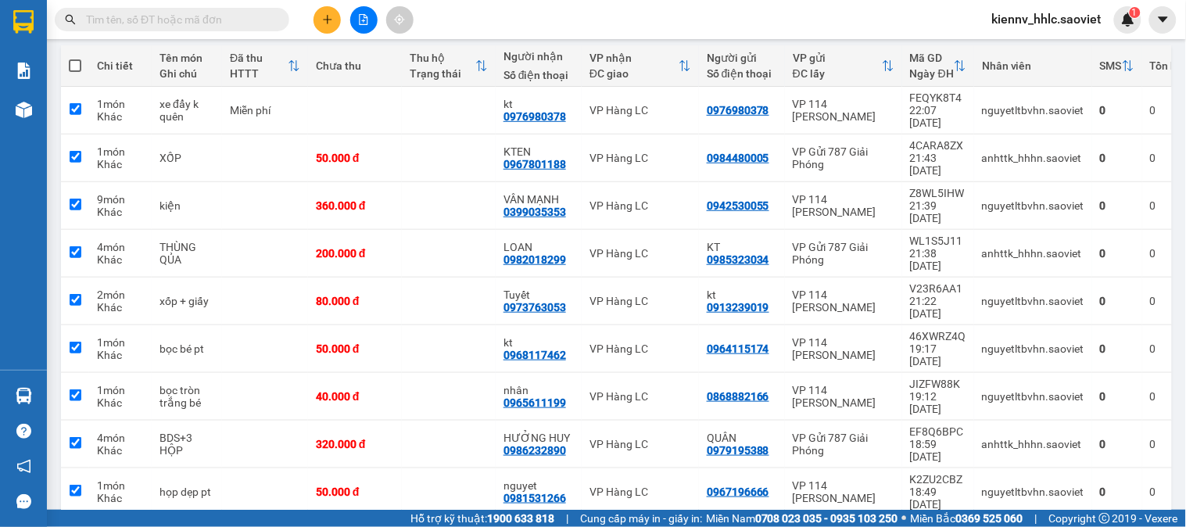
checkbox input "true"
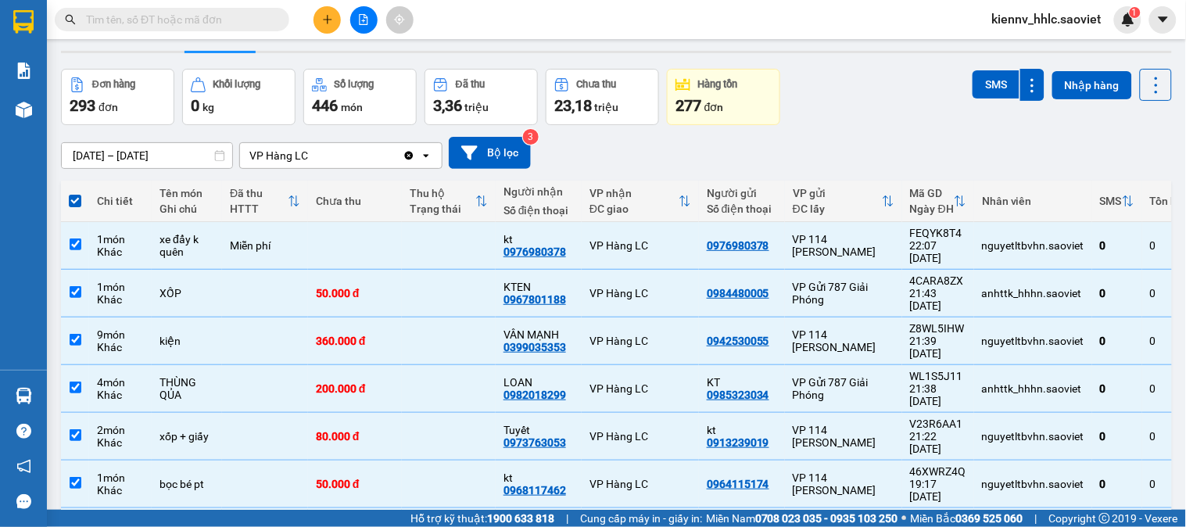
scroll to position [2, 0]
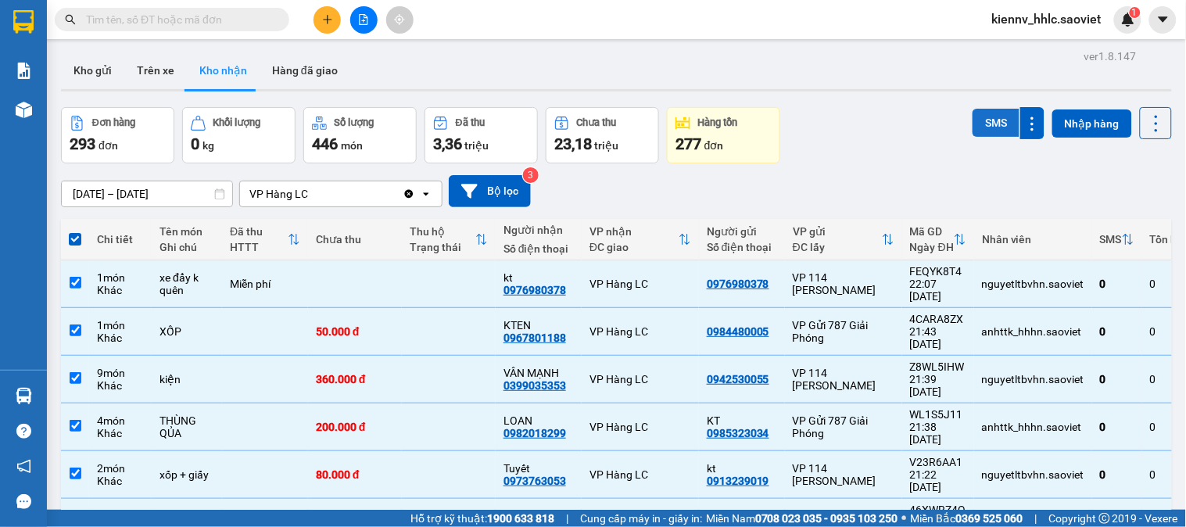
click at [973, 125] on button "SMS" at bounding box center [996, 123] width 47 height 28
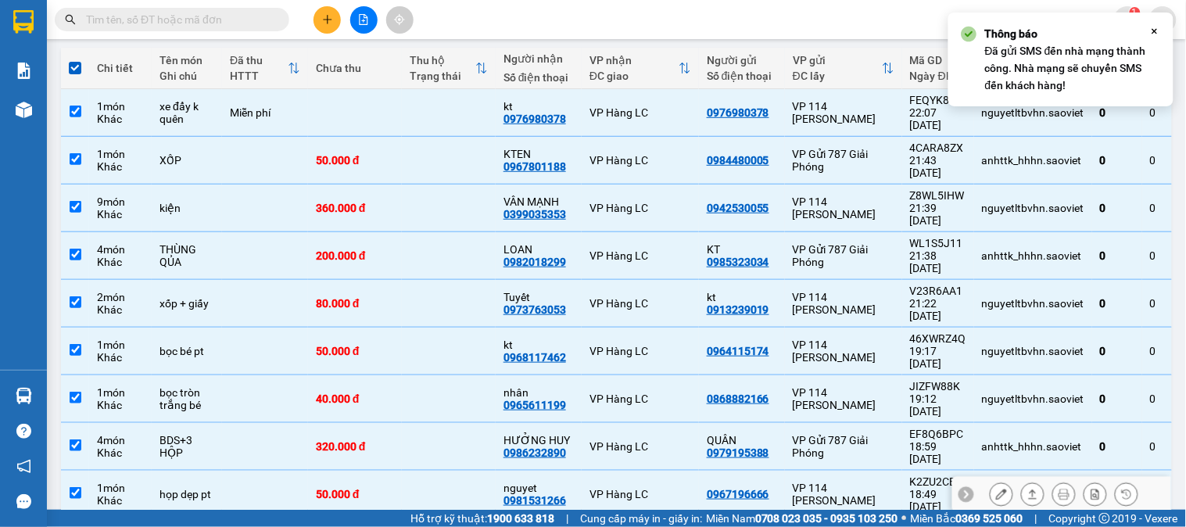
scroll to position [175, 0]
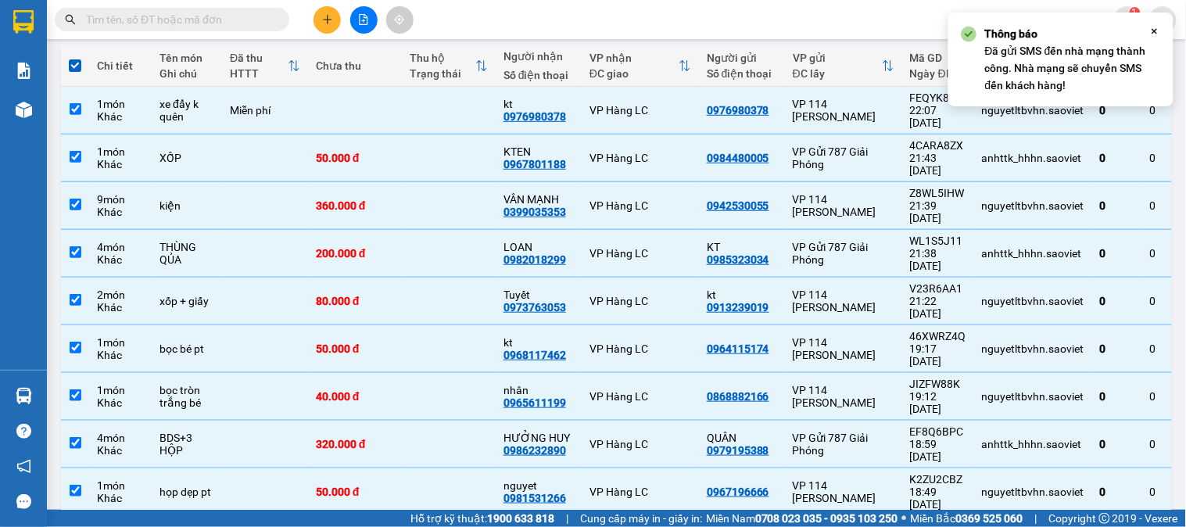
checkbox input "false"
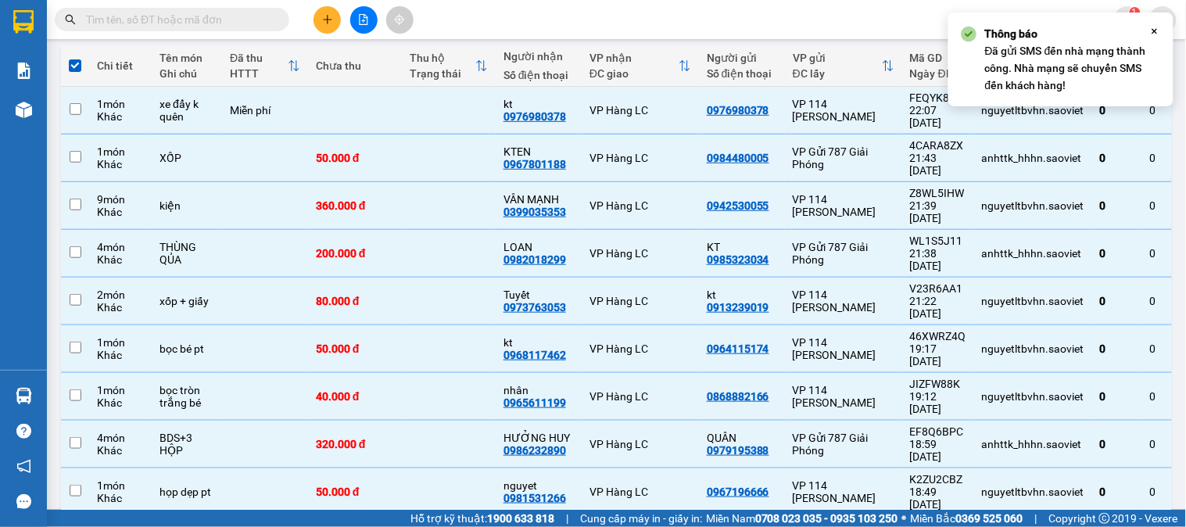
checkbox input "false"
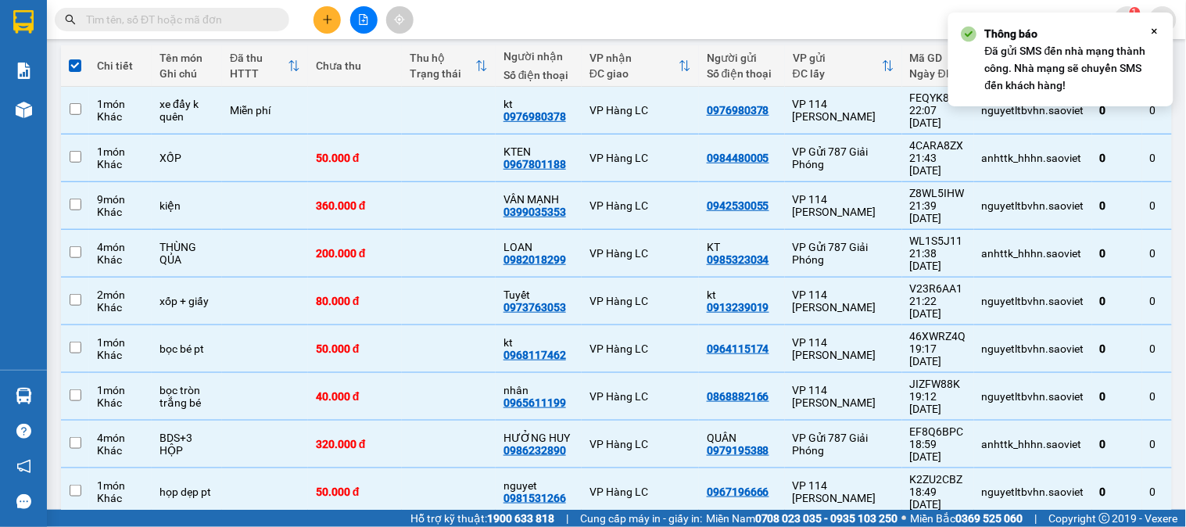
checkbox input "false"
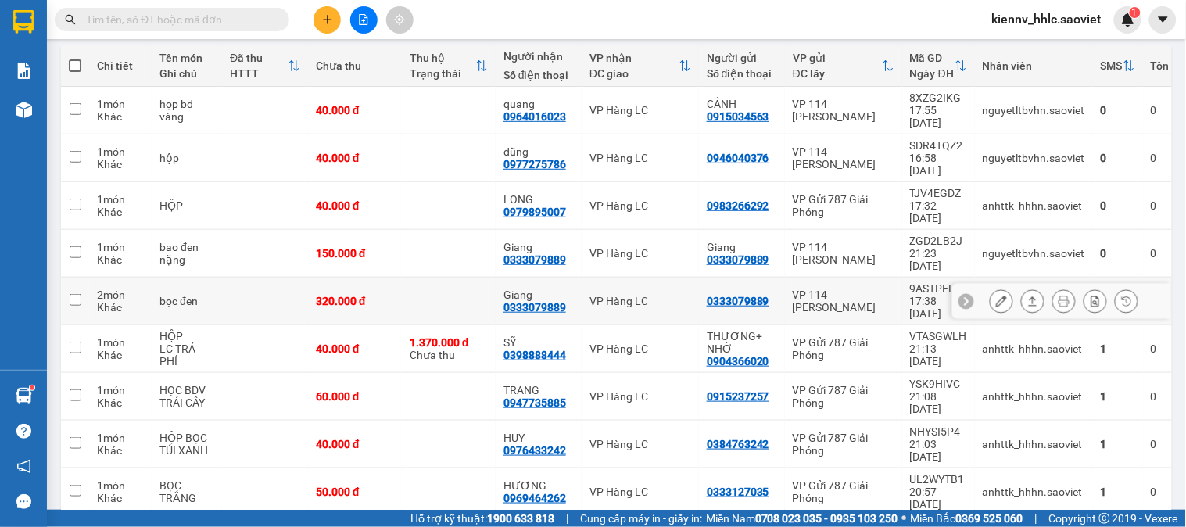
drag, startPoint x: 396, startPoint y: 246, endPoint x: 394, endPoint y: 209, distance: 37.6
click at [397, 278] on td "320.000 đ" at bounding box center [355, 302] width 94 height 48
checkbox input "true"
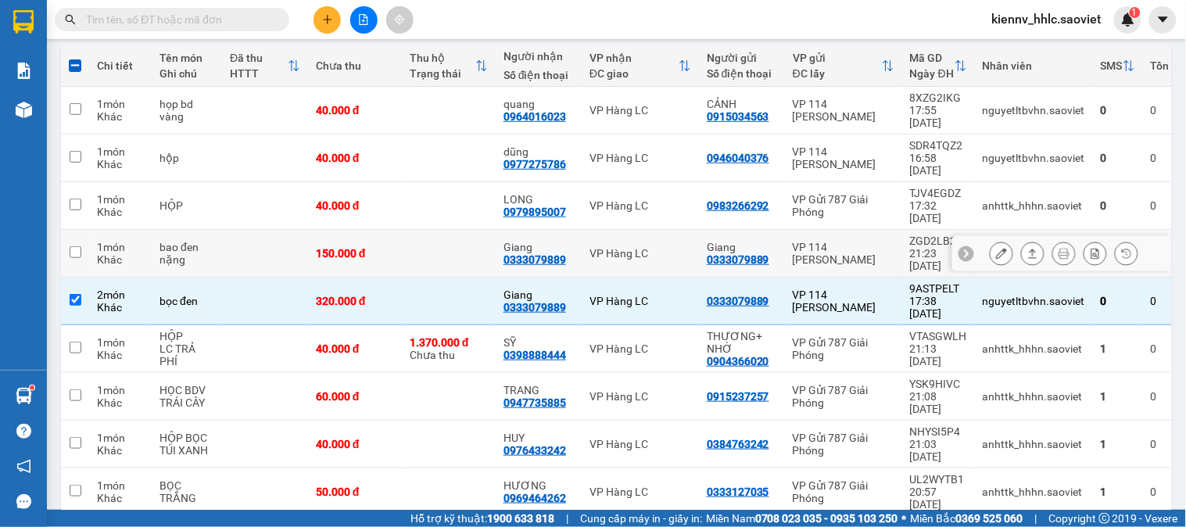
drag, startPoint x: 404, startPoint y: 198, endPoint x: 404, endPoint y: 137, distance: 61.0
click at [404, 191] on tbody "1 món Khác họp bd vàng 40.000 đ quang 0964016023 VP Hàng LC CẢNH 0915034563 VP …" at bounding box center [630, 325] width 1139 height 477
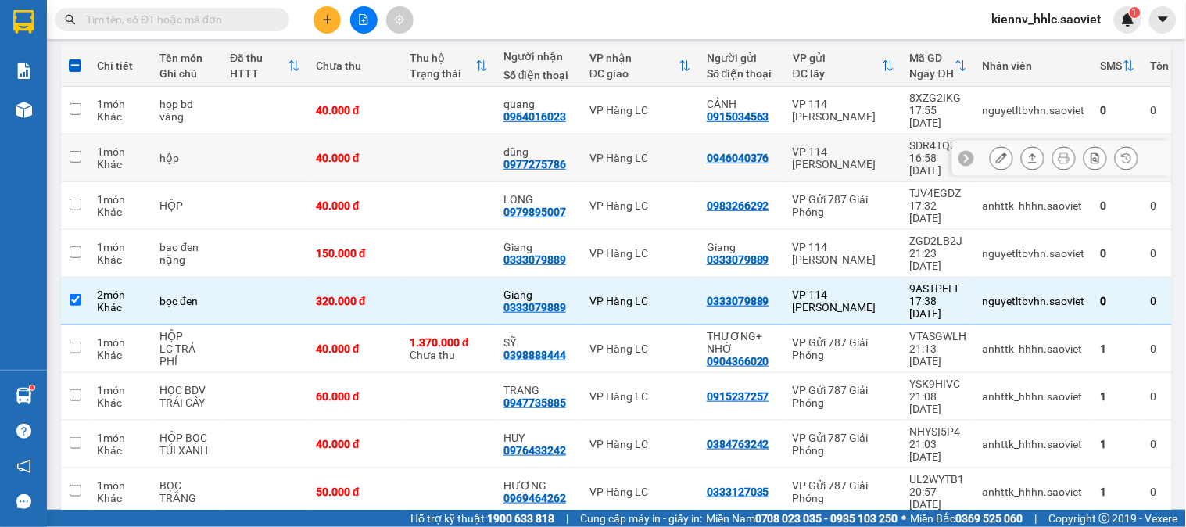
click at [404, 135] on td at bounding box center [449, 159] width 94 height 48
checkbox input "true"
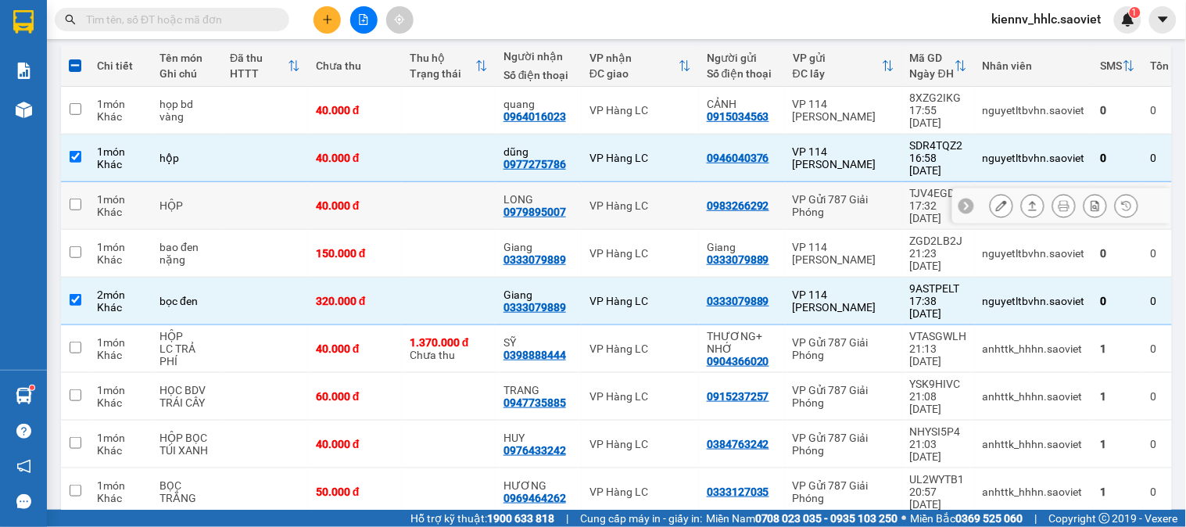
click at [420, 182] on td at bounding box center [449, 206] width 94 height 48
checkbox input "true"
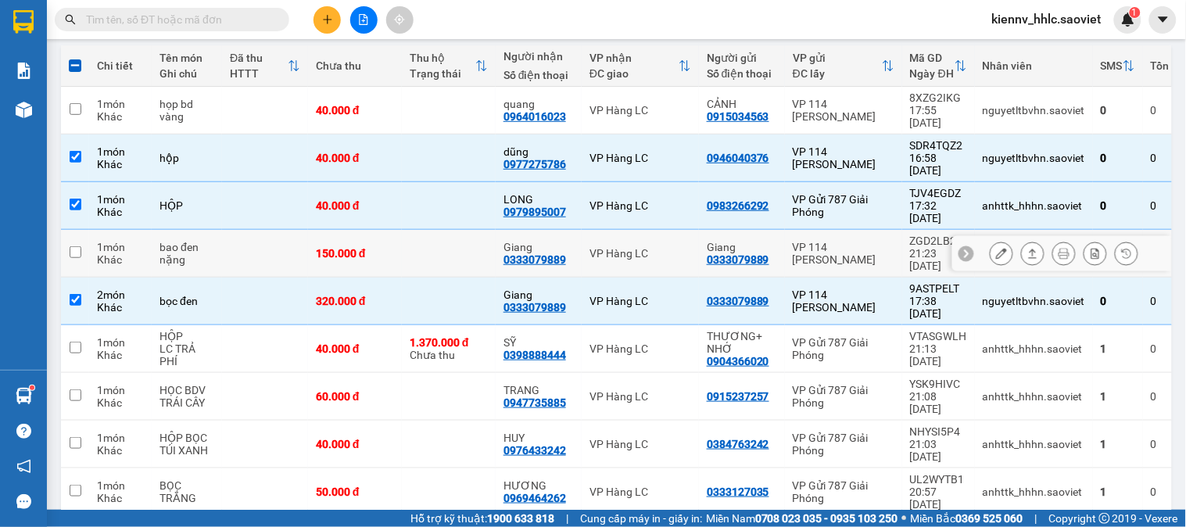
drag, startPoint x: 439, startPoint y: 210, endPoint x: 443, endPoint y: 202, distance: 9.1
click at [442, 230] on td at bounding box center [449, 254] width 94 height 48
checkbox input "true"
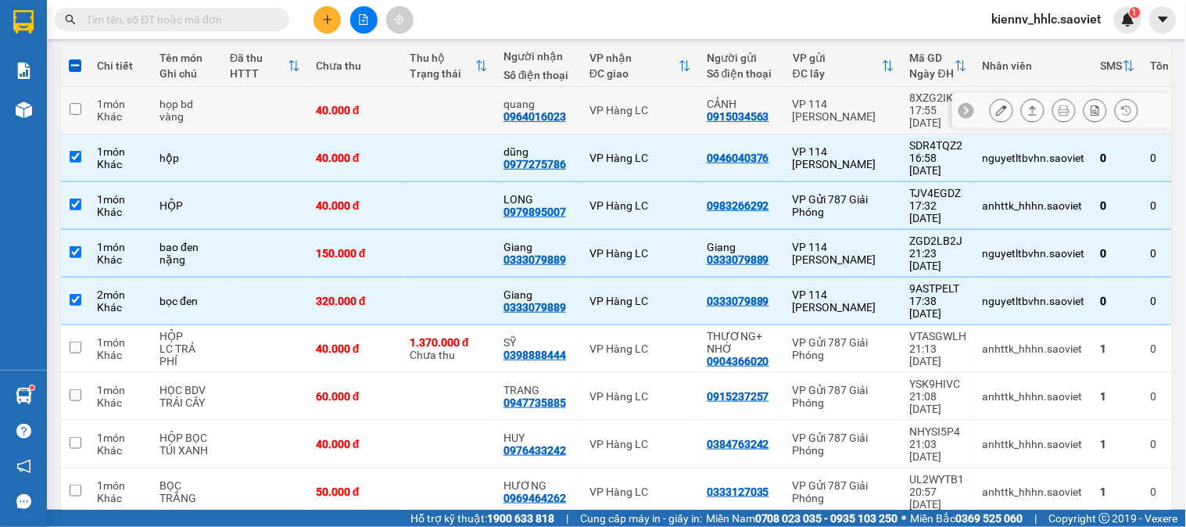
click at [456, 106] on td at bounding box center [449, 111] width 94 height 48
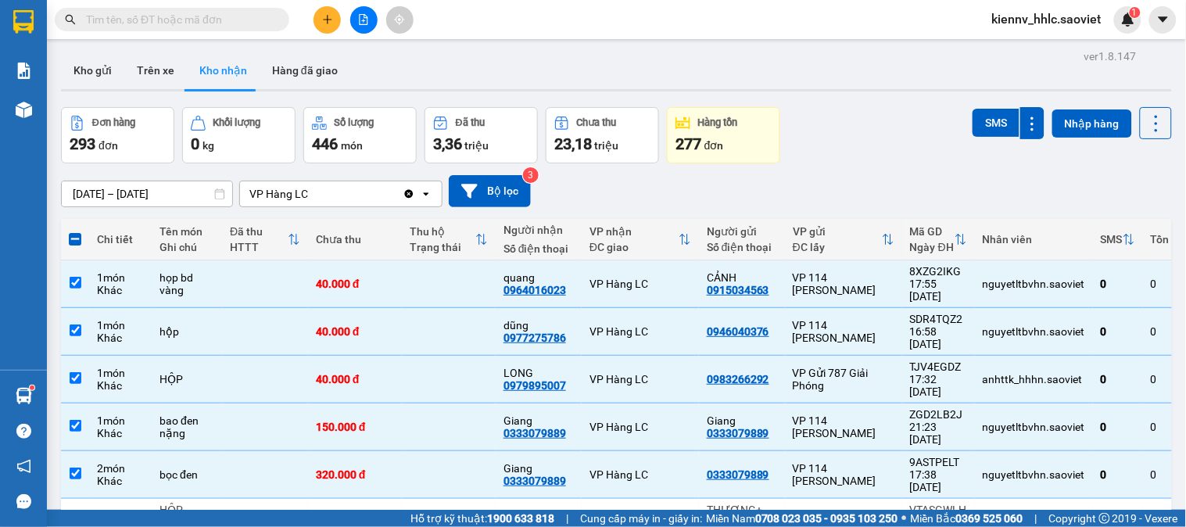
scroll to position [0, 0]
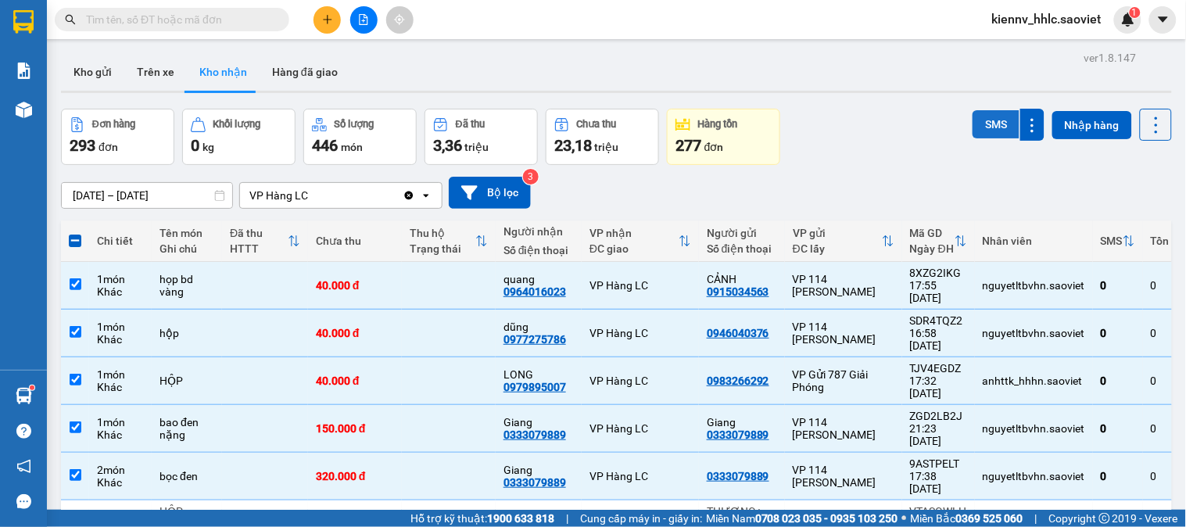
click at [992, 125] on button "SMS" at bounding box center [996, 124] width 47 height 28
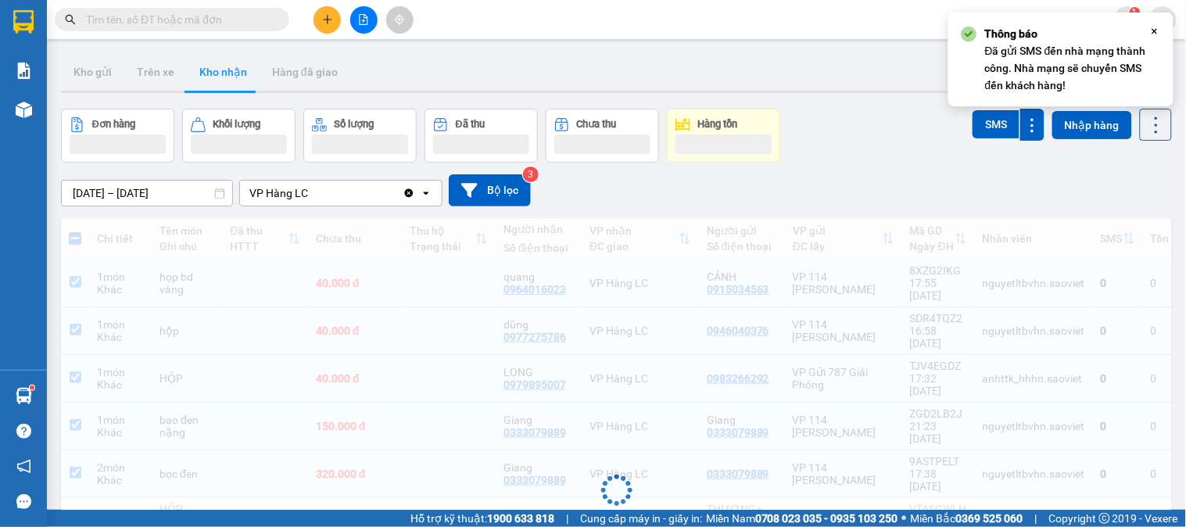
scroll to position [188, 0]
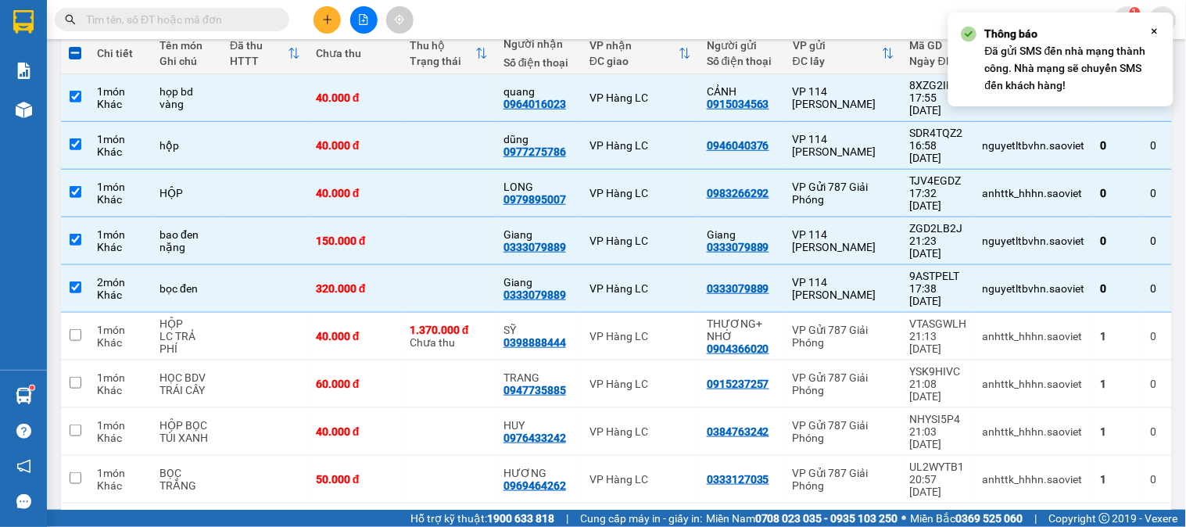
checkbox input "false"
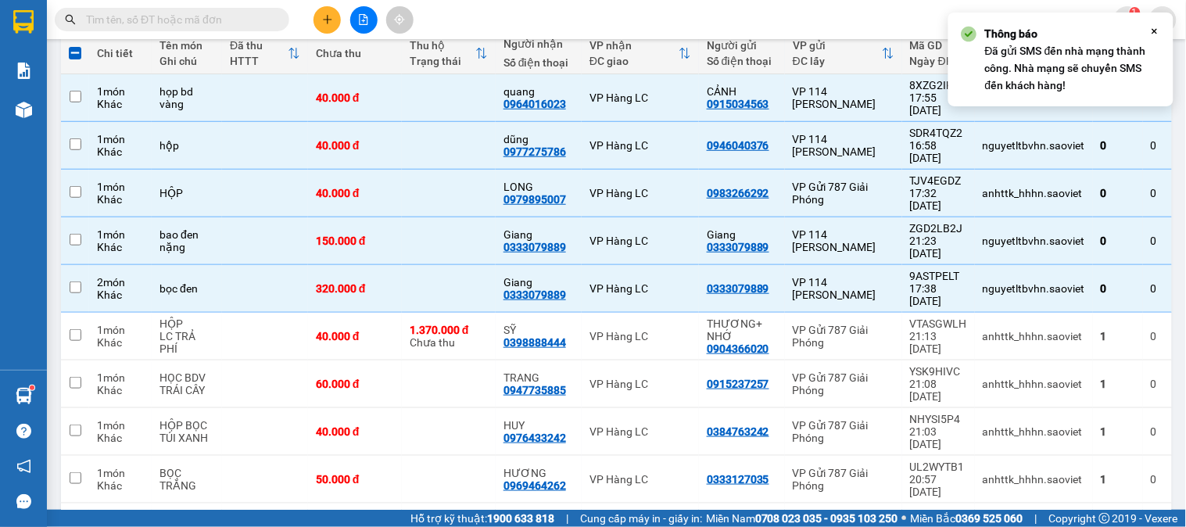
checkbox input "false"
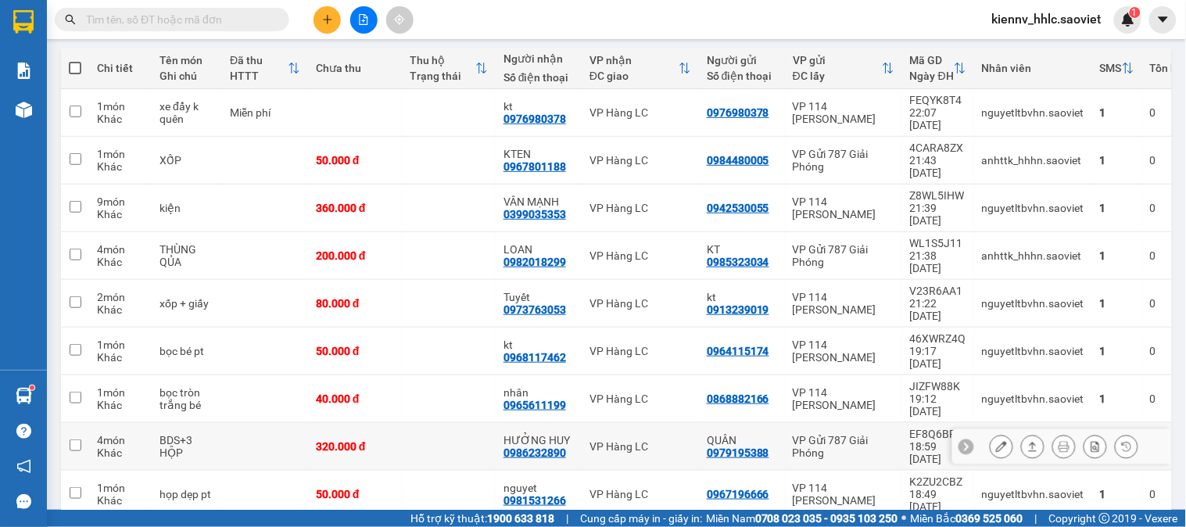
scroll to position [175, 0]
